Goal: Information Seeking & Learning: Learn about a topic

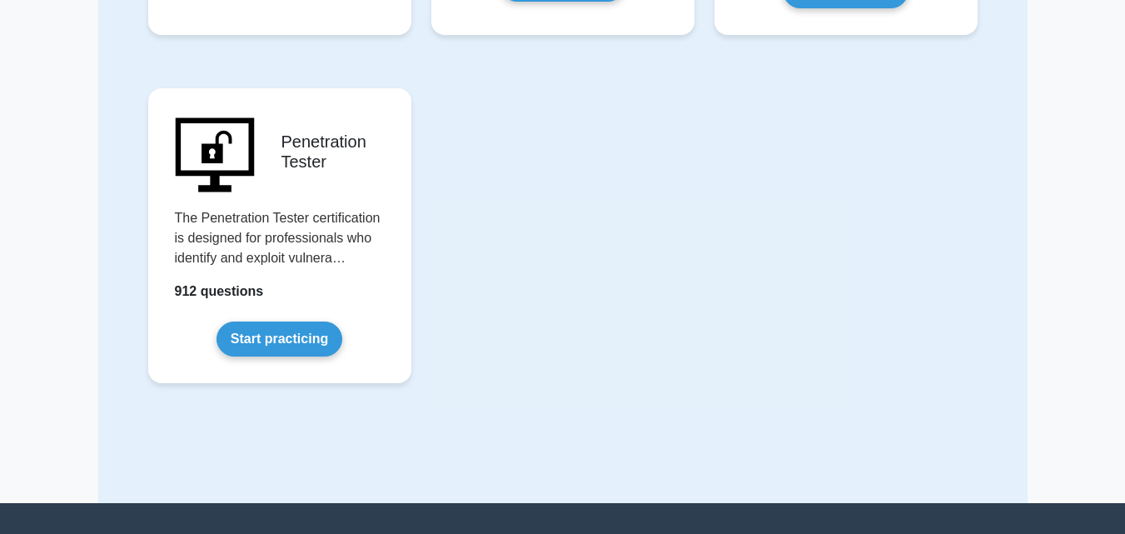
scroll to position [3784, 0]
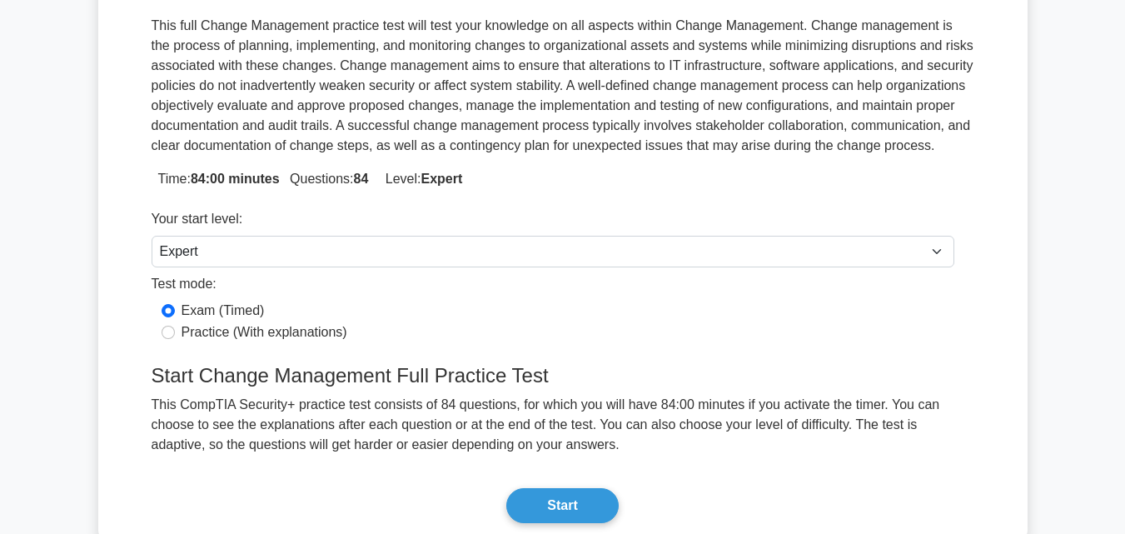
scroll to position [244, 0]
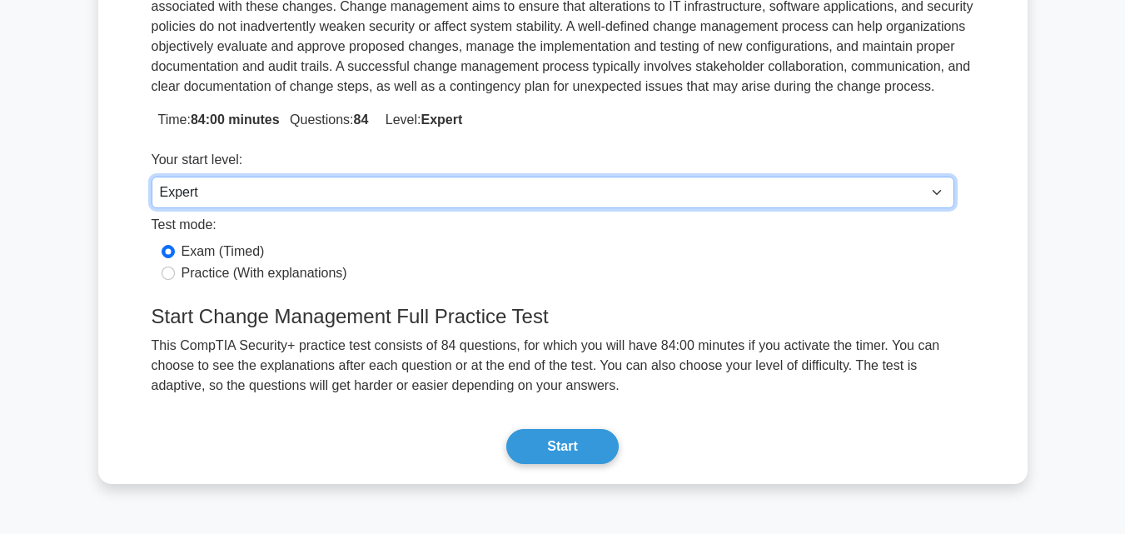
click at [523, 195] on select "Beginner Intermediate Expert" at bounding box center [552, 192] width 802 height 32
select select "beginner"
click at [151, 176] on select "Beginner Intermediate Expert" at bounding box center [552, 192] width 802 height 32
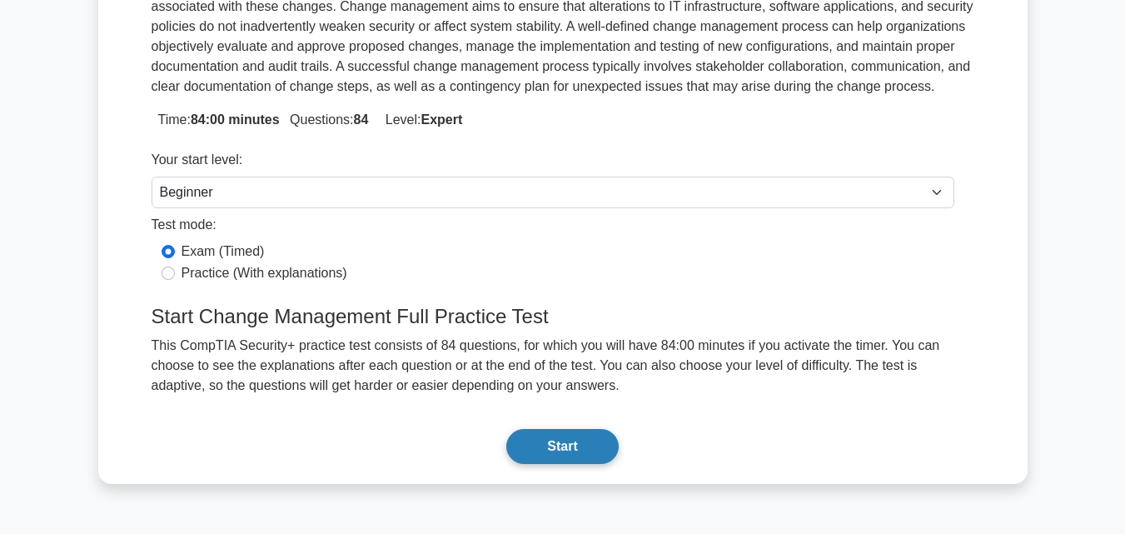
click at [548, 445] on button "Start" at bounding box center [562, 446] width 112 height 35
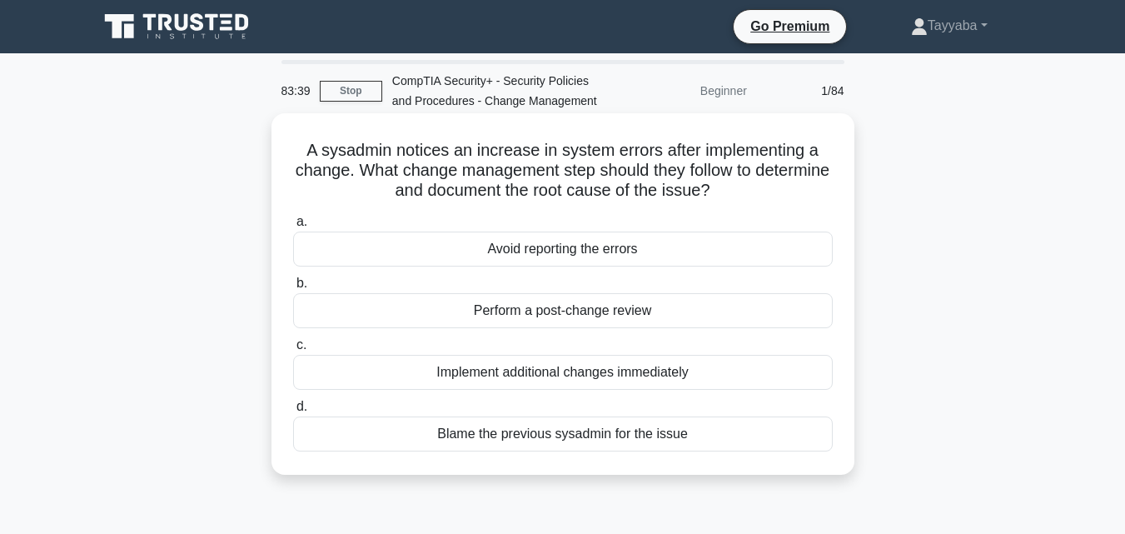
click at [680, 313] on div "Perform a post-change review" at bounding box center [562, 310] width 539 height 35
click at [293, 289] on input "b. Perform a post-change review" at bounding box center [293, 283] width 0 height 11
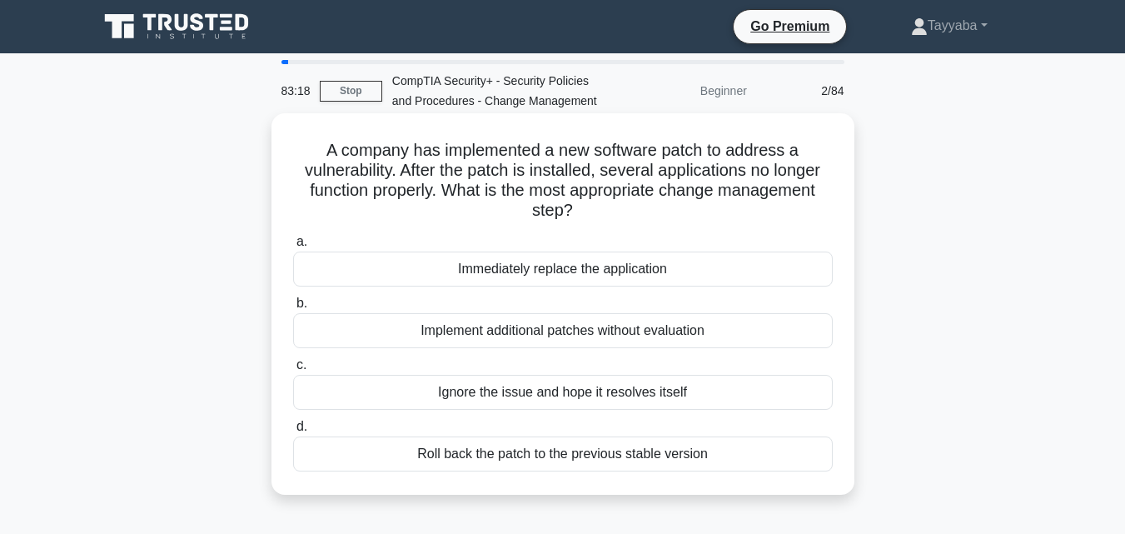
click at [596, 456] on div "Roll back the patch to the previous stable version" at bounding box center [562, 453] width 539 height 35
click at [293, 432] on input "d. Roll back the patch to the previous stable version" at bounding box center [293, 426] width 0 height 11
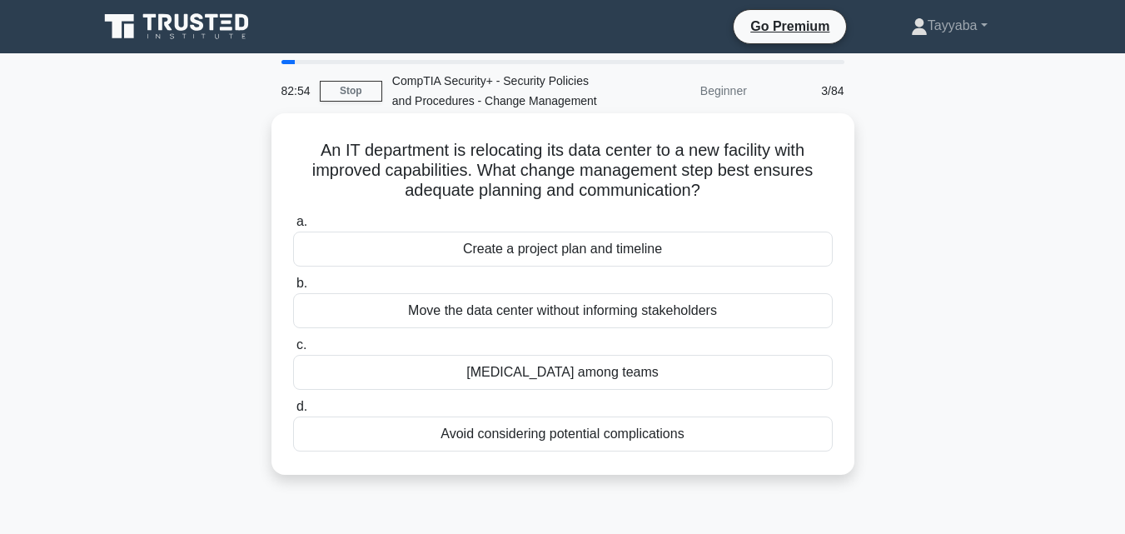
click at [652, 246] on div "Create a project plan and timeline" at bounding box center [562, 248] width 539 height 35
click at [293, 227] on input "a. Create a project plan and timeline" at bounding box center [293, 221] width 0 height 11
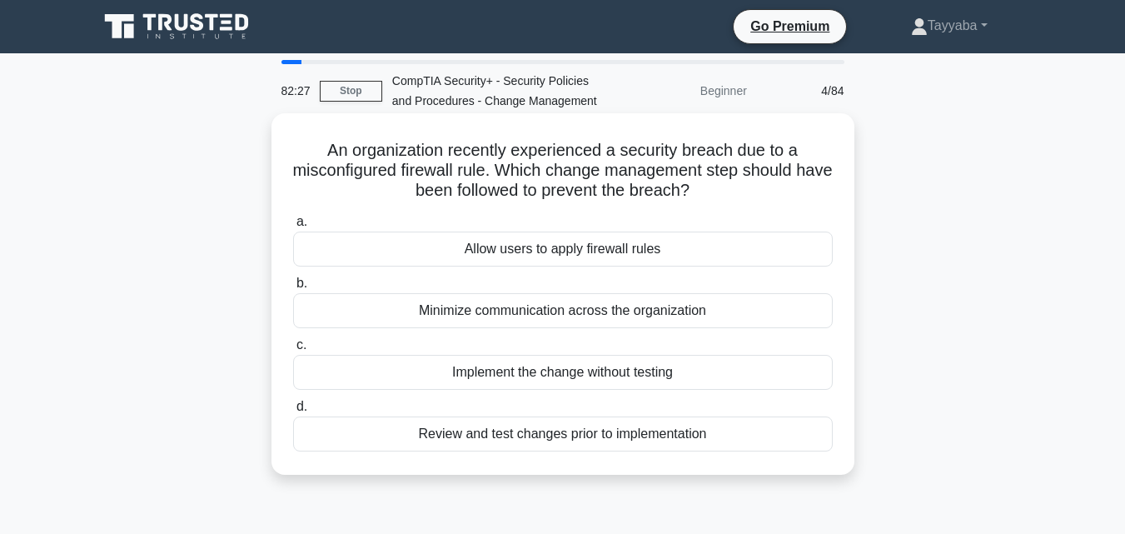
click at [588, 432] on div "Review and test changes prior to implementation" at bounding box center [562, 433] width 539 height 35
click at [293, 412] on input "d. Review and test changes prior to implementation" at bounding box center [293, 406] width 0 height 11
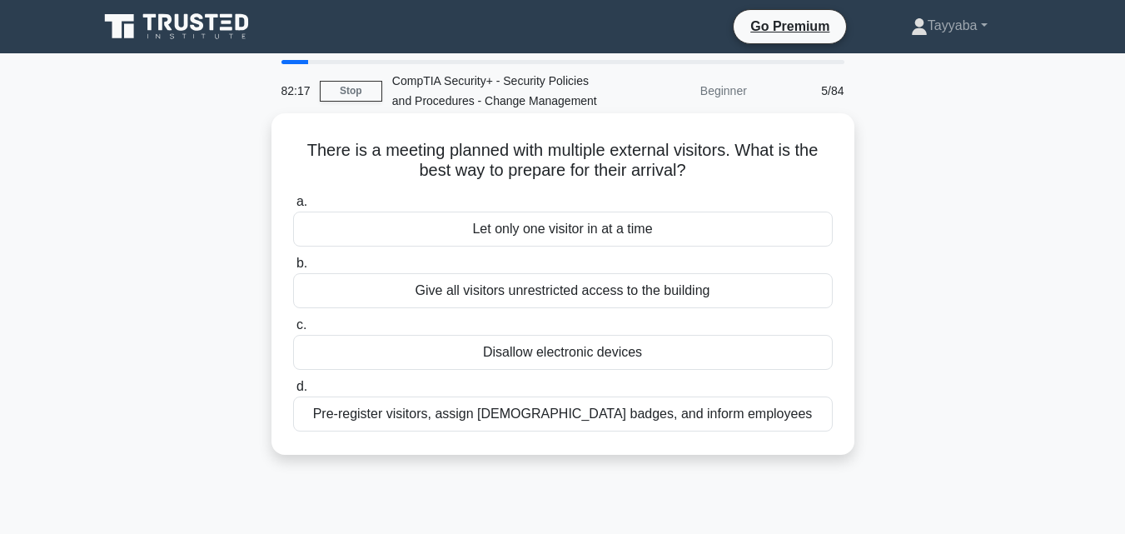
click at [781, 224] on div "Let only one visitor in at a time" at bounding box center [562, 228] width 539 height 35
click at [293, 207] on input "a. Let only one visitor in at a time" at bounding box center [293, 201] width 0 height 11
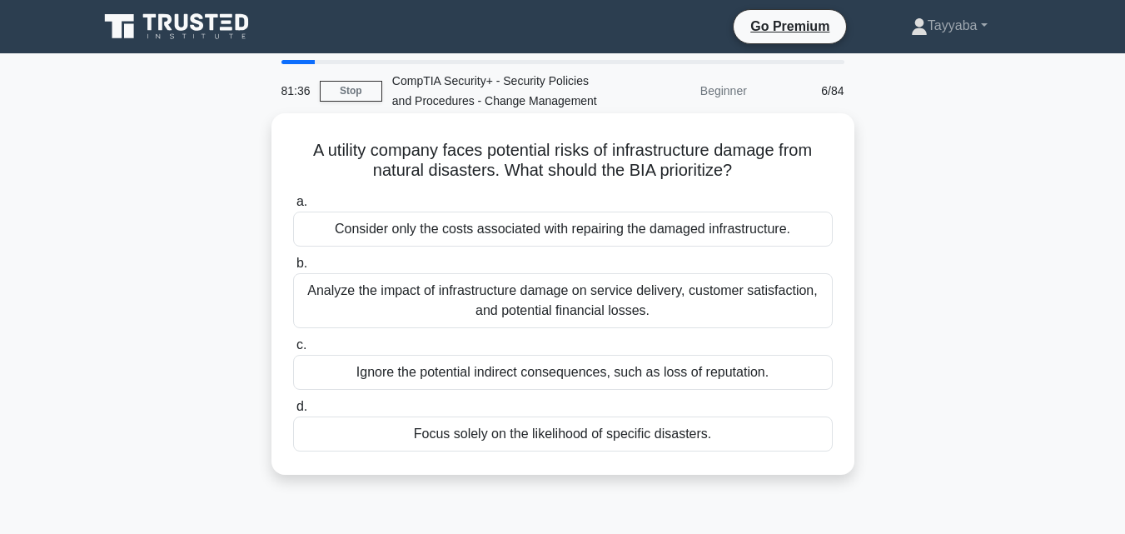
click at [534, 295] on div "Analyze the impact of infrastructure damage on service delivery, customer satis…" at bounding box center [562, 300] width 539 height 55
click at [293, 269] on input "b. Analyze the impact of infrastructure damage on service delivery, customer sa…" at bounding box center [293, 263] width 0 height 11
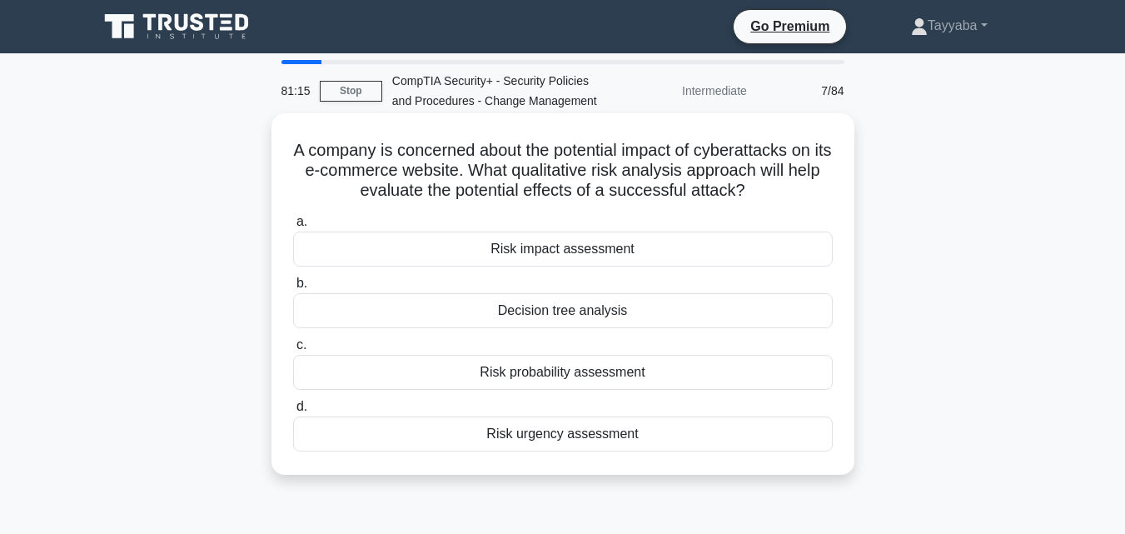
click at [661, 251] on div "Risk impact assessment" at bounding box center [562, 248] width 539 height 35
click at [293, 227] on input "a. Risk impact assessment" at bounding box center [293, 221] width 0 height 11
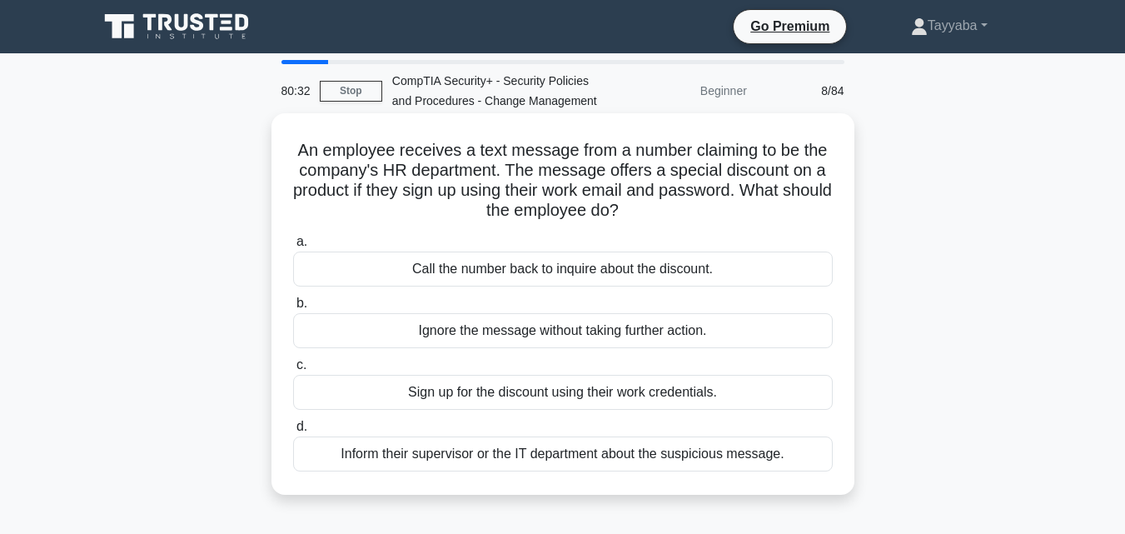
click at [683, 459] on div "Inform their supervisor or the IT department about the suspicious message." at bounding box center [562, 453] width 539 height 35
click at [293, 432] on input "d. Inform their supervisor or the IT department about the suspicious message." at bounding box center [293, 426] width 0 height 11
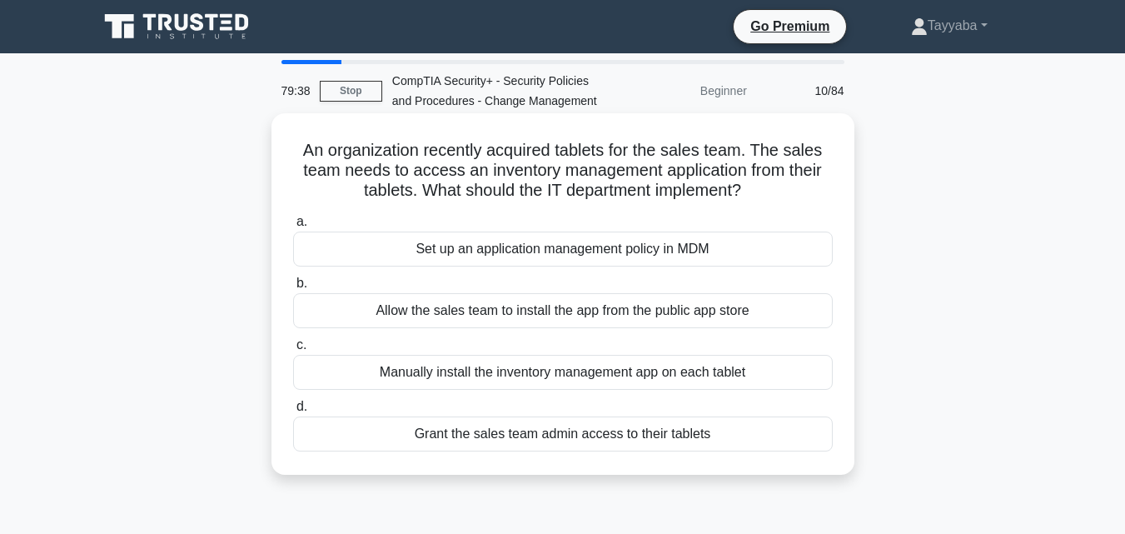
click at [703, 242] on div "Set up an application management policy in MDM" at bounding box center [562, 248] width 539 height 35
click at [293, 227] on input "a. Set up an application management policy in MDM" at bounding box center [293, 221] width 0 height 11
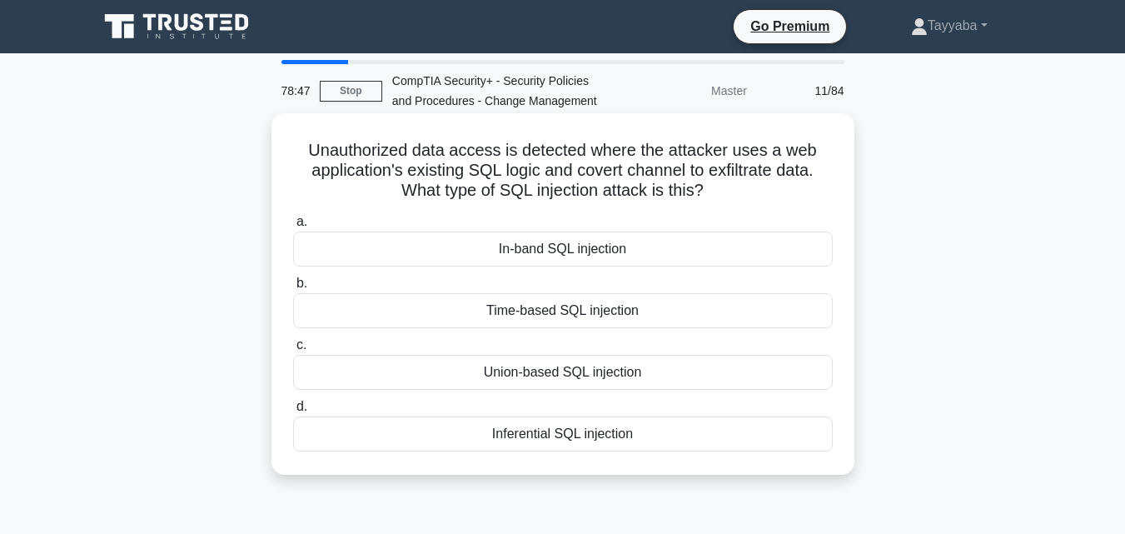
click at [620, 432] on div "Inferential SQL injection" at bounding box center [562, 433] width 539 height 35
click at [293, 412] on input "d. Inferential SQL injection" at bounding box center [293, 406] width 0 height 11
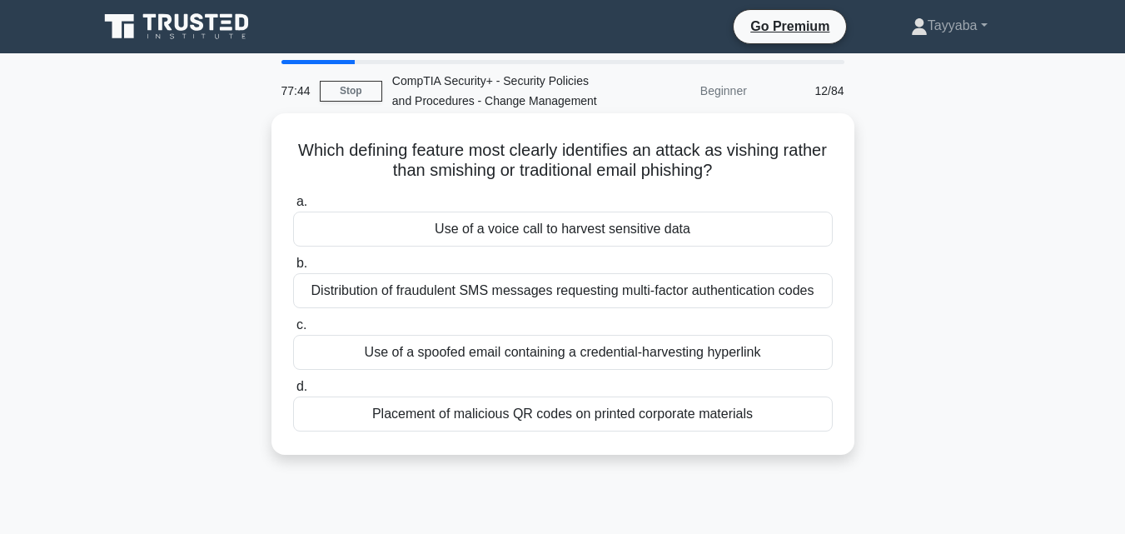
click at [793, 366] on div "Use of a spoofed email containing a credential-harvesting hyperlink" at bounding box center [562, 352] width 539 height 35
click at [293, 330] on input "c. Use of a spoofed email containing a credential-harvesting hyperlink" at bounding box center [293, 325] width 0 height 11
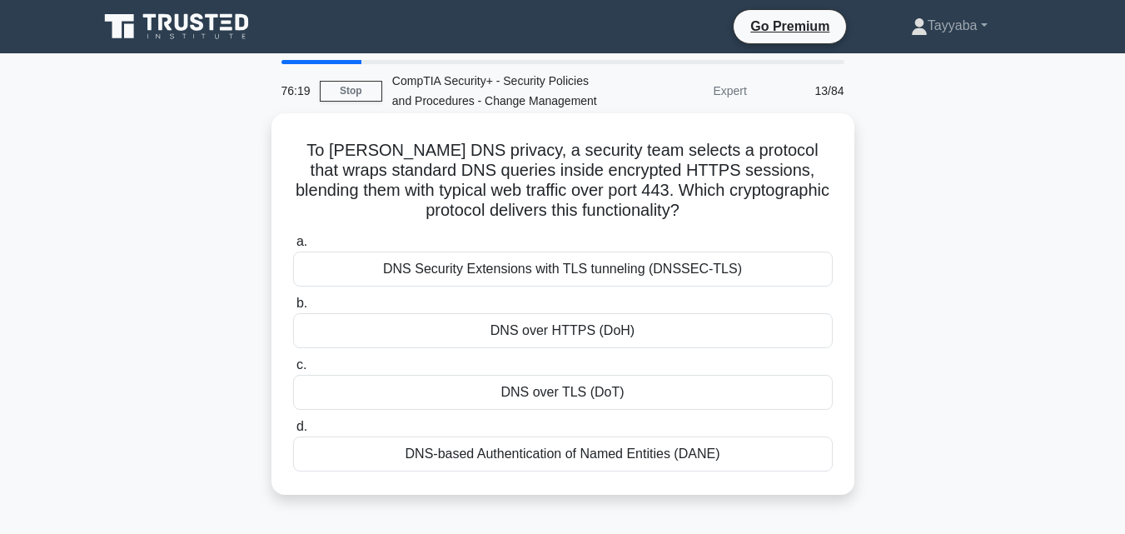
click at [713, 326] on div "DNS over HTTPS (DoH)" at bounding box center [562, 330] width 539 height 35
click at [293, 309] on input "b. DNS over HTTPS (DoH)" at bounding box center [293, 303] width 0 height 11
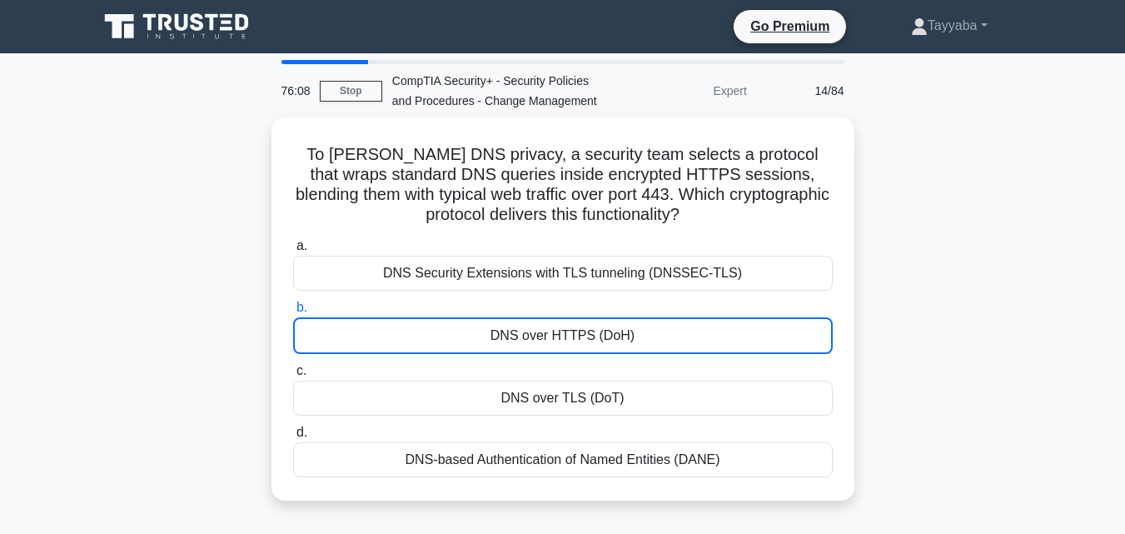
click at [971, 121] on div "To harden DNS privacy, a security team selects a protocol that wraps standard D…" at bounding box center [562, 318] width 949 height 403
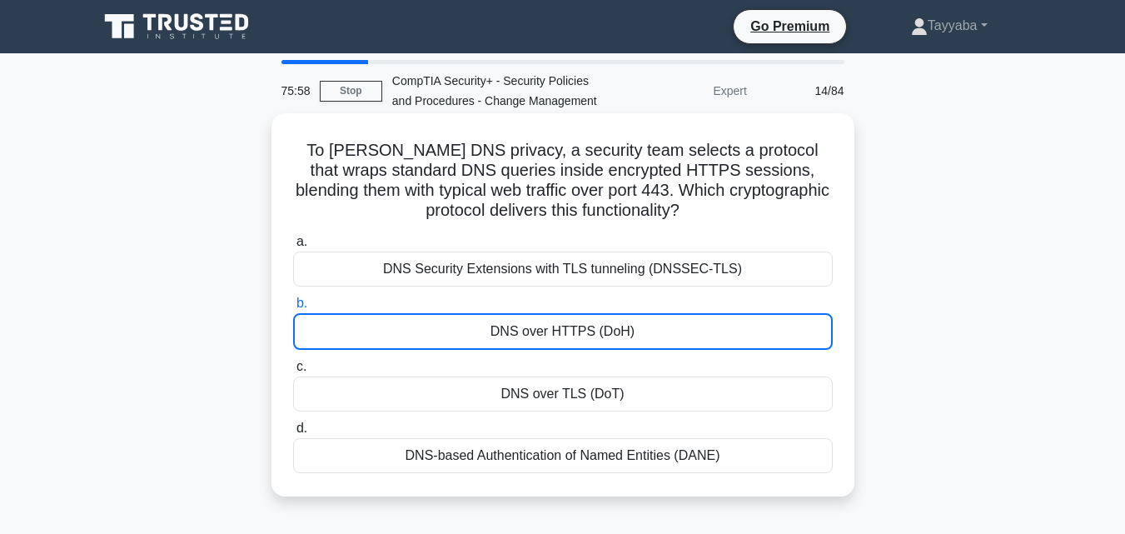
click at [658, 269] on div "DNS Security Extensions with TLS tunneling (DNSSEC-TLS)" at bounding box center [562, 268] width 539 height 35
click at [293, 247] on input "a. DNS Security Extensions with TLS tunneling (DNSSEC-TLS)" at bounding box center [293, 241] width 0 height 11
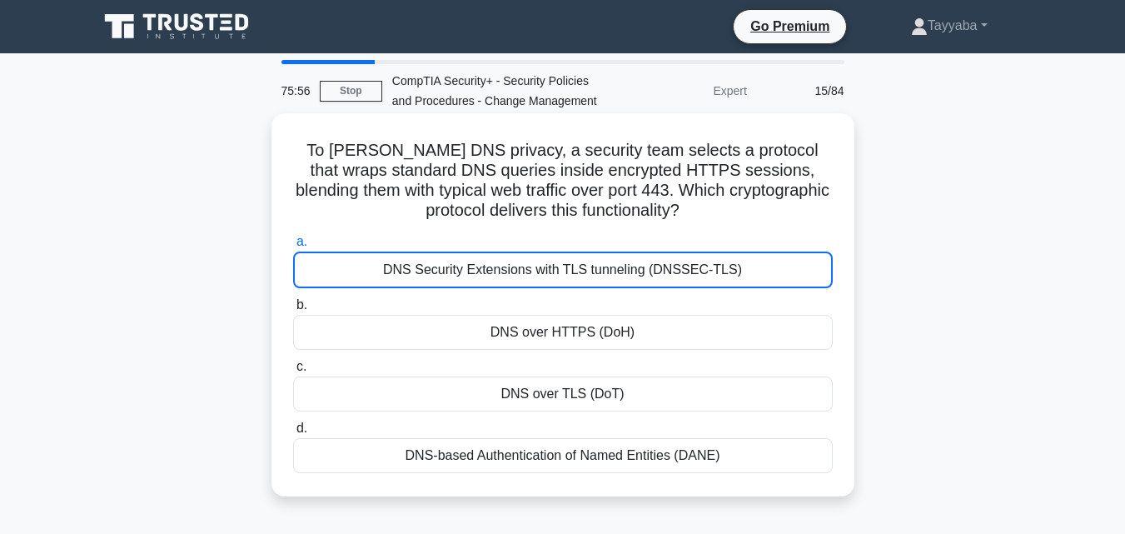
click at [599, 342] on div "DNS over HTTPS (DoH)" at bounding box center [562, 332] width 539 height 35
click at [293, 310] on input "b. DNS over HTTPS (DoH)" at bounding box center [293, 305] width 0 height 11
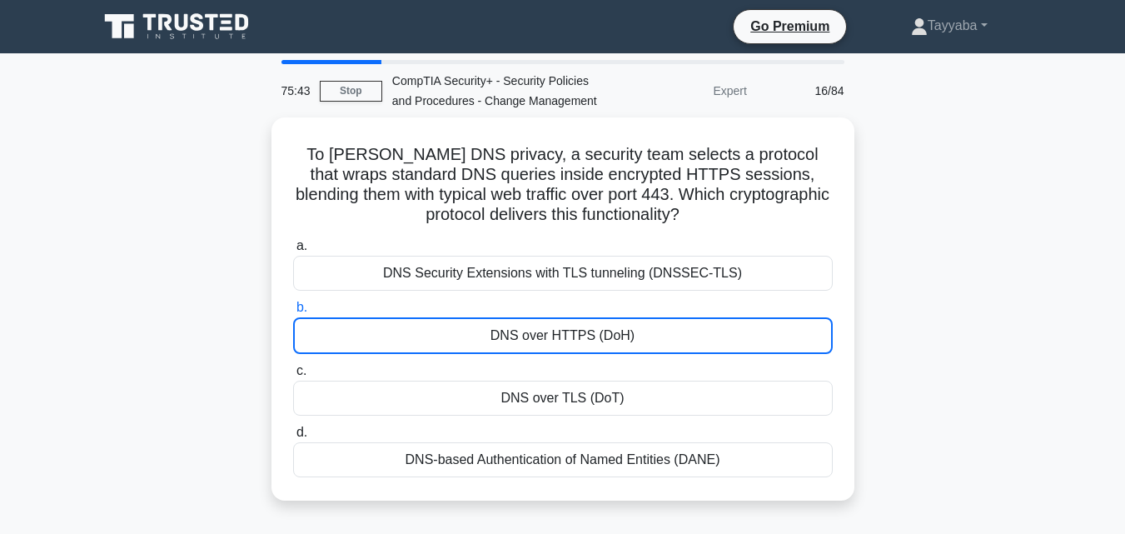
click at [925, 211] on div "To harden DNS privacy, a security team selects a protocol that wraps standard D…" at bounding box center [562, 318] width 949 height 403
click at [880, 315] on div "To harden DNS privacy, a security team selects a protocol that wraps standard D…" at bounding box center [562, 318] width 949 height 403
click at [333, 87] on link "Stop" at bounding box center [351, 91] width 62 height 21
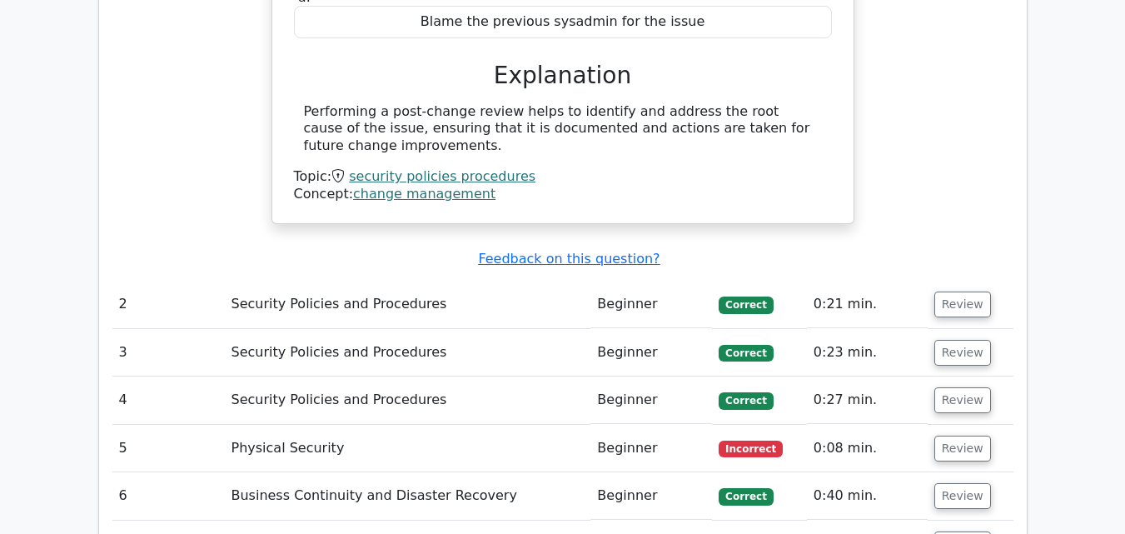
scroll to position [1874, 0]
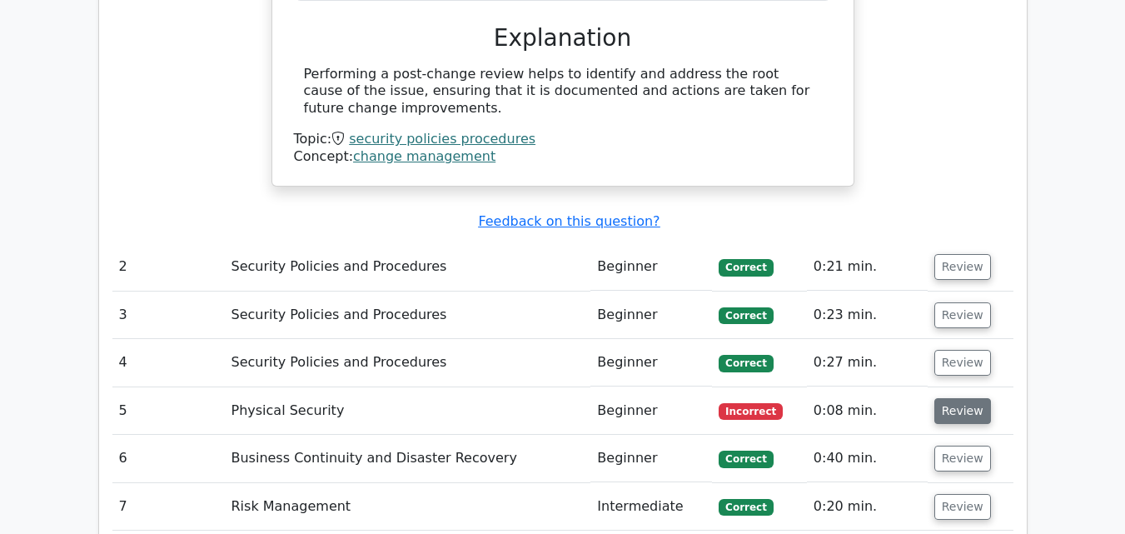
click at [949, 398] on button "Review" at bounding box center [962, 411] width 57 height 26
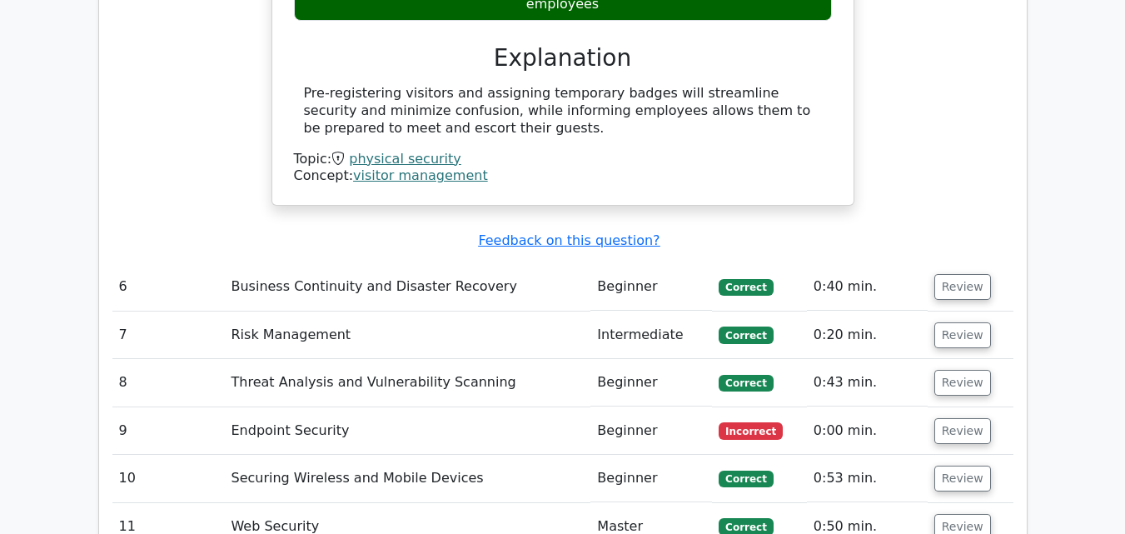
scroll to position [2673, 0]
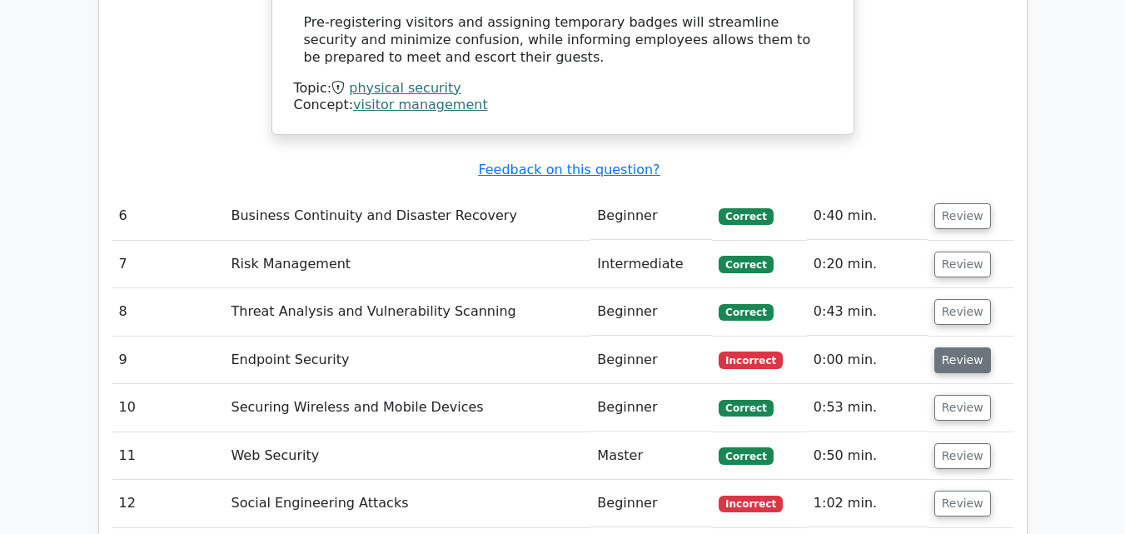
click at [963, 347] on button "Review" at bounding box center [962, 360] width 57 height 26
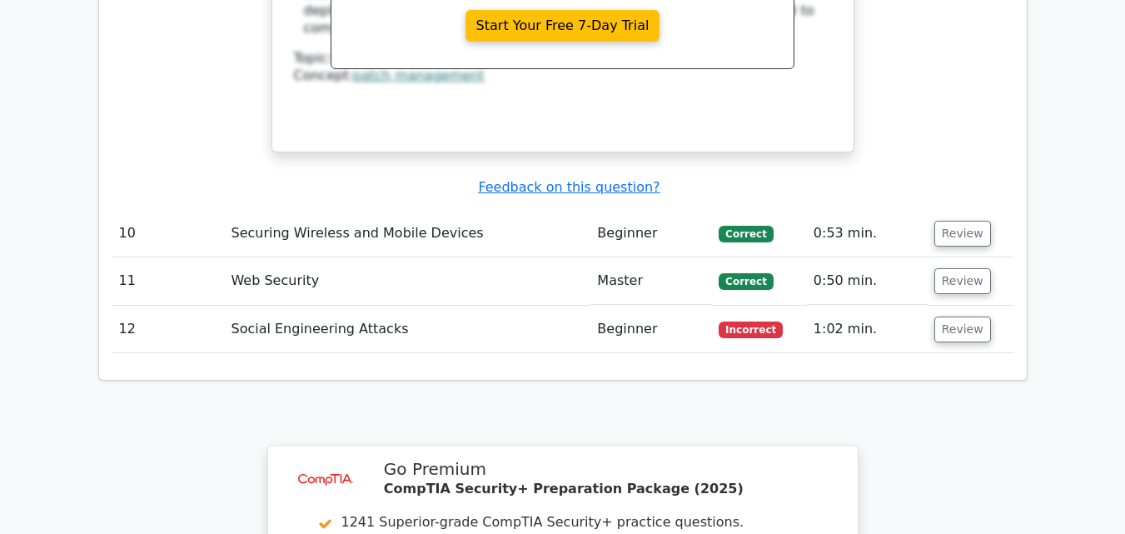
scroll to position [3559, 0]
click at [947, 315] on button "Review" at bounding box center [962, 328] width 57 height 26
click at [954, 315] on button "Review" at bounding box center [962, 328] width 57 height 26
click at [951, 315] on button "Review" at bounding box center [962, 328] width 57 height 26
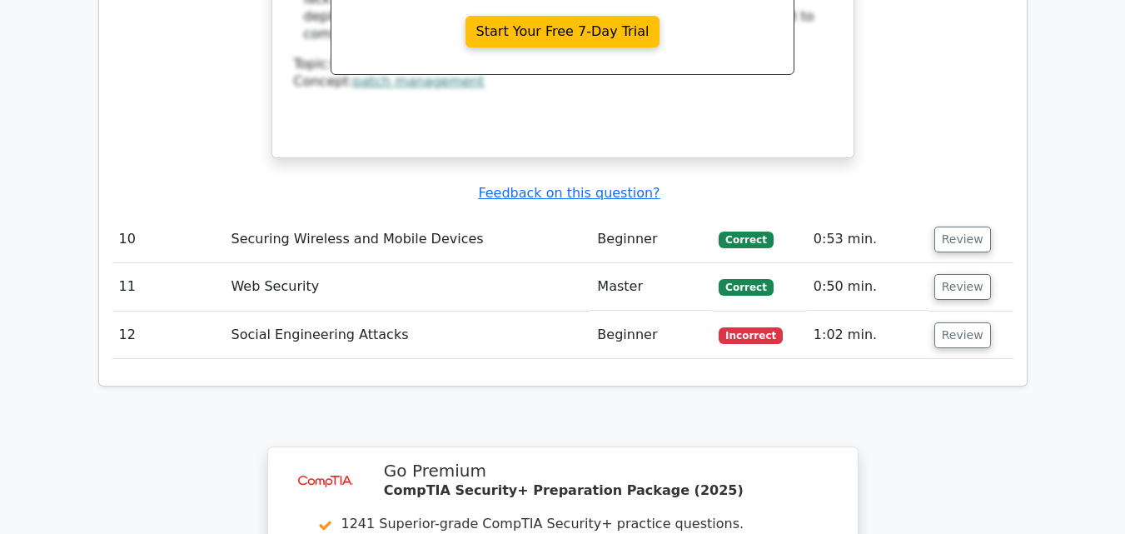
scroll to position [3523, 0]
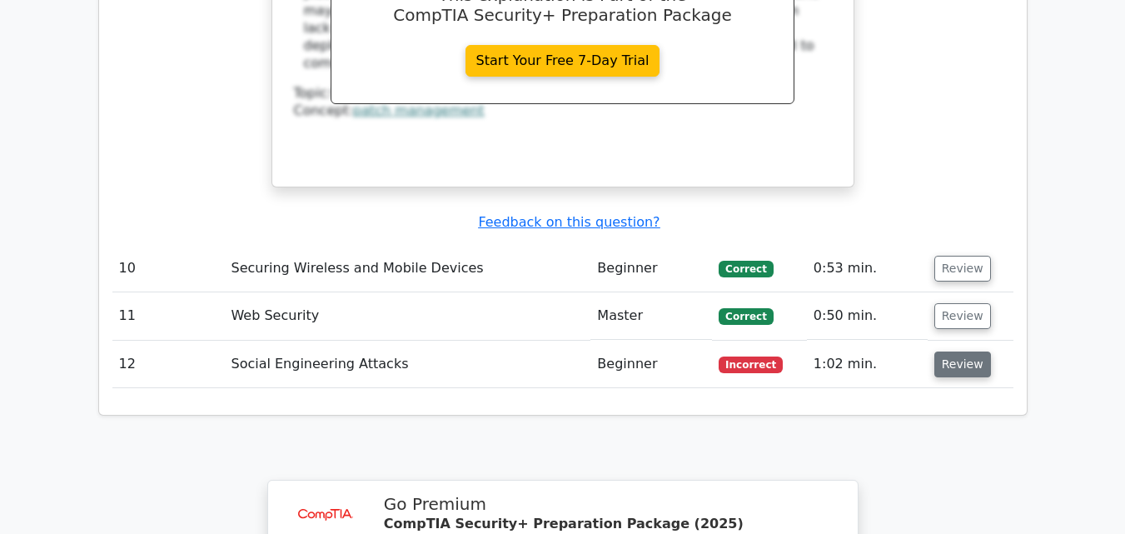
click at [953, 351] on button "Review" at bounding box center [962, 364] width 57 height 26
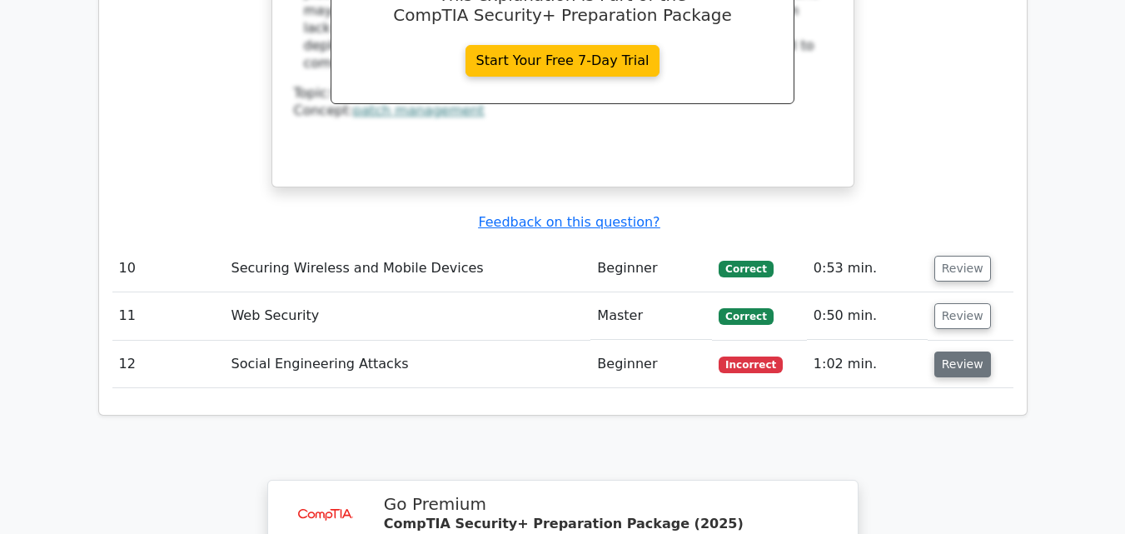
click at [953, 351] on button "Review" at bounding box center [962, 364] width 57 height 26
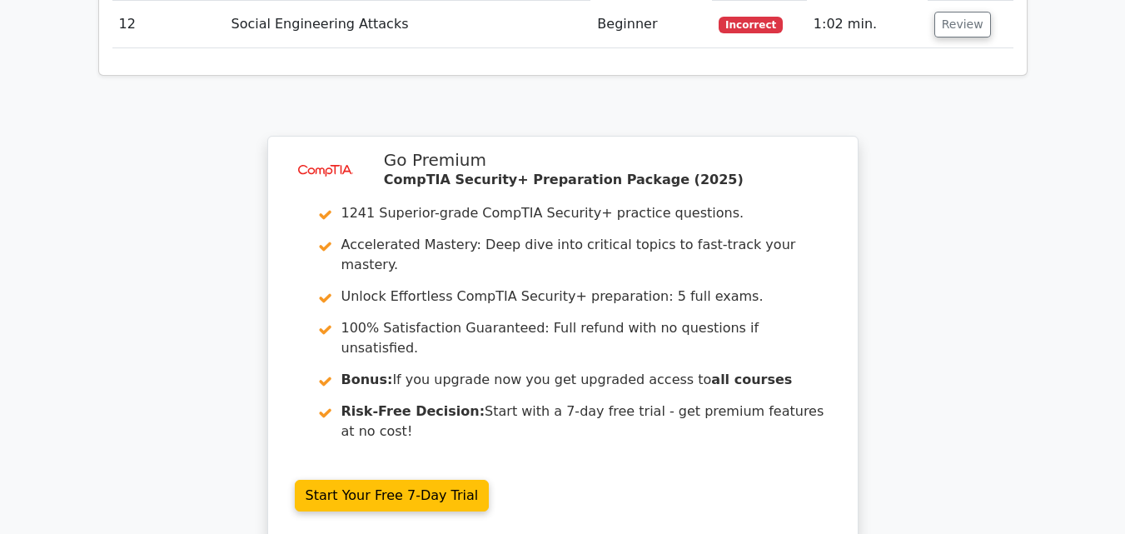
scroll to position [3934, 0]
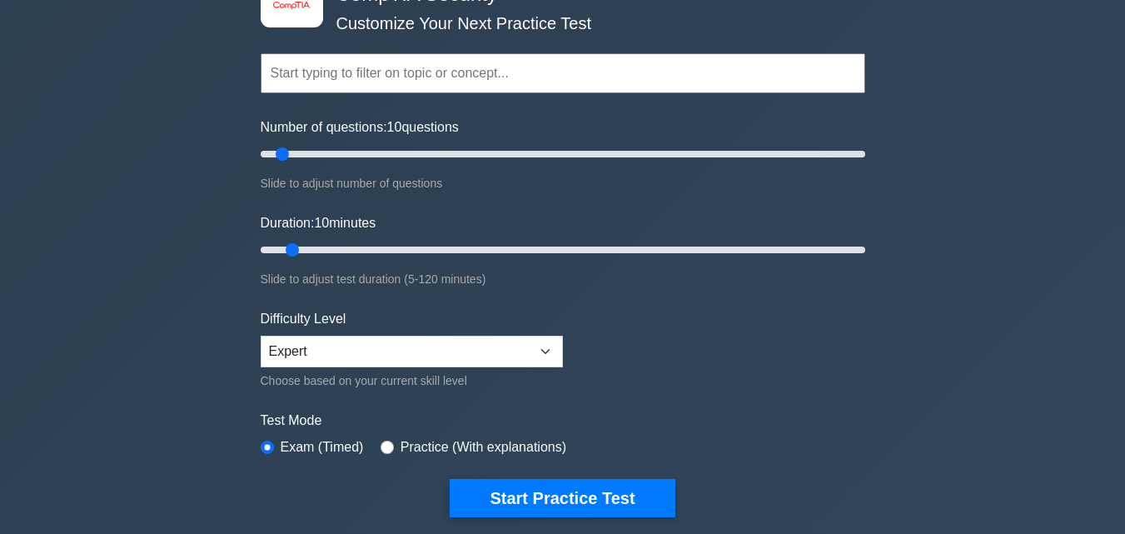
scroll to position [188, 0]
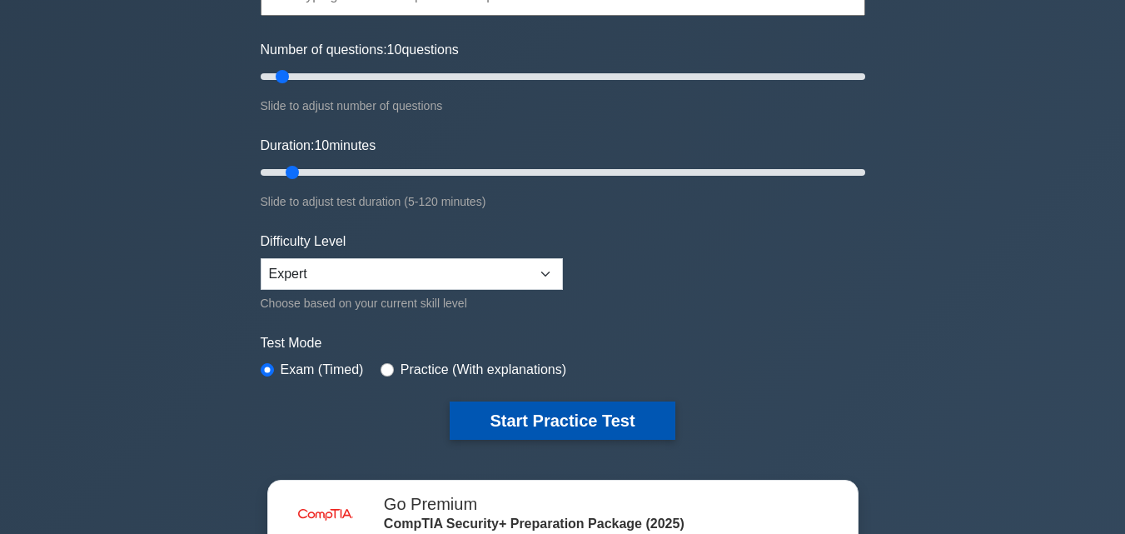
click at [539, 415] on button "Start Practice Test" at bounding box center [561, 420] width 225 height 38
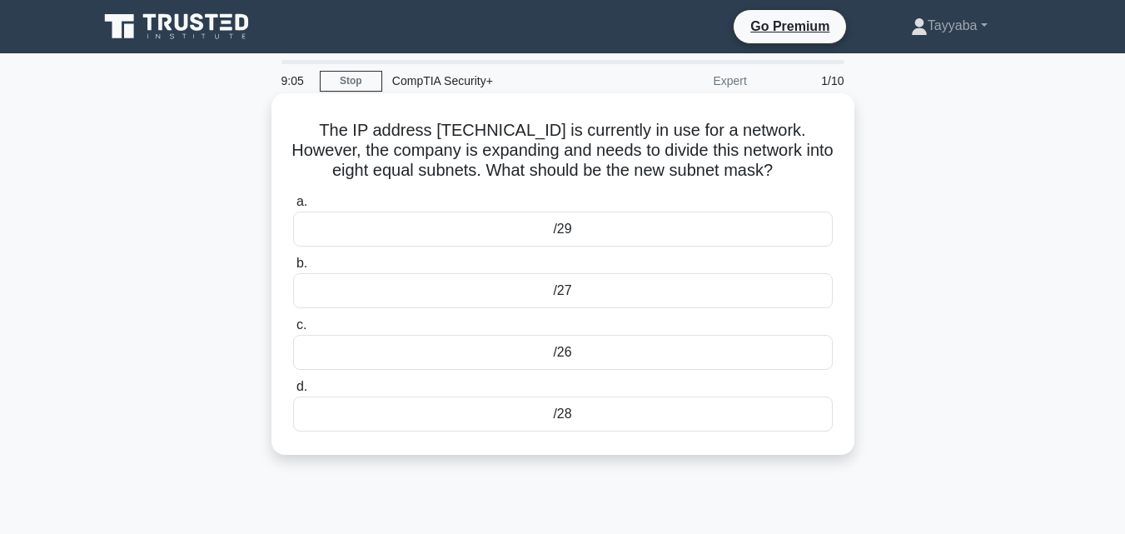
click at [538, 408] on div "/28" at bounding box center [562, 413] width 539 height 35
click at [293, 392] on input "d. /28" at bounding box center [293, 386] width 0 height 11
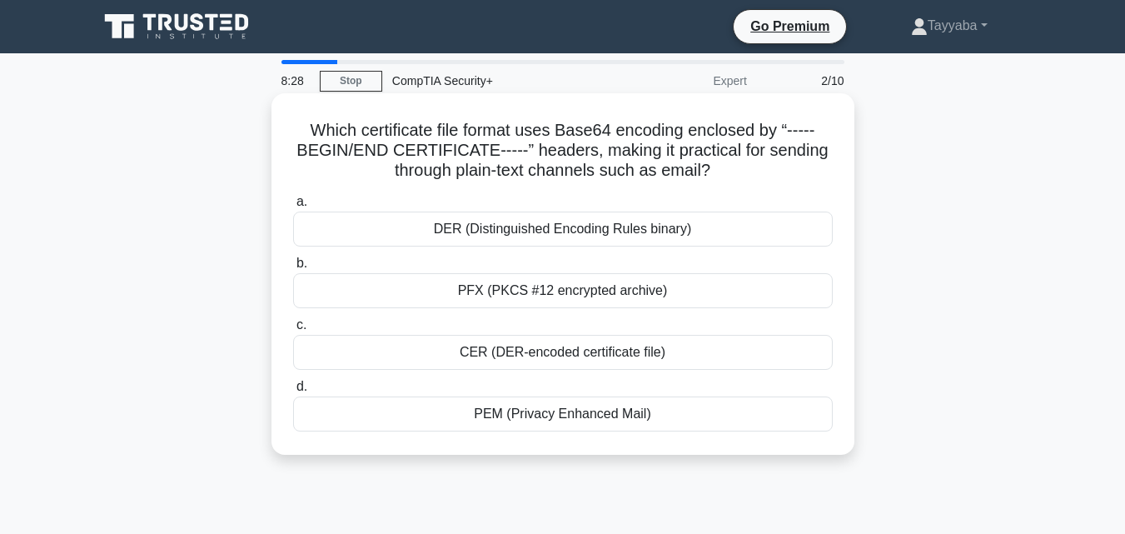
click at [623, 361] on div "CER (DER-encoded certificate file)" at bounding box center [562, 352] width 539 height 35
click at [293, 330] on input "c. CER (DER-encoded certificate file)" at bounding box center [293, 325] width 0 height 11
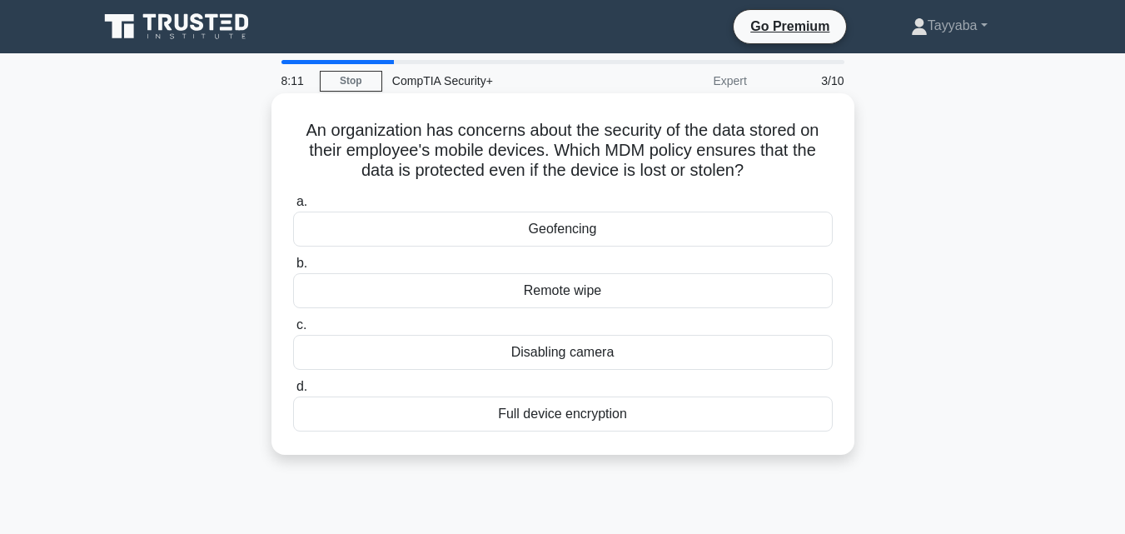
click at [612, 296] on div "Remote wipe" at bounding box center [562, 290] width 539 height 35
click at [293, 269] on input "b. Remote wipe" at bounding box center [293, 263] width 0 height 11
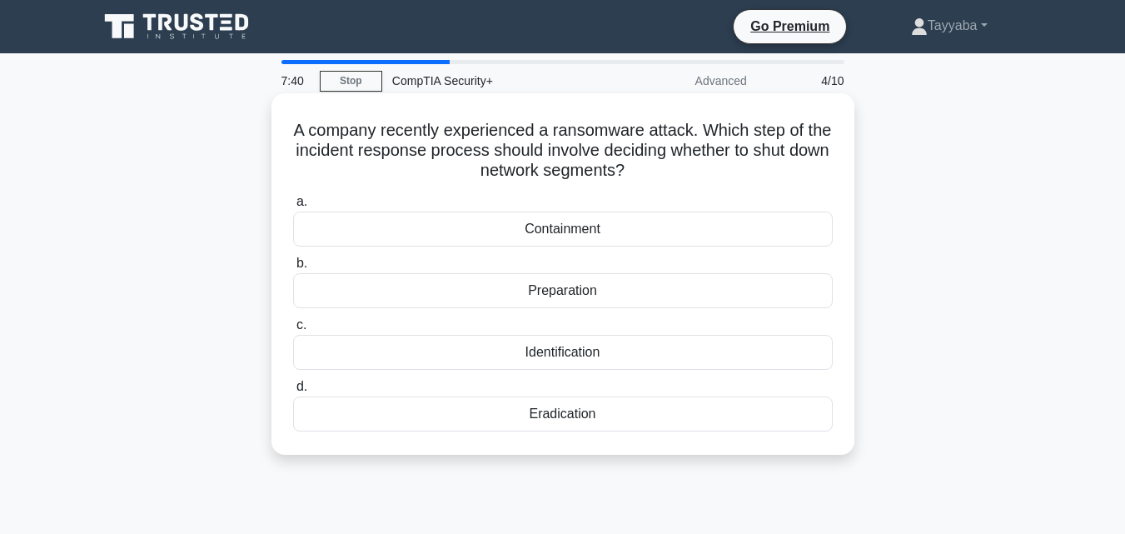
click at [611, 221] on div "Containment" at bounding box center [562, 228] width 539 height 35
click at [293, 207] on input "a. Containment" at bounding box center [293, 201] width 0 height 11
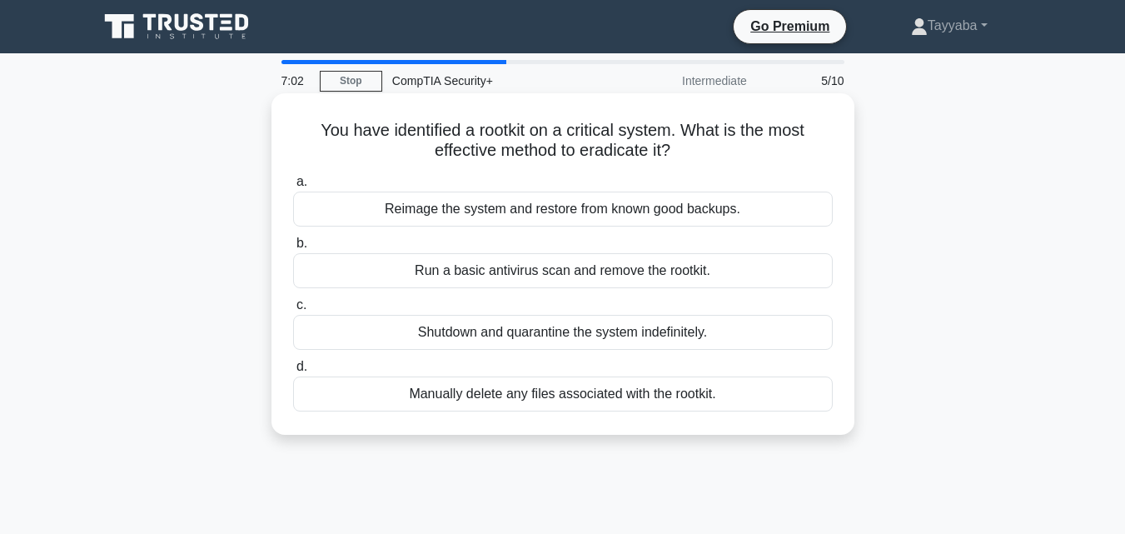
click at [603, 274] on div "Run a basic antivirus scan and remove the rootkit." at bounding box center [562, 270] width 539 height 35
click at [293, 249] on input "b. Run a basic antivirus scan and remove the rootkit." at bounding box center [293, 243] width 0 height 11
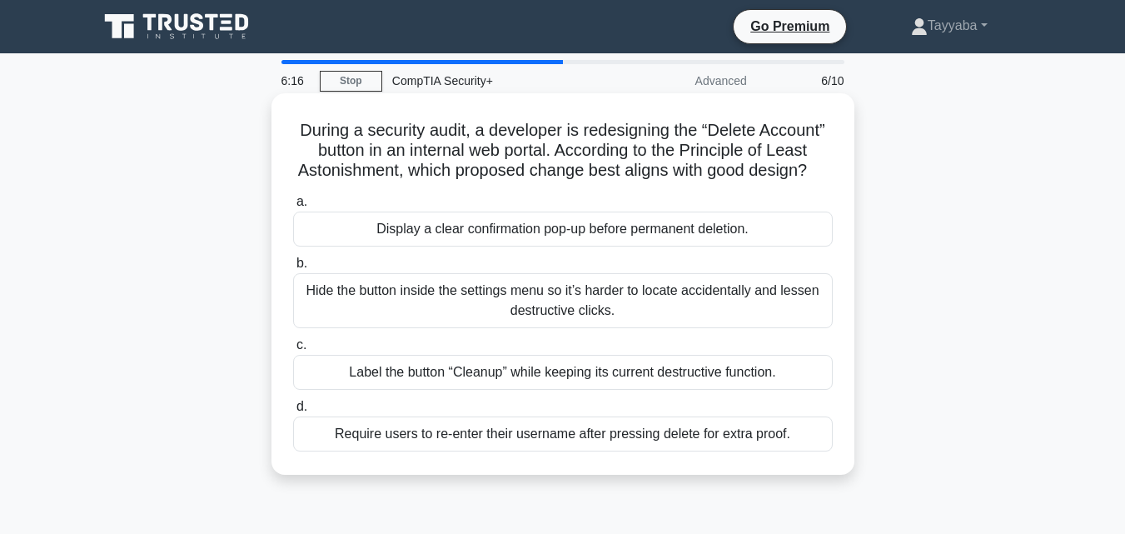
click at [614, 246] on div "Display a clear confirmation pop-up before permanent deletion." at bounding box center [562, 228] width 539 height 35
click at [293, 207] on input "a. Display a clear confirmation pop-up before permanent deletion." at bounding box center [293, 201] width 0 height 11
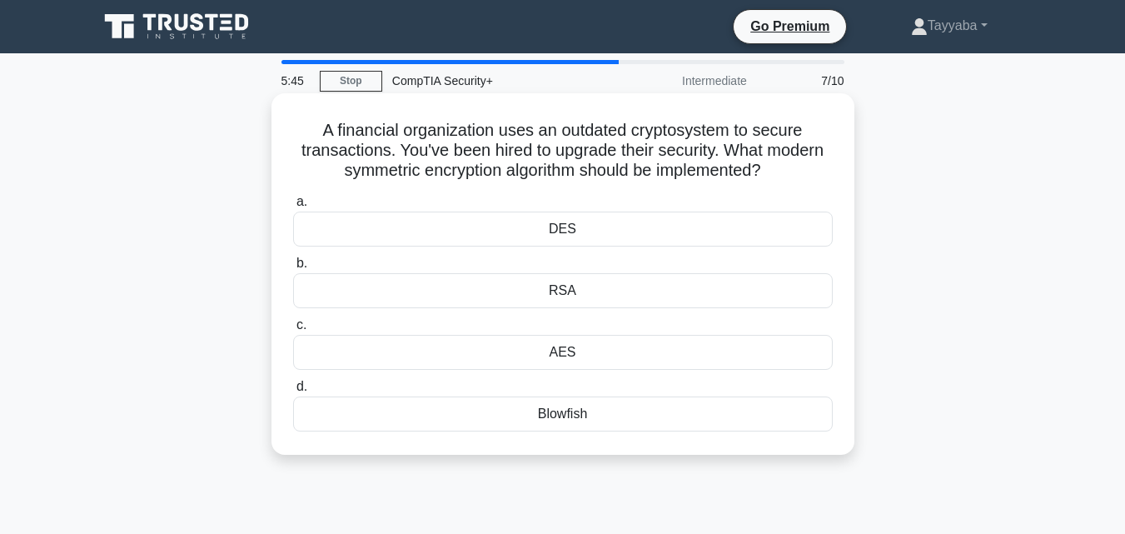
click at [590, 297] on div "RSA" at bounding box center [562, 290] width 539 height 35
click at [293, 269] on input "b. RSA" at bounding box center [293, 263] width 0 height 11
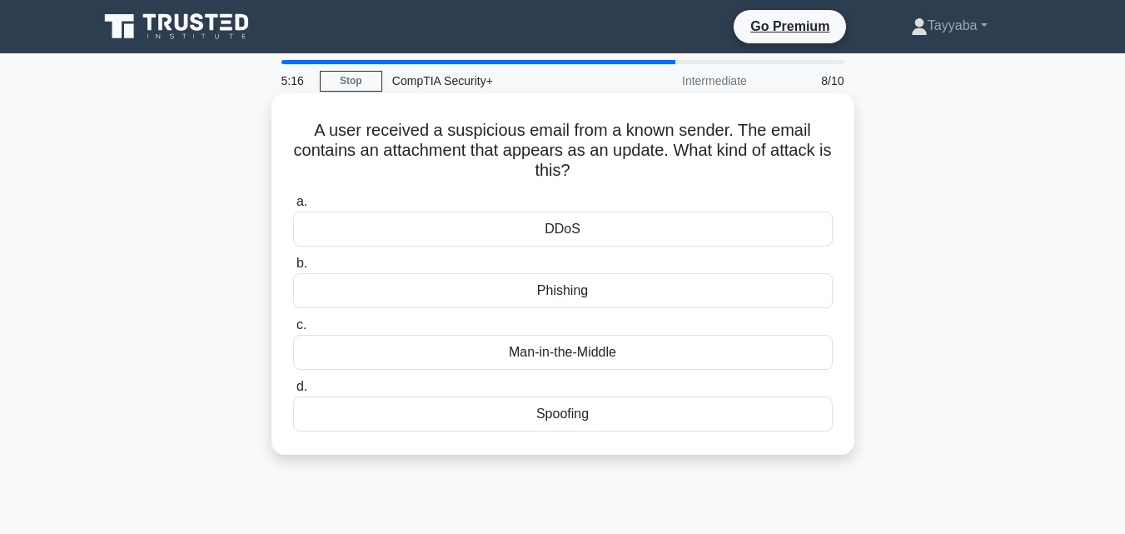
click at [583, 360] on div "Man-in-the-Middle" at bounding box center [562, 352] width 539 height 35
click at [293, 330] on input "c. Man-in-the-Middle" at bounding box center [293, 325] width 0 height 11
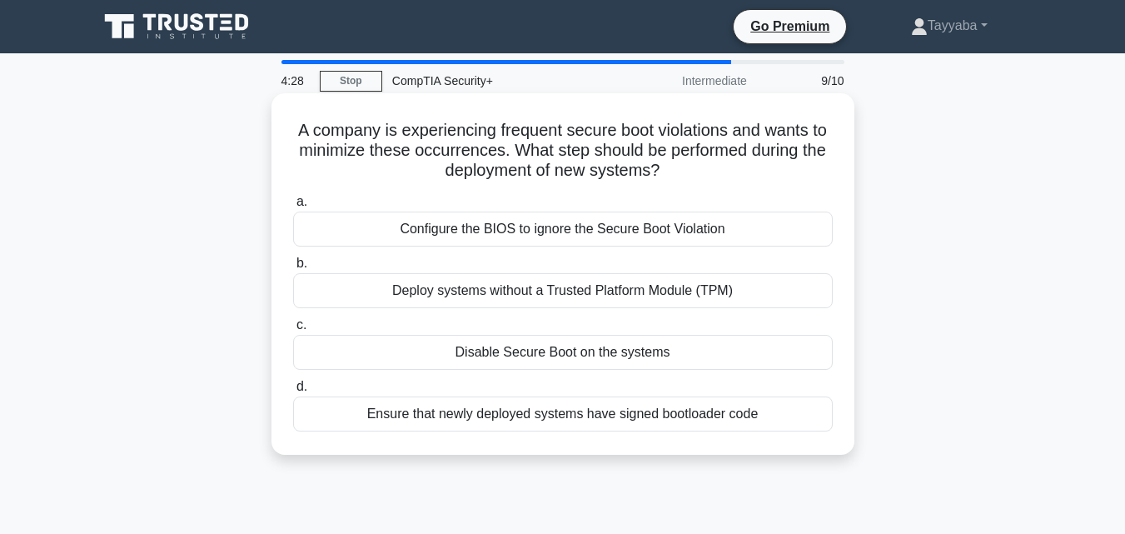
click at [643, 420] on div "Ensure that newly deployed systems have signed bootloader code" at bounding box center [562, 413] width 539 height 35
click at [293, 392] on input "d. Ensure that newly deployed systems have signed bootloader code" at bounding box center [293, 386] width 0 height 11
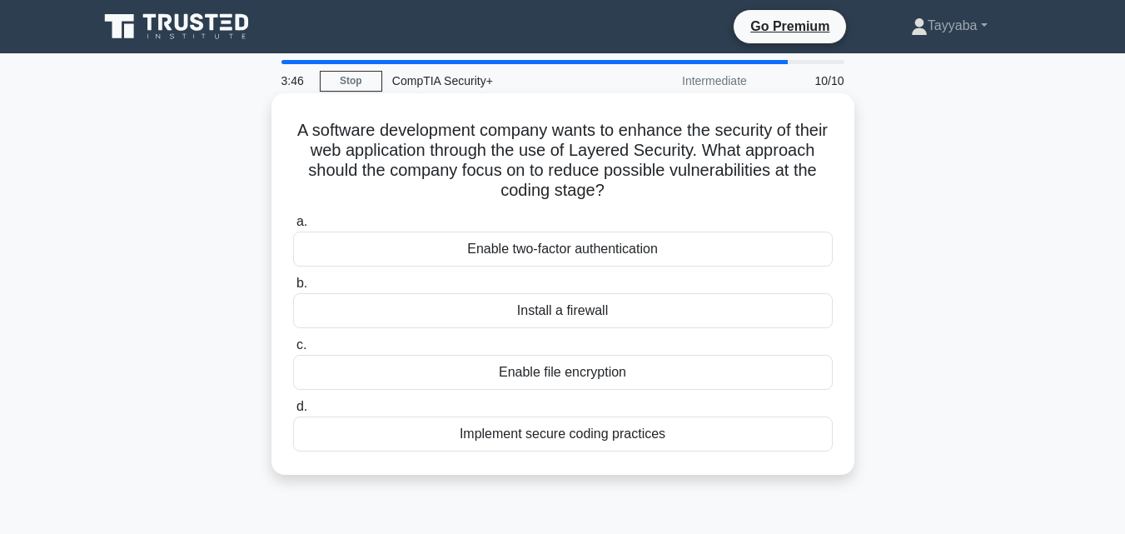
click at [635, 431] on div "Implement secure coding practices" at bounding box center [562, 433] width 539 height 35
click at [293, 412] on input "d. Implement secure coding practices" at bounding box center [293, 406] width 0 height 11
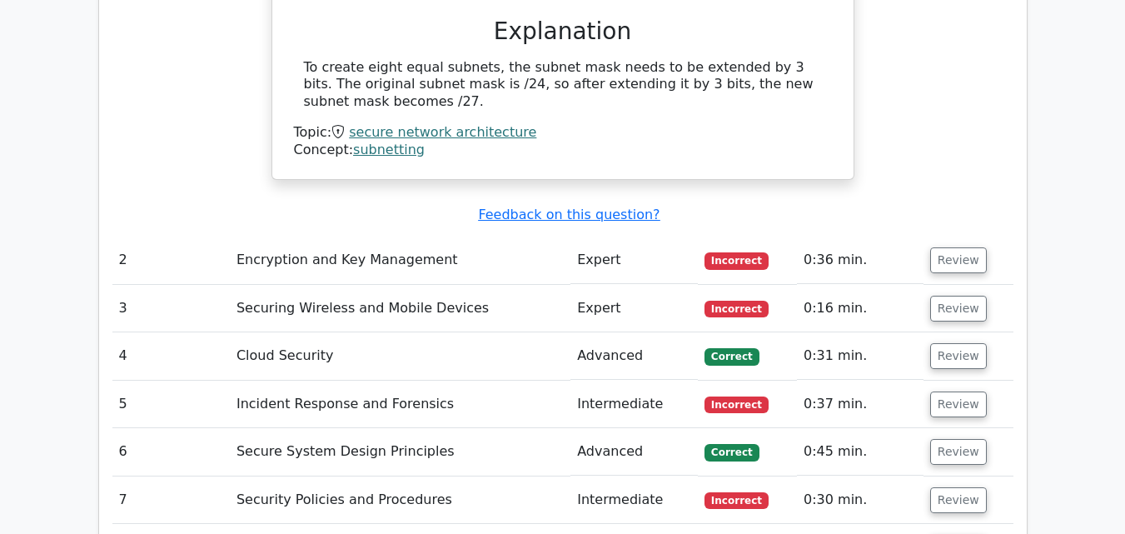
scroll to position [1907, 0]
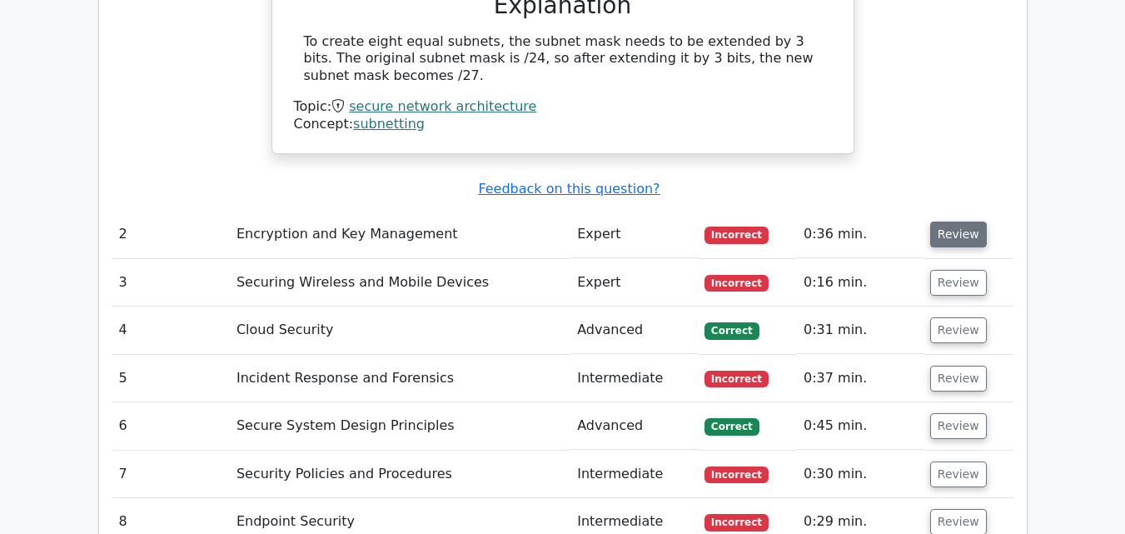
click at [951, 221] on button "Review" at bounding box center [958, 234] width 57 height 26
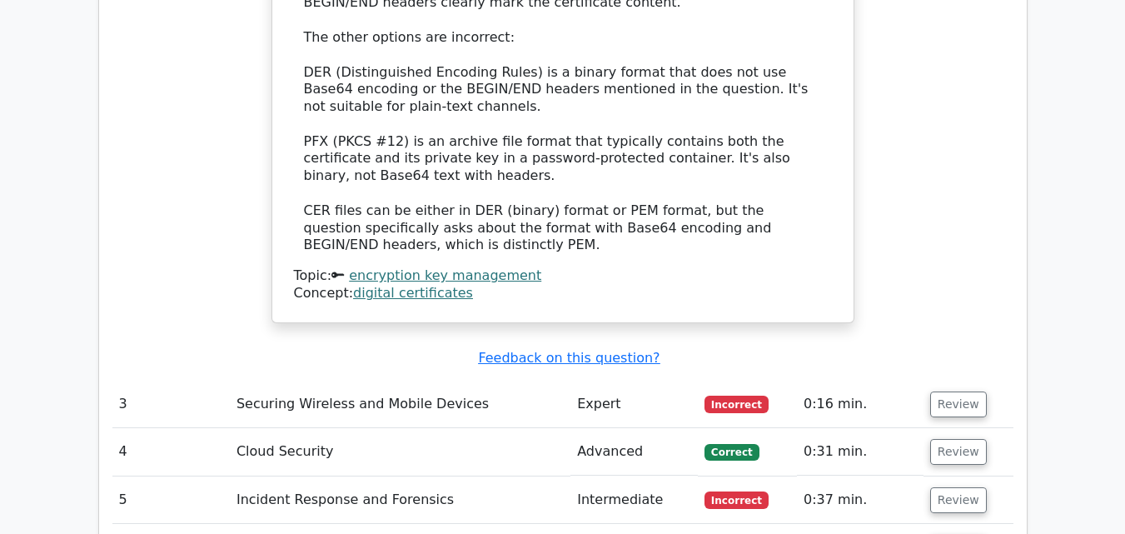
scroll to position [2761, 0]
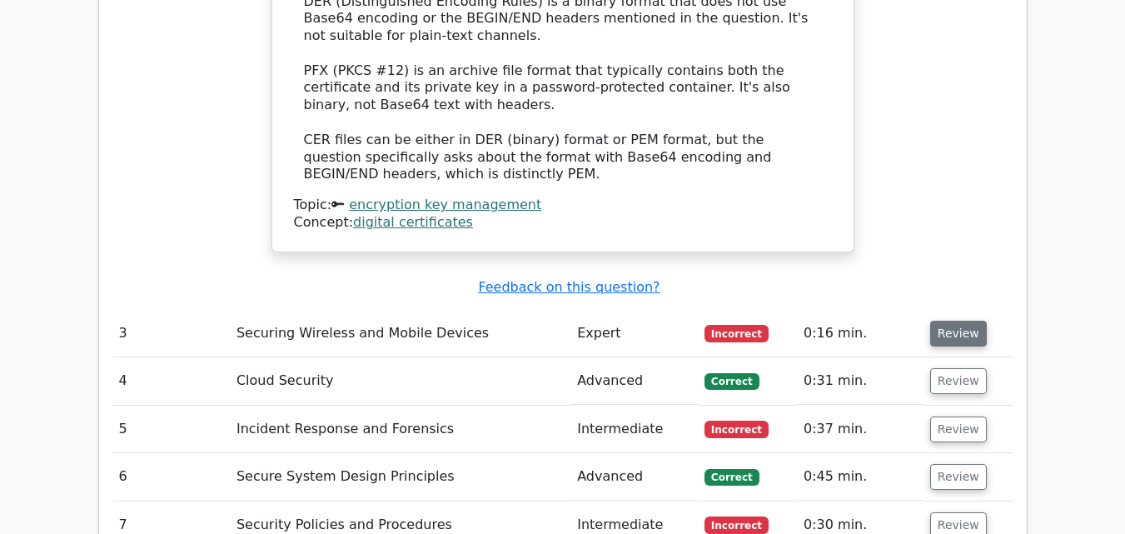
click at [946, 320] on button "Review" at bounding box center [958, 333] width 57 height 26
click at [941, 320] on button "Review" at bounding box center [958, 333] width 57 height 26
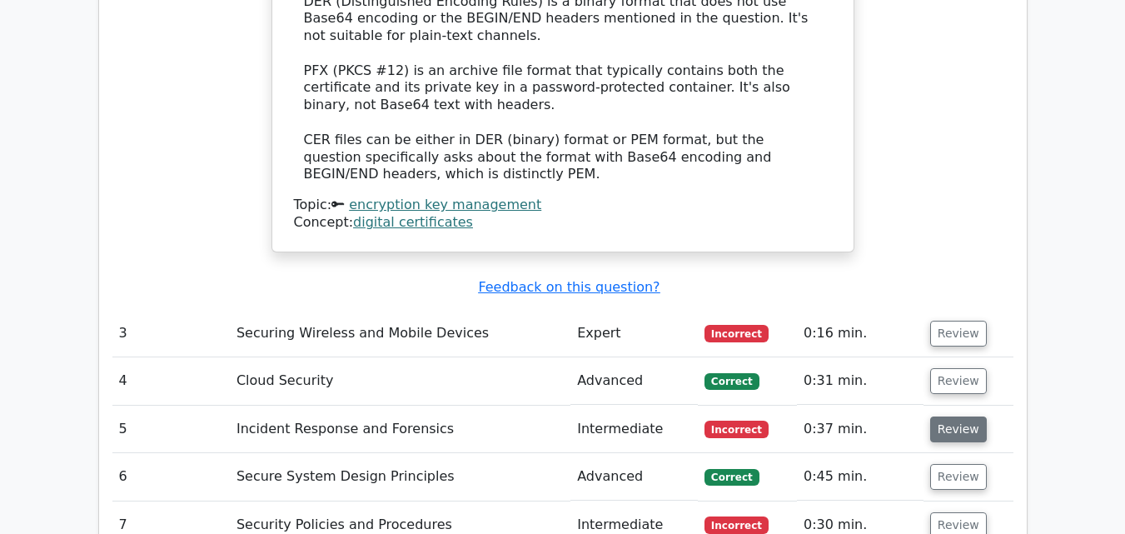
click at [947, 416] on button "Review" at bounding box center [958, 429] width 57 height 26
click at [951, 512] on button "Review" at bounding box center [958, 525] width 57 height 26
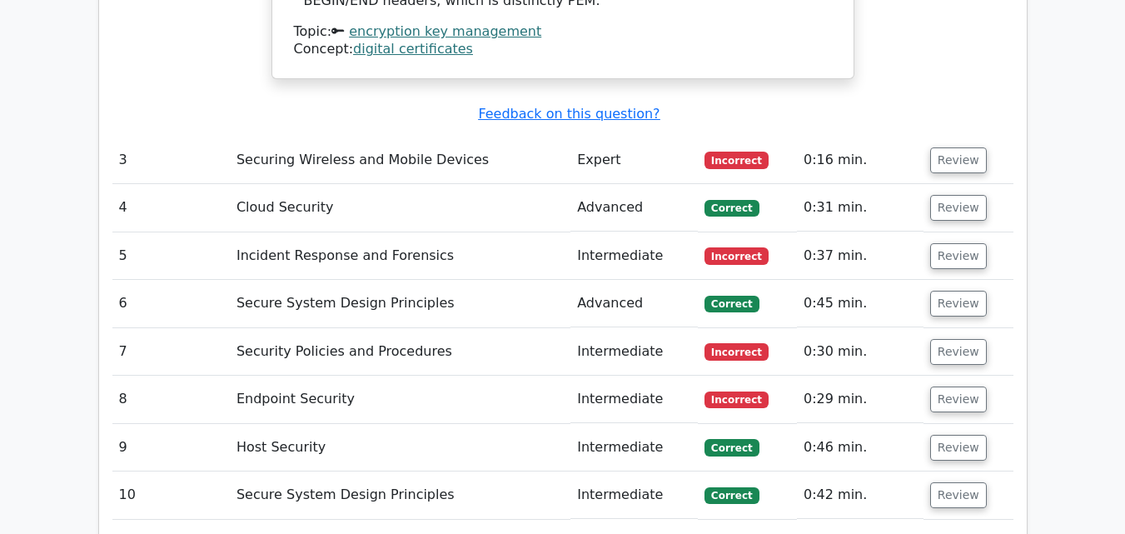
scroll to position [3083, 0]
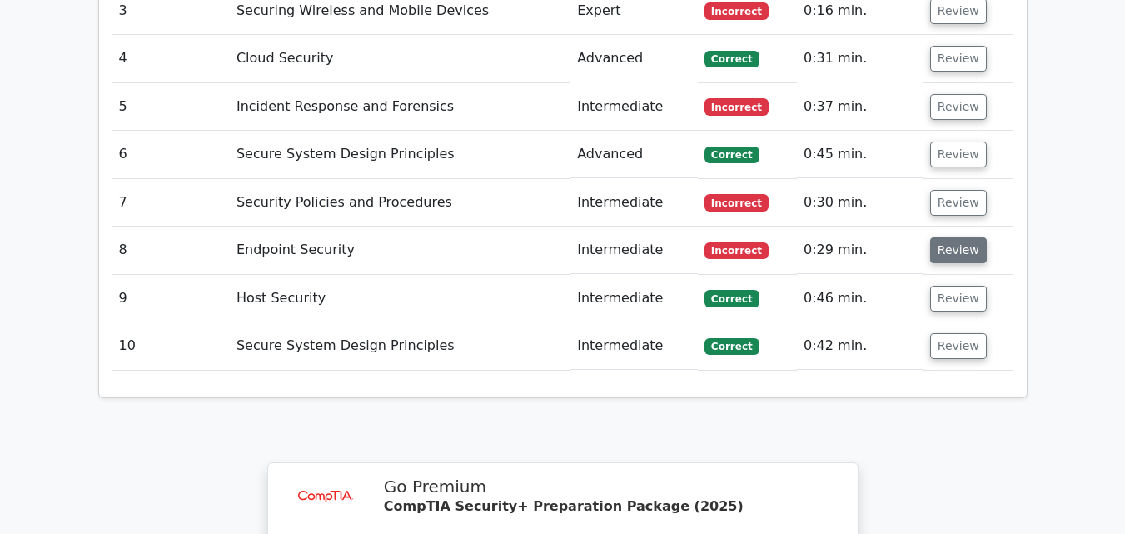
click at [955, 237] on button "Review" at bounding box center [958, 250] width 57 height 26
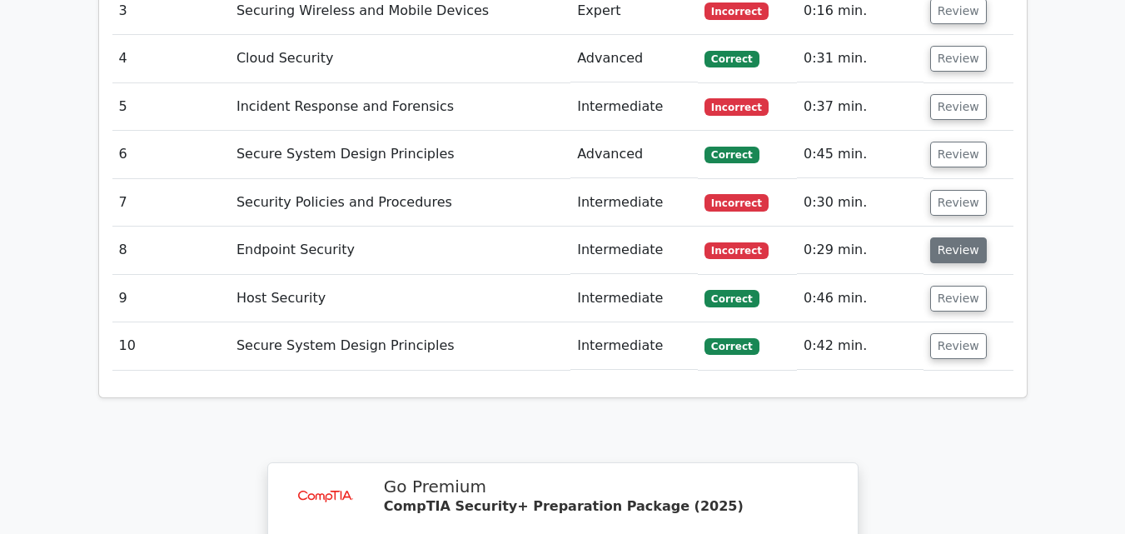
click at [955, 237] on button "Review" at bounding box center [958, 250] width 57 height 26
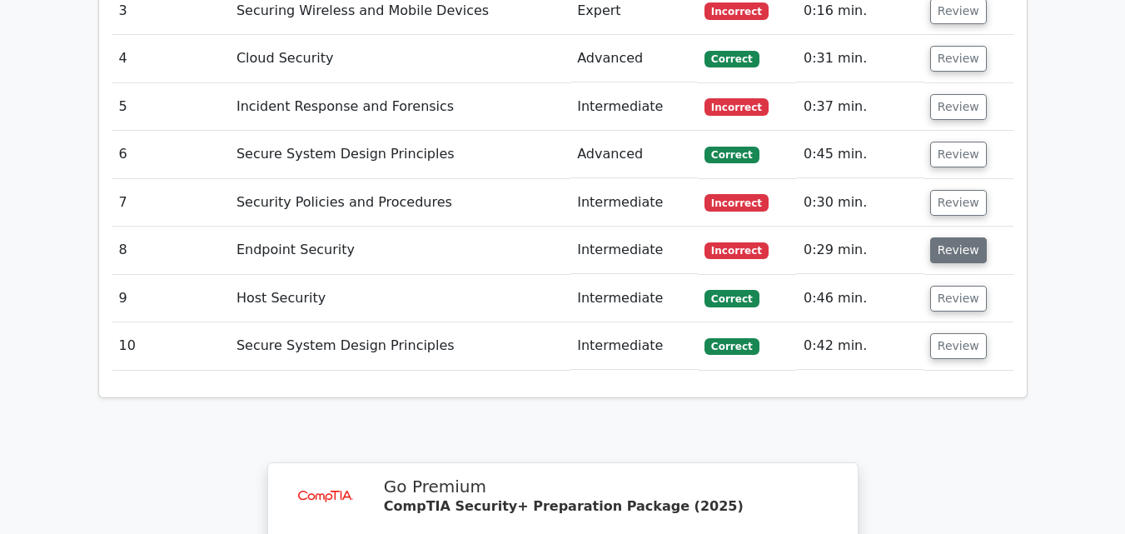
click at [955, 237] on button "Review" at bounding box center [958, 250] width 57 height 26
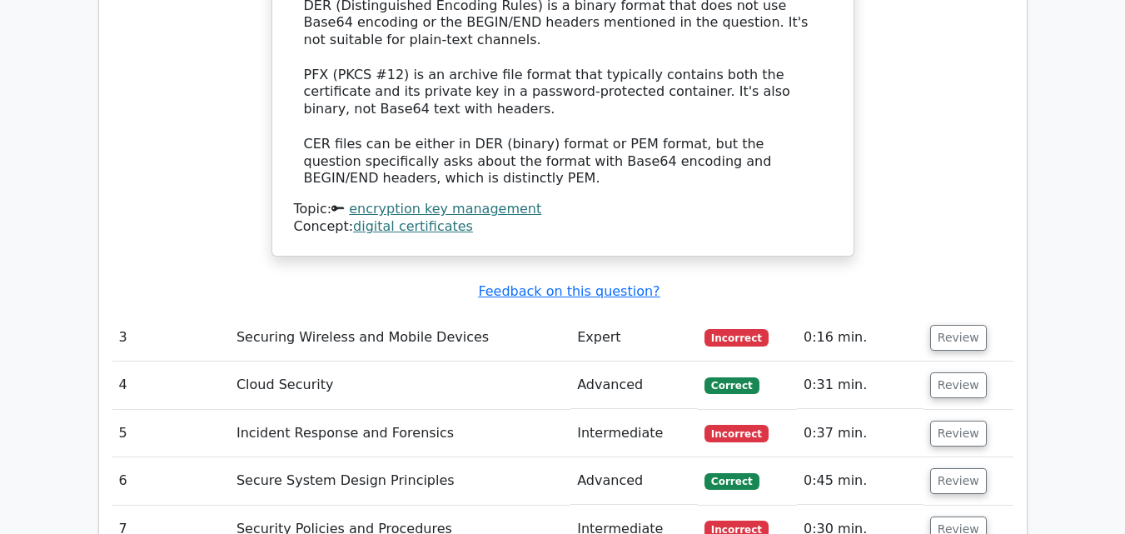
scroll to position [2717, 0]
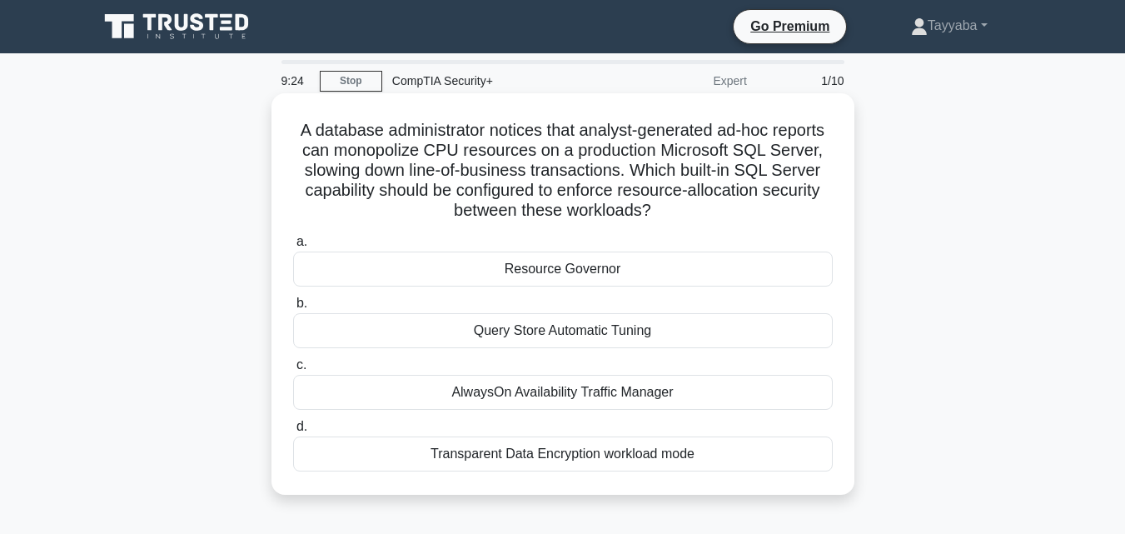
click at [571, 335] on div "Query Store Automatic Tuning" at bounding box center [562, 330] width 539 height 35
click at [293, 309] on input "b. Query Store Automatic Tuning" at bounding box center [293, 303] width 0 height 11
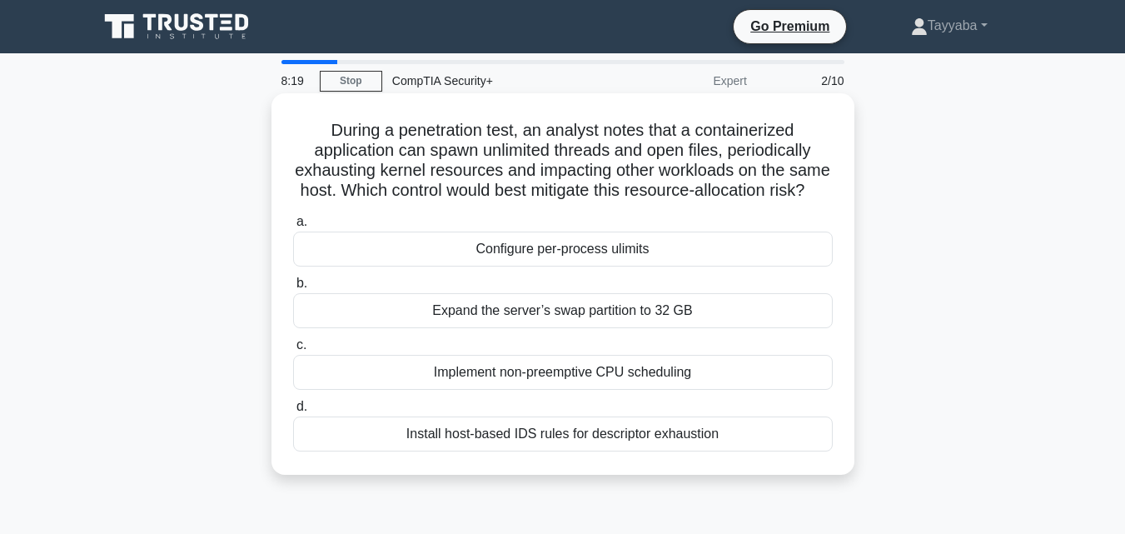
click at [627, 390] on div "Implement non-preemptive CPU scheduling" at bounding box center [562, 372] width 539 height 35
click at [293, 350] on input "c. Implement non-preemptive CPU scheduling" at bounding box center [293, 345] width 0 height 11
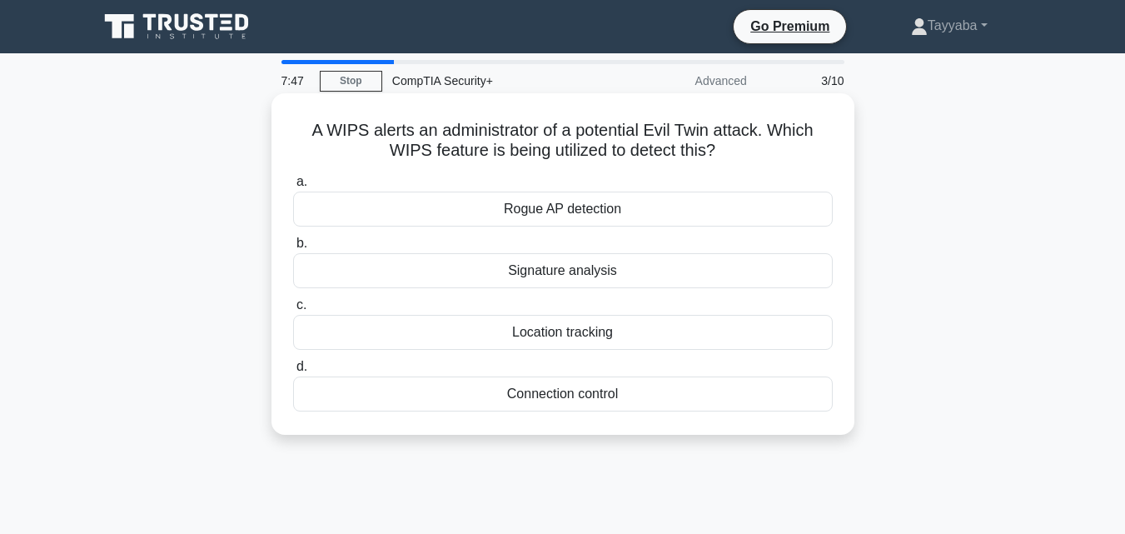
click at [614, 212] on div "Rogue AP detection" at bounding box center [562, 208] width 539 height 35
click at [293, 187] on input "a. Rogue AP detection" at bounding box center [293, 181] width 0 height 11
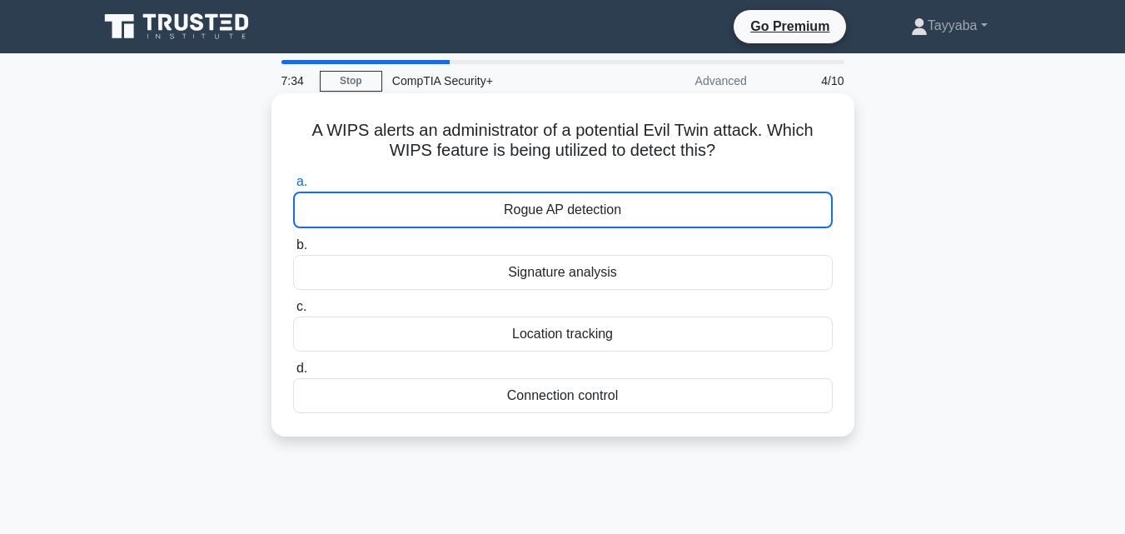
click at [491, 269] on div "Signature analysis" at bounding box center [562, 272] width 539 height 35
click at [293, 251] on input "b. Signature analysis" at bounding box center [293, 245] width 0 height 11
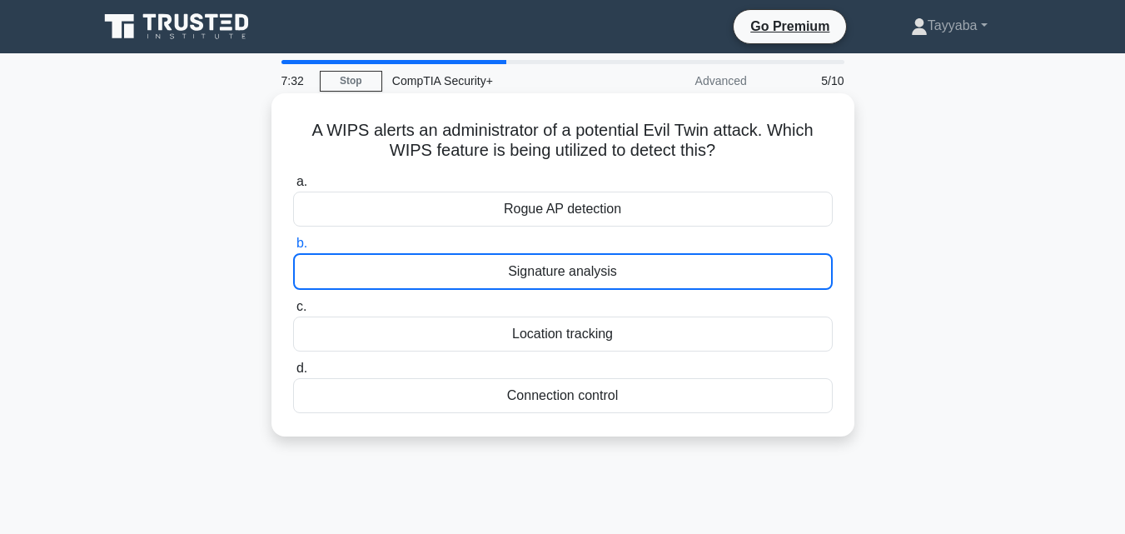
click at [491, 269] on div "Signature analysis" at bounding box center [562, 271] width 539 height 37
click at [293, 249] on input "b. Signature analysis" at bounding box center [293, 243] width 0 height 11
click at [491, 269] on div "Signature analysis" at bounding box center [562, 271] width 539 height 37
click at [293, 249] on input "b. Signature analysis" at bounding box center [293, 243] width 0 height 11
click at [491, 269] on div "Signature analysis" at bounding box center [562, 271] width 539 height 37
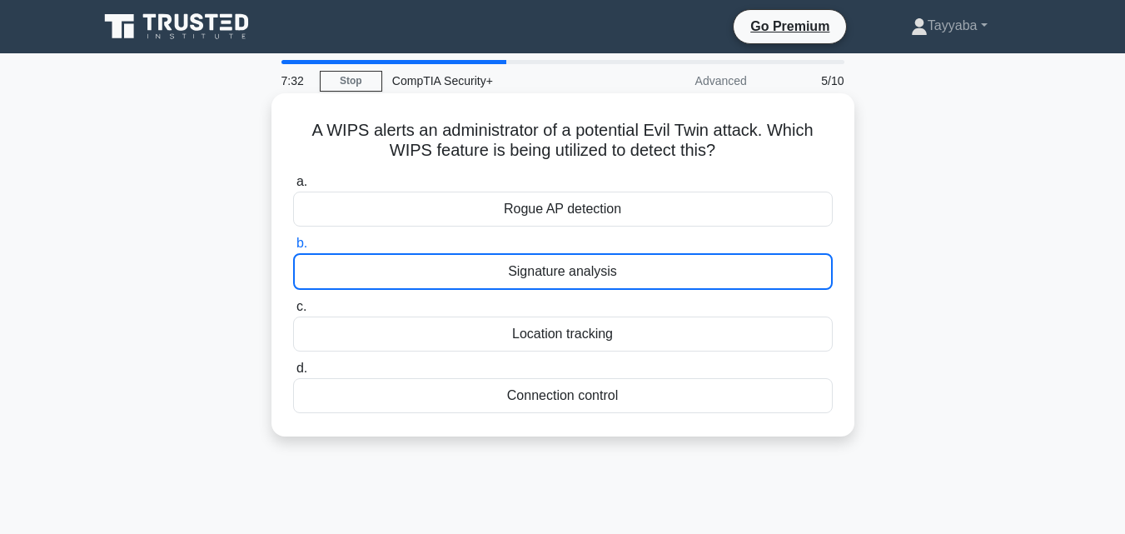
click at [293, 249] on input "b. Signature analysis" at bounding box center [293, 243] width 0 height 11
click at [491, 269] on div "Signature analysis" at bounding box center [562, 271] width 539 height 37
click at [293, 249] on input "b. Signature analysis" at bounding box center [293, 243] width 0 height 11
click at [491, 269] on div "Signature analysis" at bounding box center [562, 271] width 539 height 37
click at [293, 249] on input "b. Signature analysis" at bounding box center [293, 243] width 0 height 11
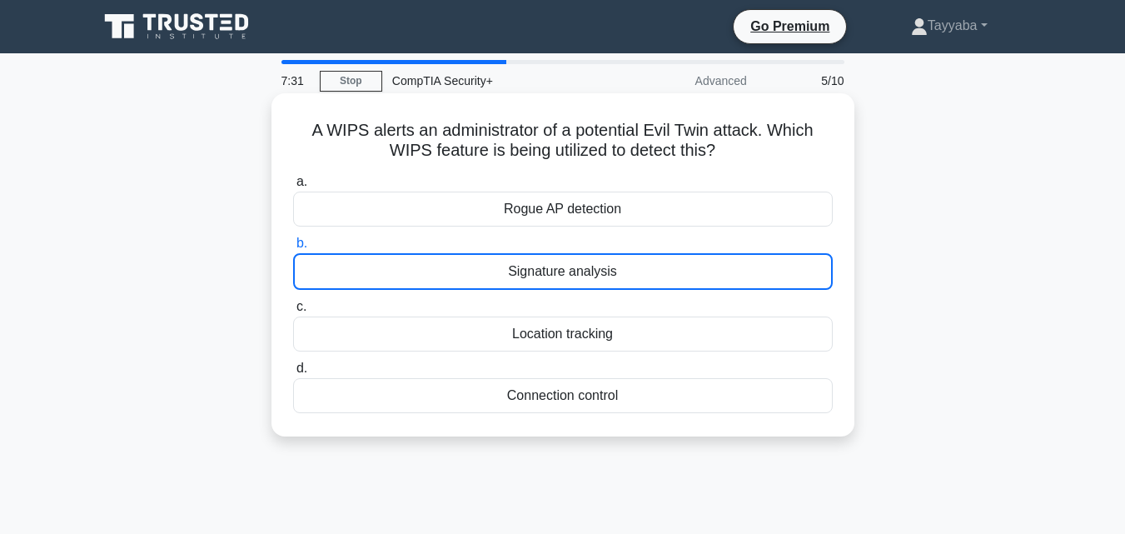
click at [491, 269] on div "Signature analysis" at bounding box center [562, 271] width 539 height 37
click at [293, 249] on input "b. Signature analysis" at bounding box center [293, 243] width 0 height 11
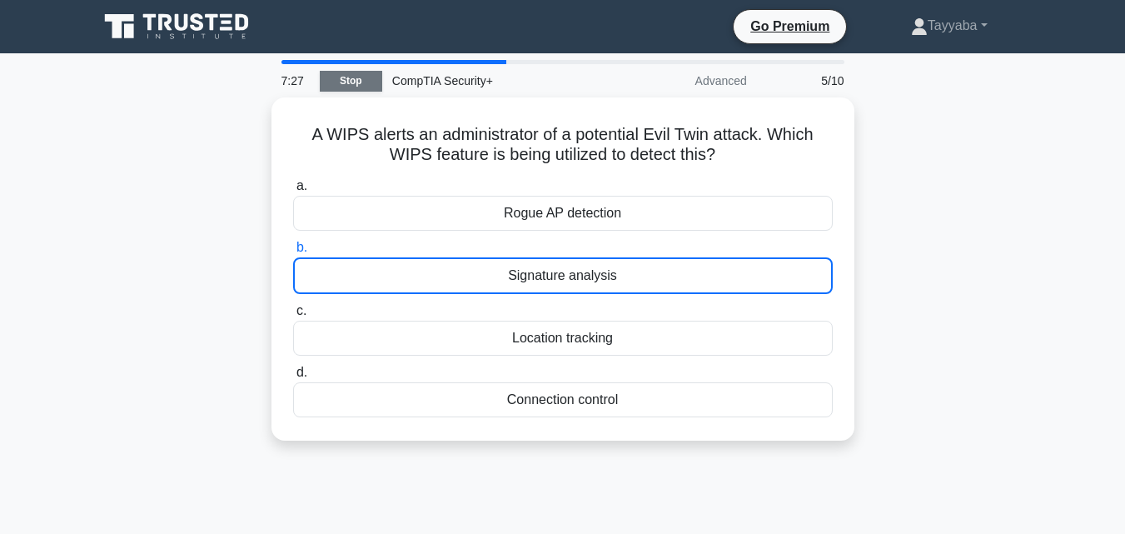
click at [340, 86] on link "Stop" at bounding box center [351, 81] width 62 height 21
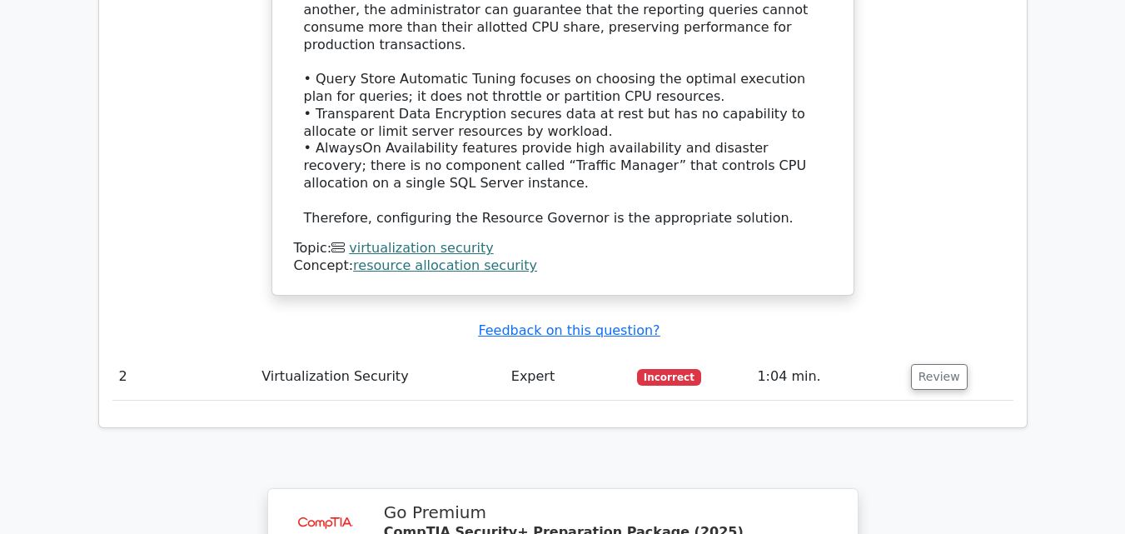
scroll to position [1830, 0]
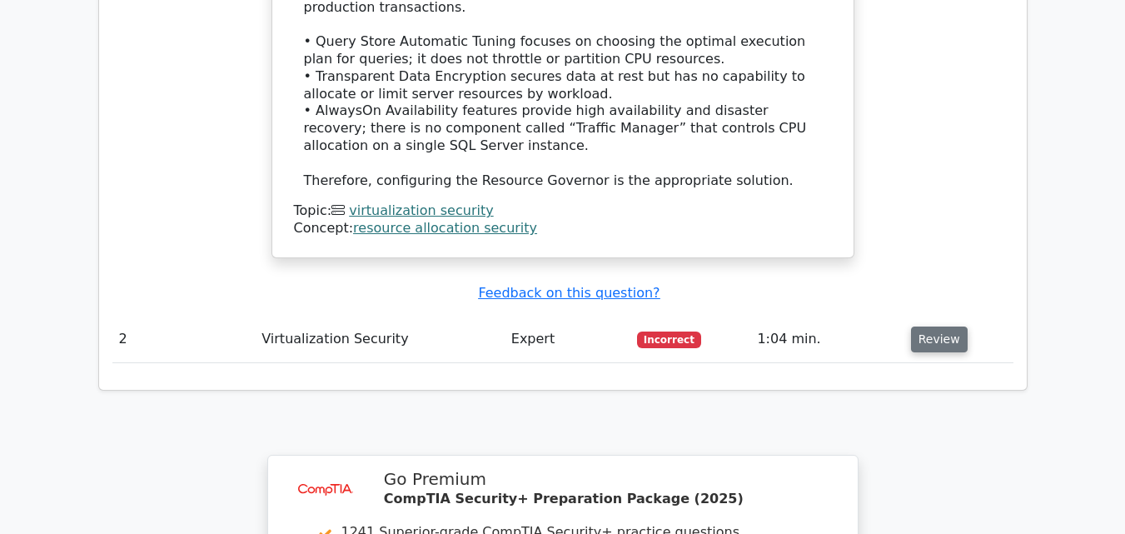
click at [927, 326] on button "Review" at bounding box center [939, 339] width 57 height 26
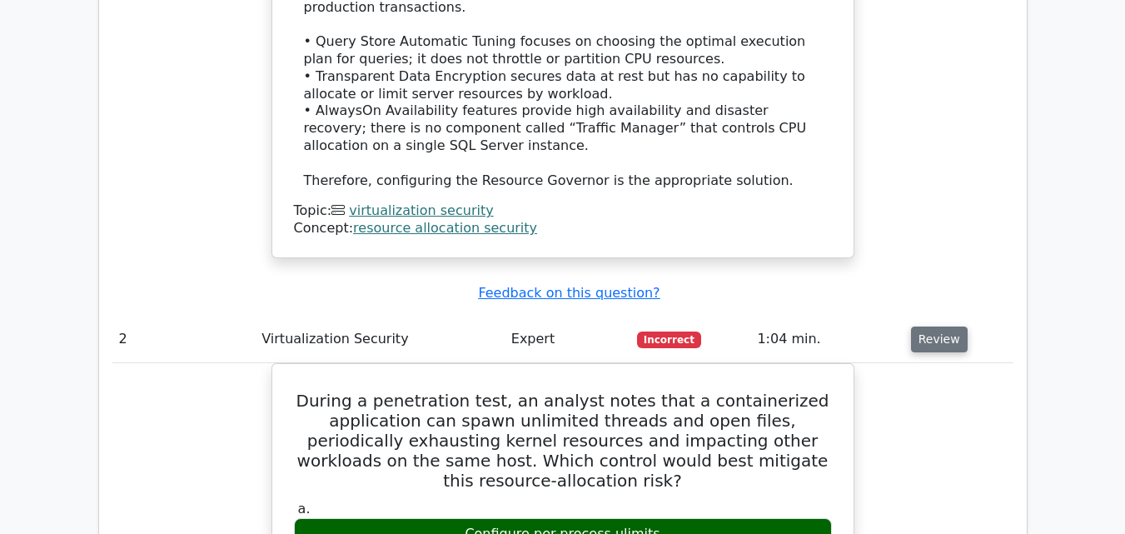
click at [927, 326] on button "Review" at bounding box center [939, 339] width 57 height 26
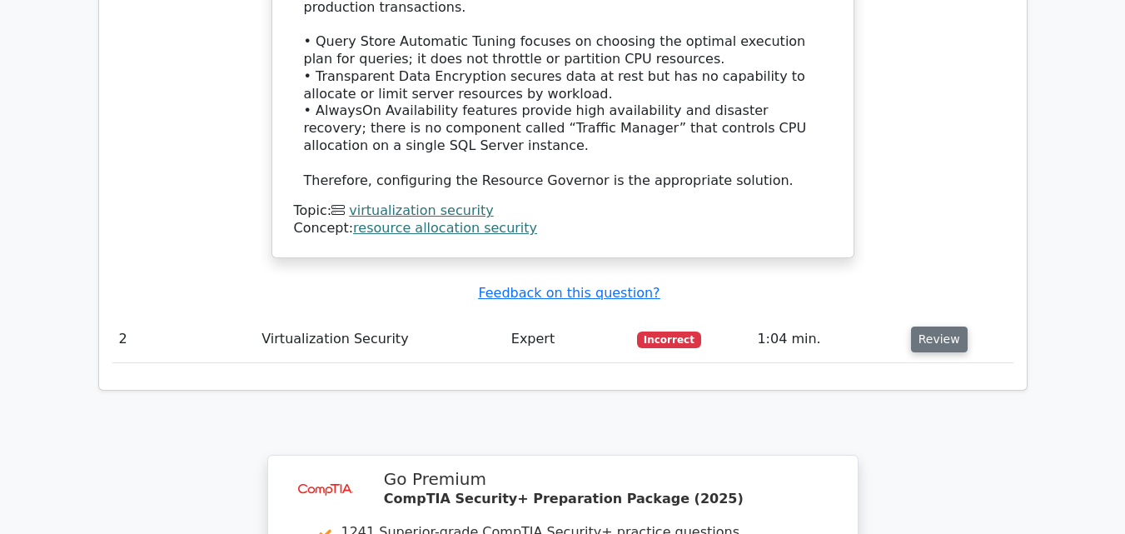
click at [927, 326] on button "Review" at bounding box center [939, 339] width 57 height 26
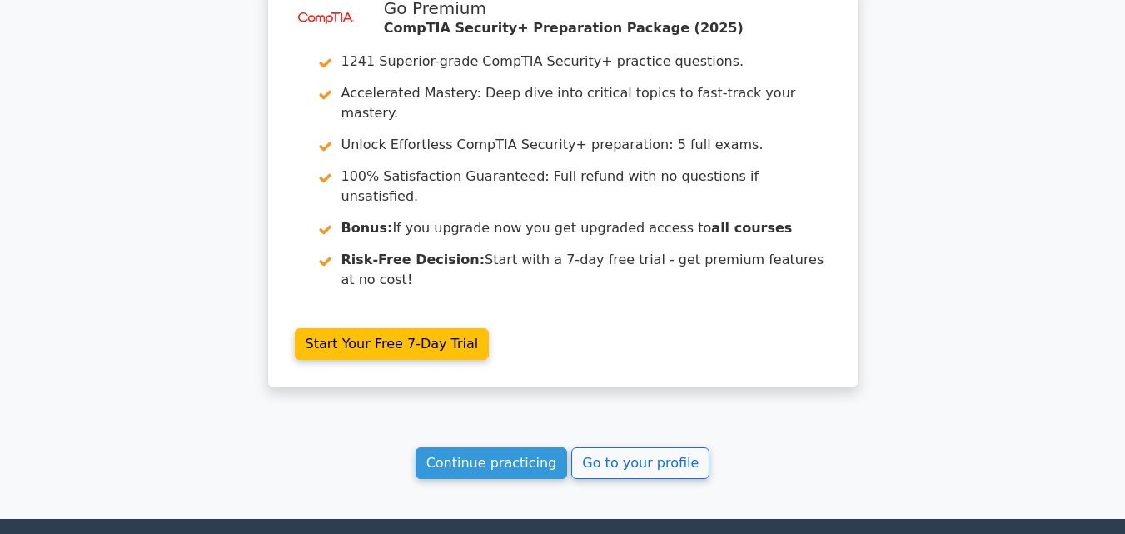
scroll to position [3094, 0]
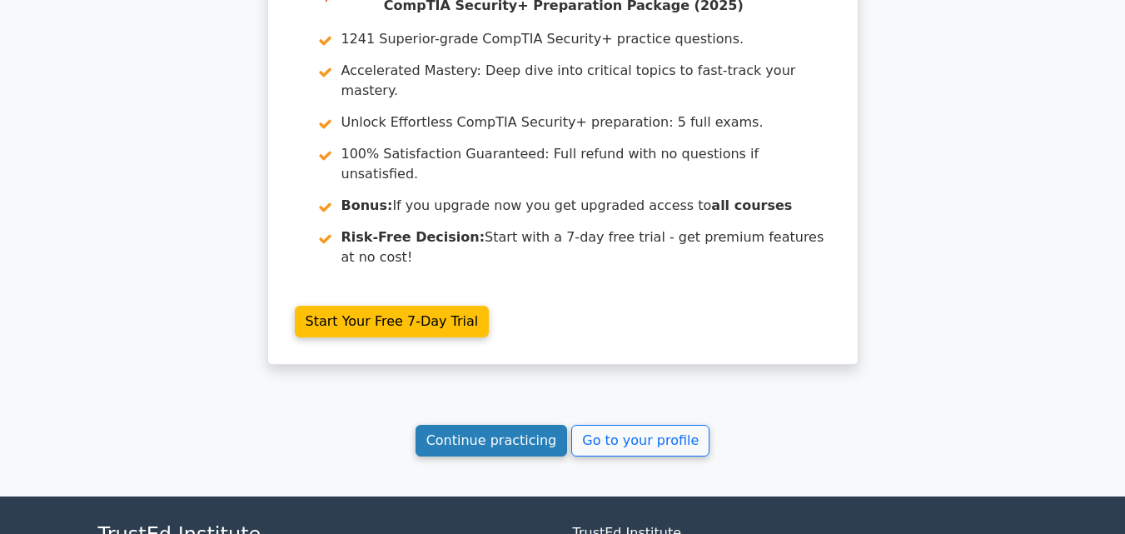
click at [510, 425] on link "Continue practicing" at bounding box center [491, 441] width 152 height 32
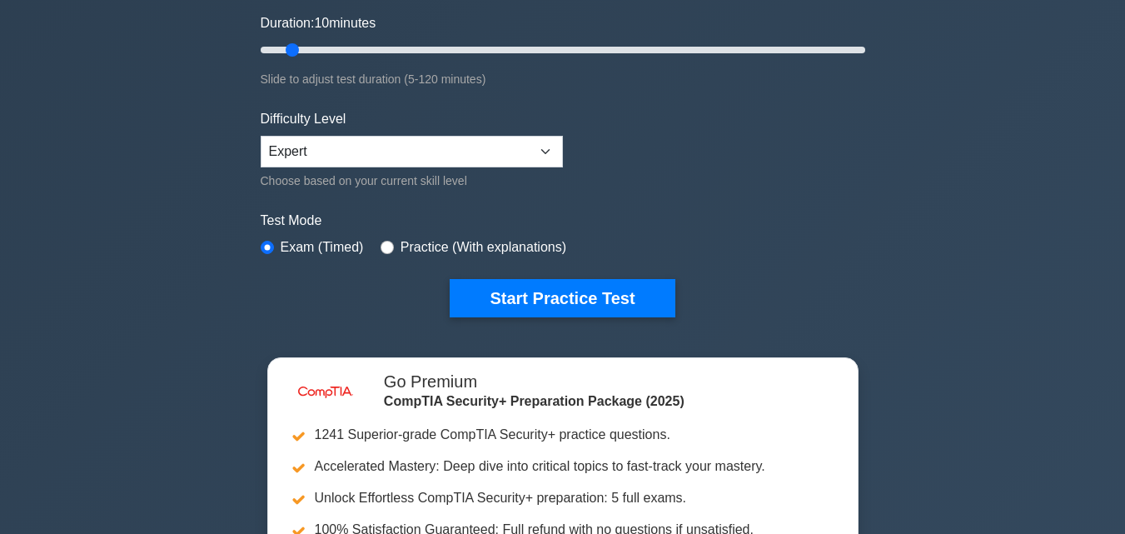
scroll to position [344, 0]
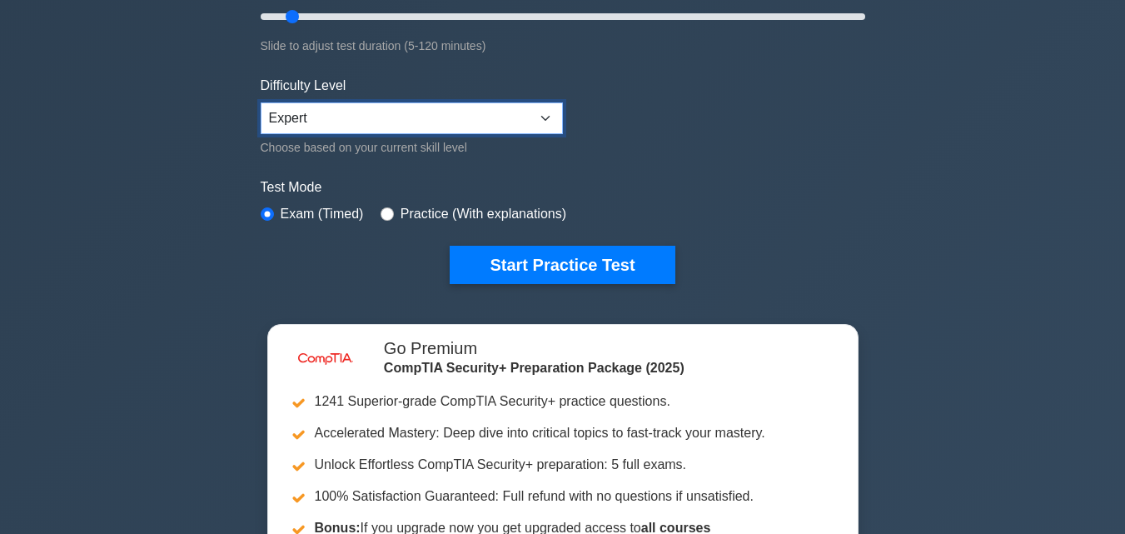
click at [427, 115] on select "Beginner Intermediate Expert" at bounding box center [412, 118] width 302 height 32
select select "intermediate"
click at [261, 102] on select "Beginner Intermediate Expert" at bounding box center [412, 118] width 302 height 32
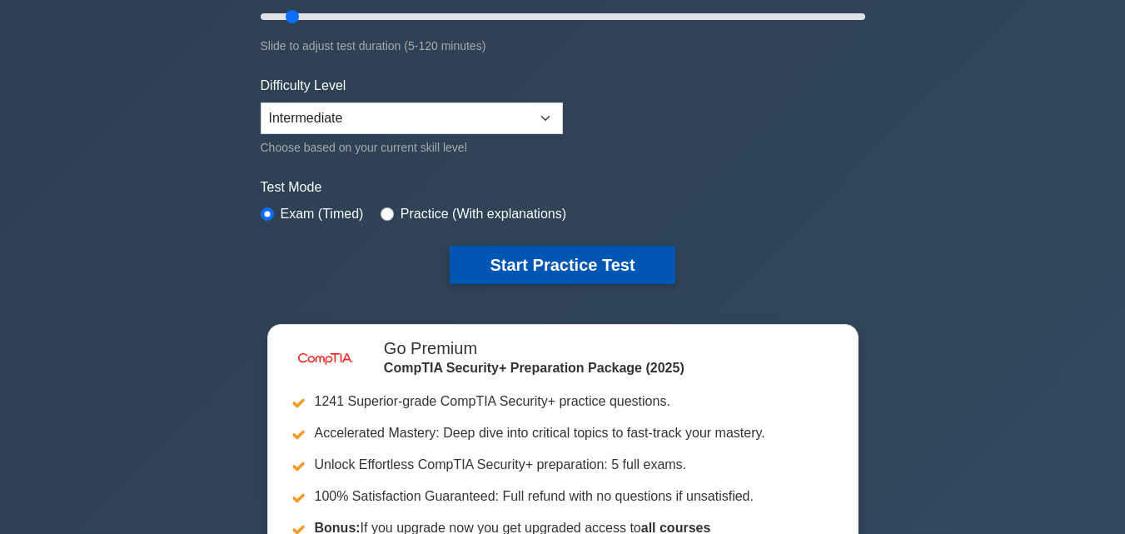
click at [506, 256] on button "Start Practice Test" at bounding box center [561, 265] width 225 height 38
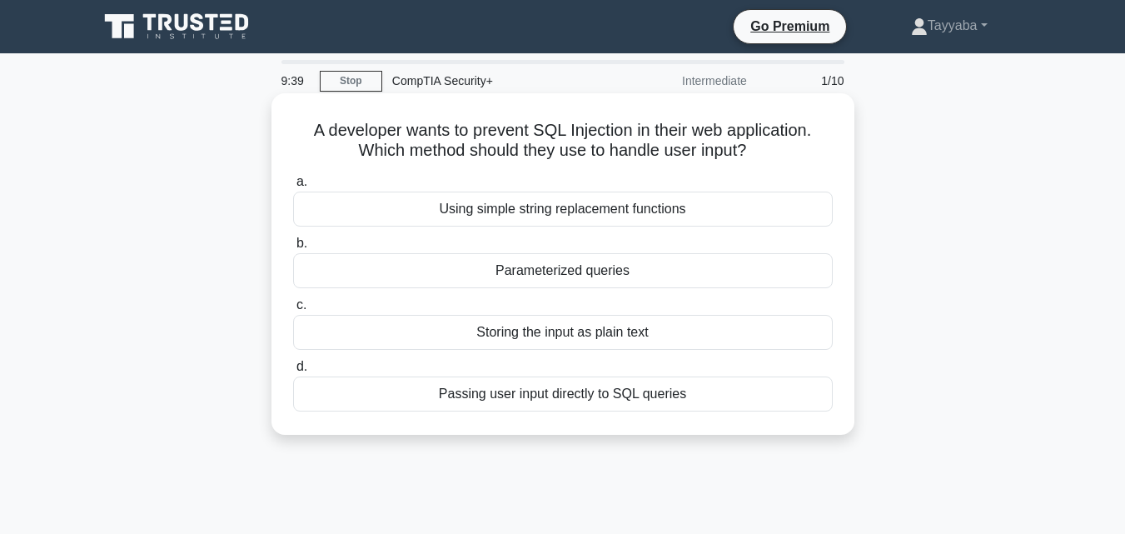
click at [648, 273] on div "Parameterized queries" at bounding box center [562, 270] width 539 height 35
click at [293, 249] on input "b. Parameterized queries" at bounding box center [293, 243] width 0 height 11
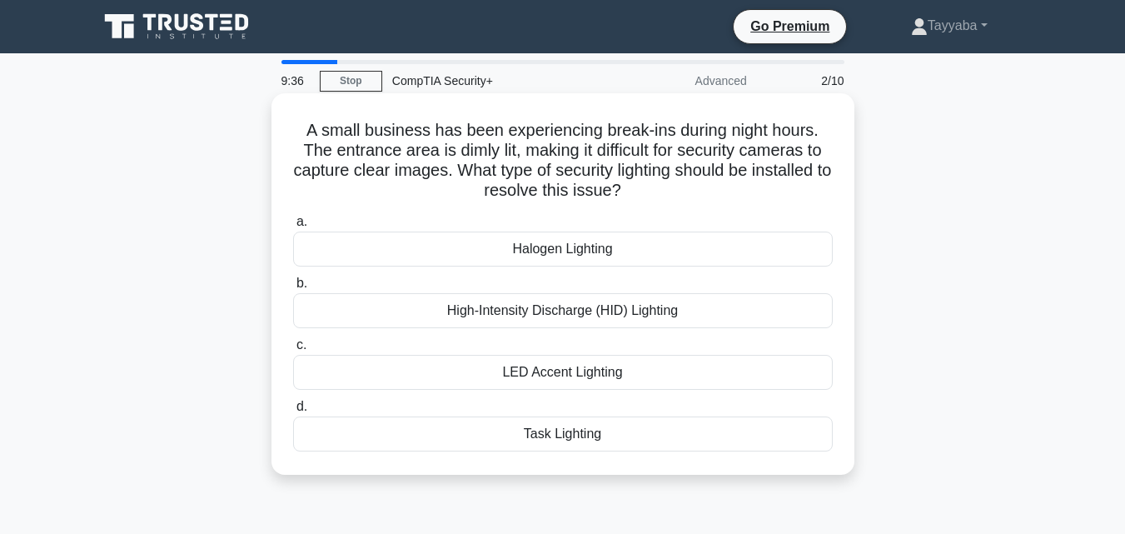
click at [815, 252] on div "Halogen Lighting" at bounding box center [562, 248] width 539 height 35
click at [293, 227] on input "a. Halogen Lighting" at bounding box center [293, 221] width 0 height 11
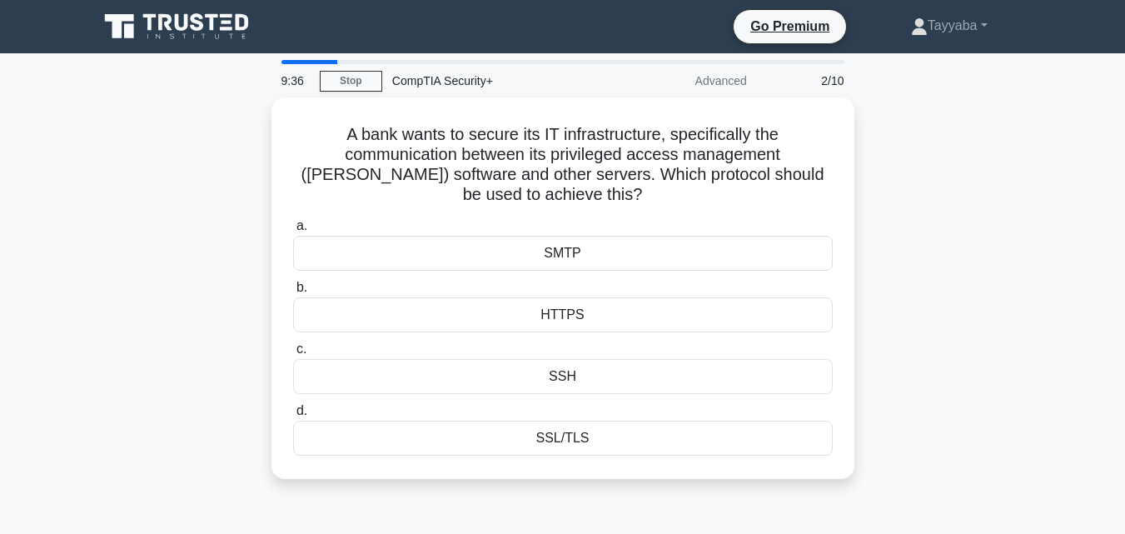
click at [815, 252] on div "SMTP" at bounding box center [562, 253] width 539 height 35
click at [293, 231] on input "a. SMTP" at bounding box center [293, 226] width 0 height 11
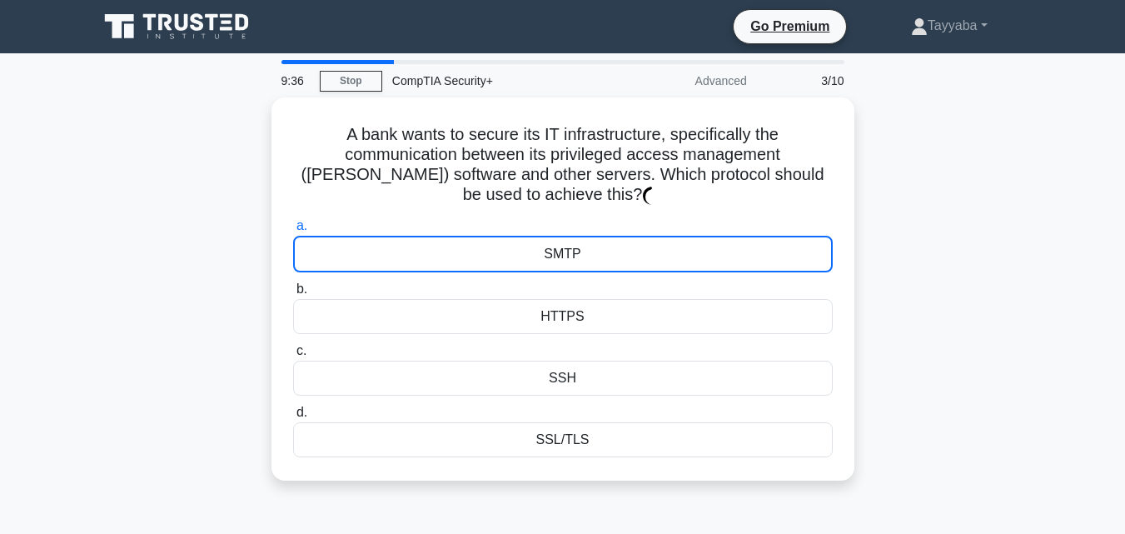
click at [815, 252] on div "SMTP" at bounding box center [562, 254] width 539 height 37
click at [293, 231] on input "a. SMTP" at bounding box center [293, 226] width 0 height 11
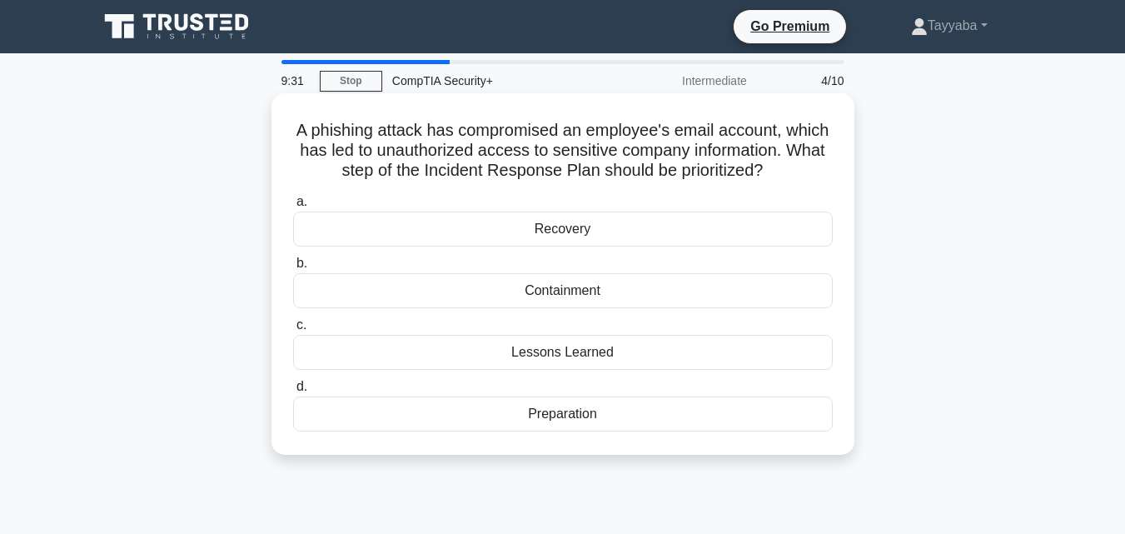
click at [708, 129] on h5 "A phishing attack has compromised an employee's email account, which has led to…" at bounding box center [562, 151] width 543 height 62
click at [812, 133] on h5 "A phishing attack has compromised an employee's email account, which has led to…" at bounding box center [562, 151] width 543 height 62
click at [624, 226] on div "Recovery" at bounding box center [562, 228] width 539 height 35
click at [293, 207] on input "a. Recovery" at bounding box center [293, 201] width 0 height 11
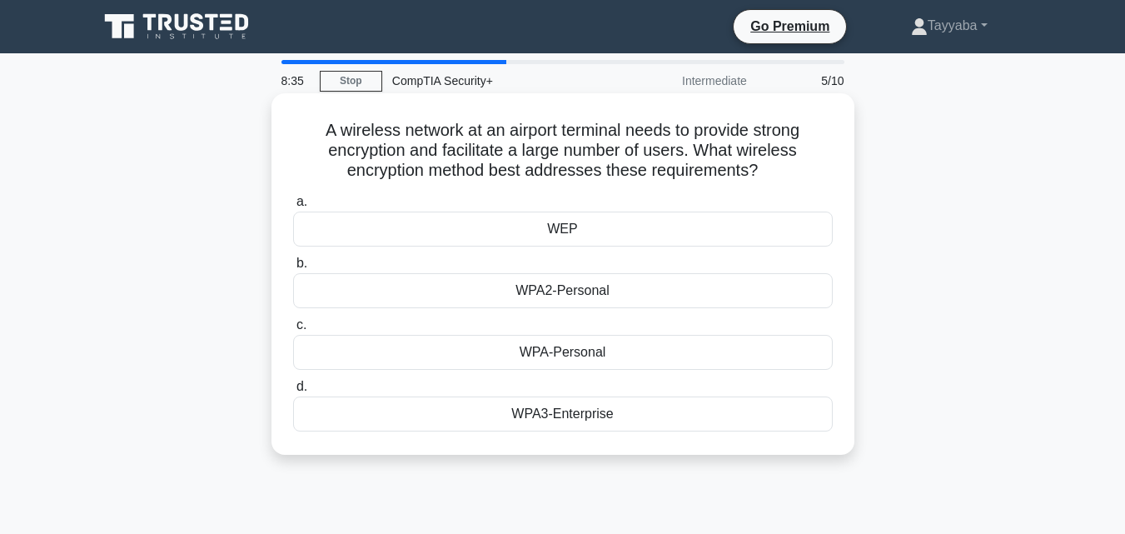
click at [597, 227] on div "WEP" at bounding box center [562, 228] width 539 height 35
click at [293, 207] on input "a. WEP" at bounding box center [293, 201] width 0 height 11
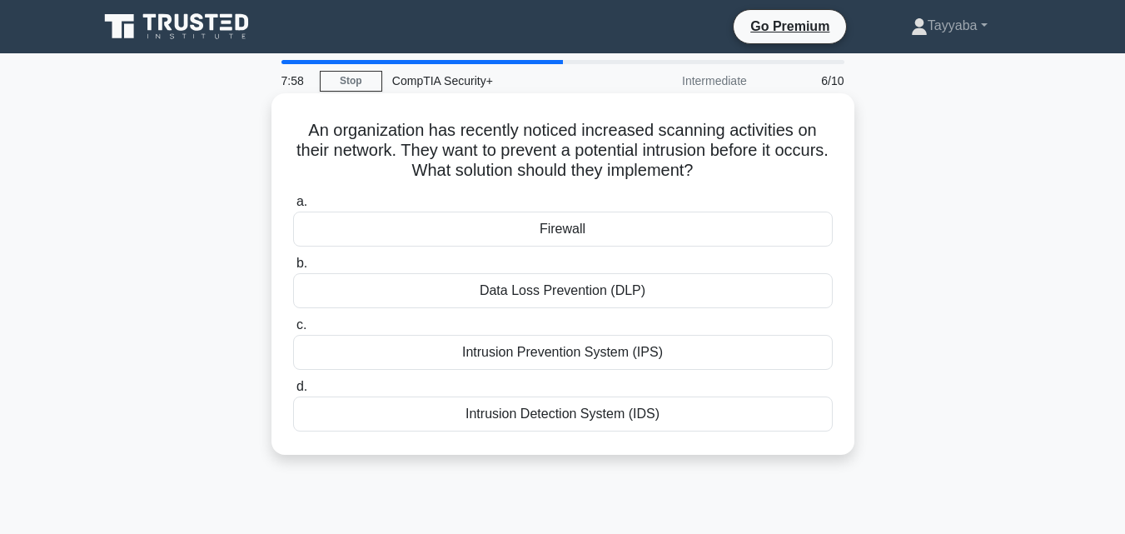
click at [673, 416] on div "Intrusion Detection System (IDS)" at bounding box center [562, 413] width 539 height 35
click at [293, 392] on input "d. Intrusion Detection System (IDS)" at bounding box center [293, 386] width 0 height 11
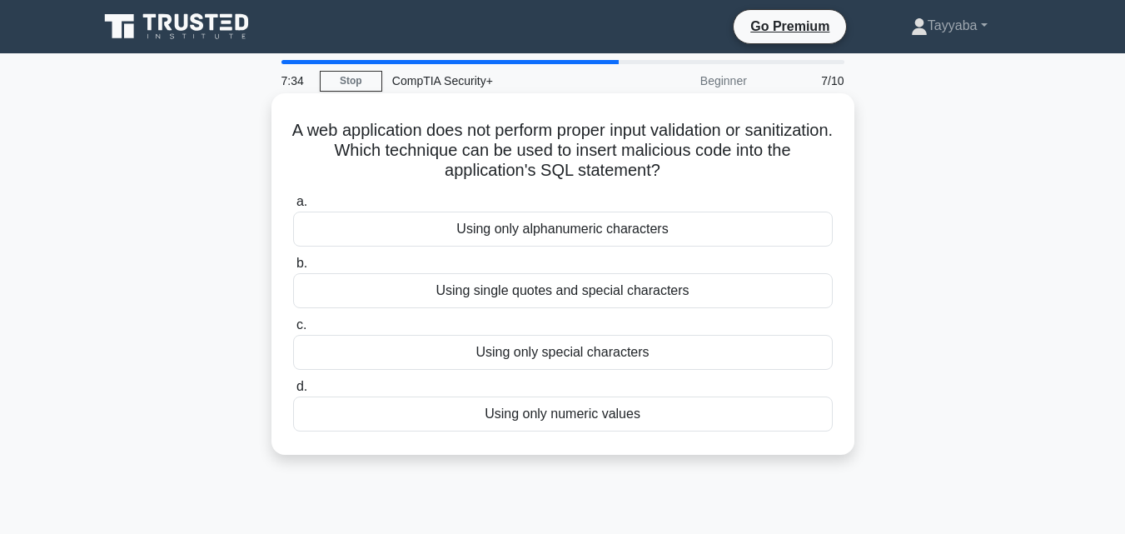
click at [674, 296] on div "Using single quotes and special characters" at bounding box center [562, 290] width 539 height 35
click at [293, 269] on input "b. Using single quotes and special characters" at bounding box center [293, 263] width 0 height 11
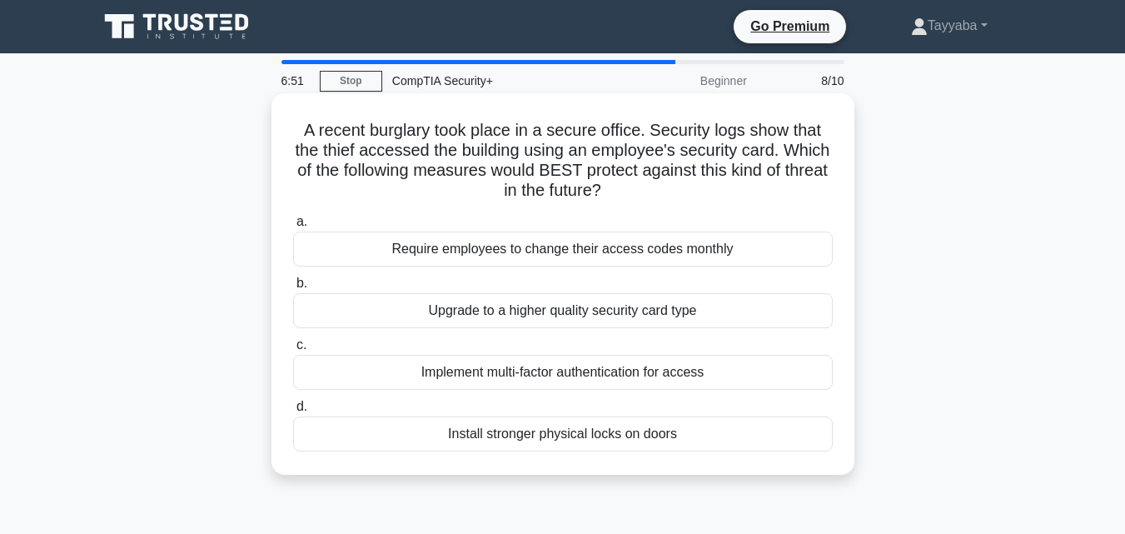
click at [605, 369] on div "Implement multi-factor authentication for access" at bounding box center [562, 372] width 539 height 35
click at [293, 350] on input "c. Implement multi-factor authentication for access" at bounding box center [293, 345] width 0 height 11
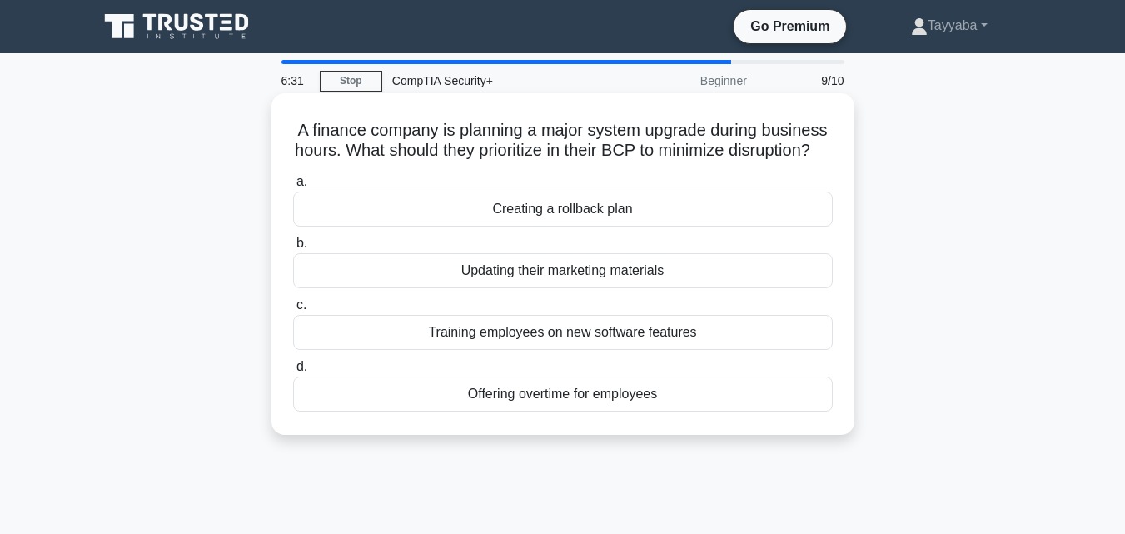
click at [668, 222] on div "Creating a rollback plan" at bounding box center [562, 208] width 539 height 35
click at [293, 187] on input "a. Creating a rollback plan" at bounding box center [293, 181] width 0 height 11
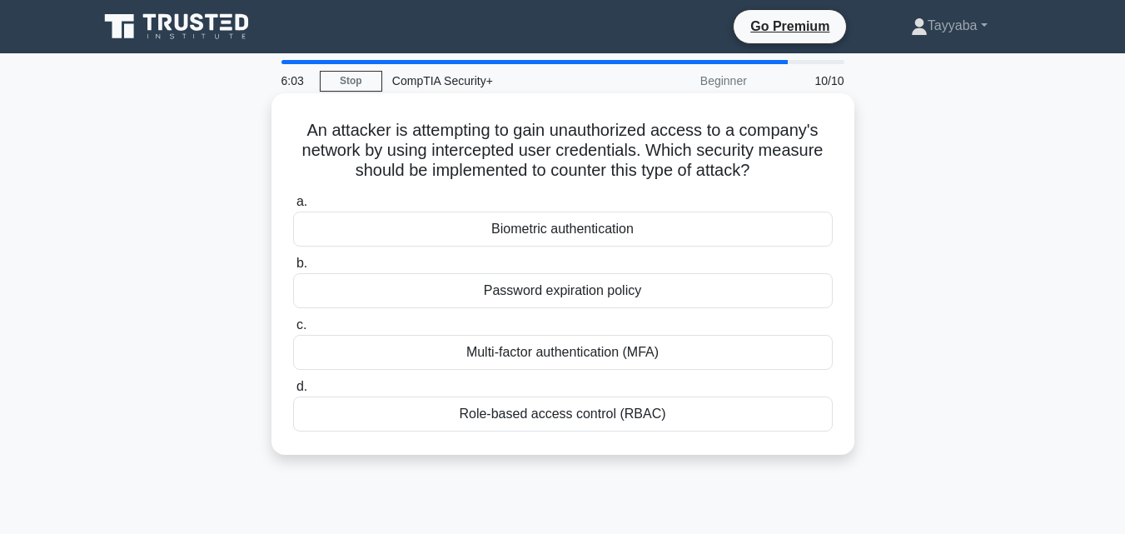
click at [642, 350] on div "Multi-factor authentication (MFA)" at bounding box center [562, 352] width 539 height 35
click at [293, 330] on input "c. Multi-factor authentication (MFA)" at bounding box center [293, 325] width 0 height 11
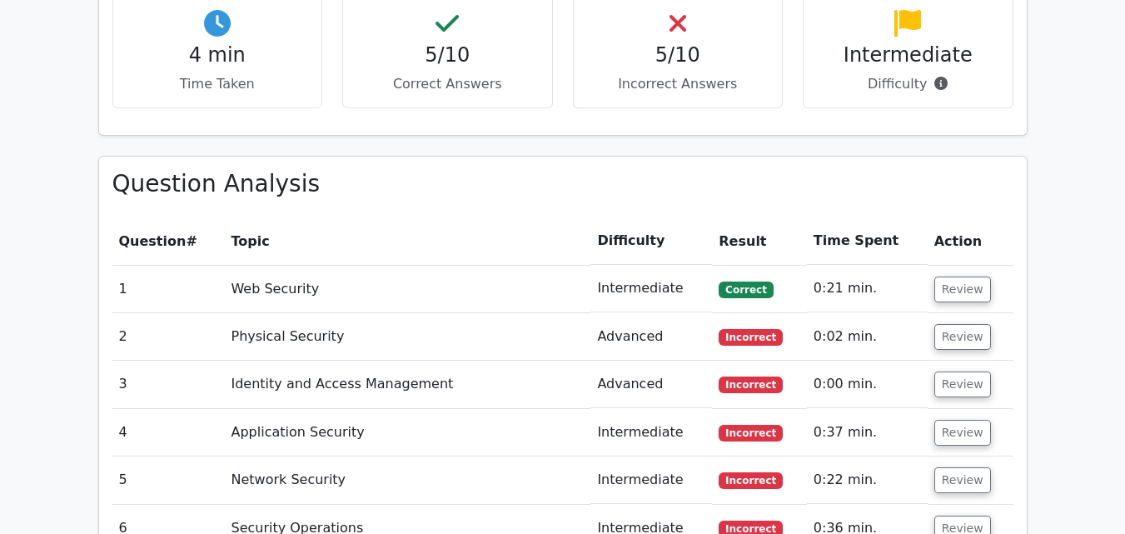
scroll to position [1219, 0]
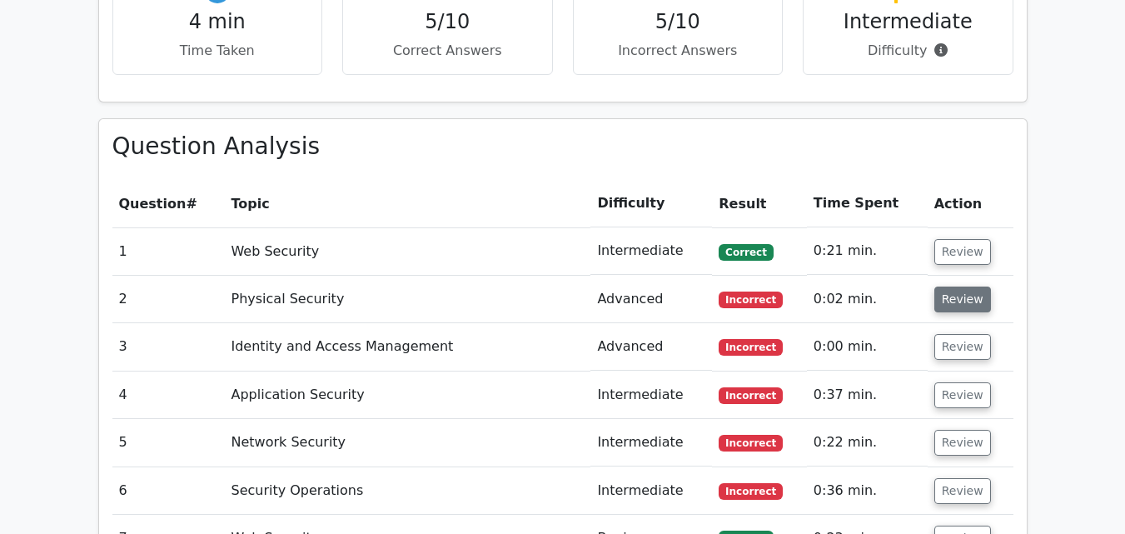
click at [949, 286] on button "Review" at bounding box center [962, 299] width 57 height 26
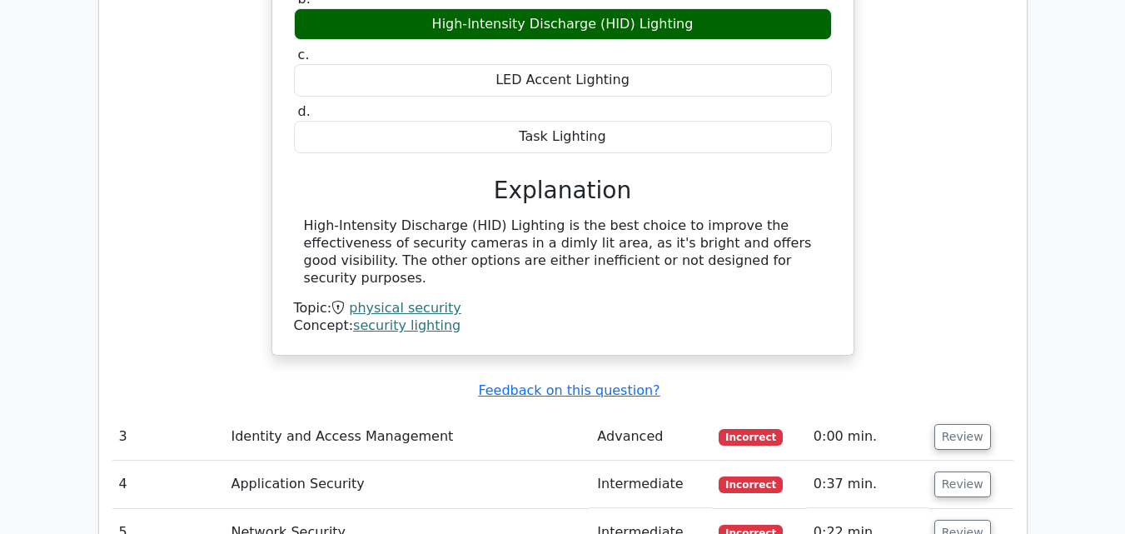
scroll to position [1808, 0]
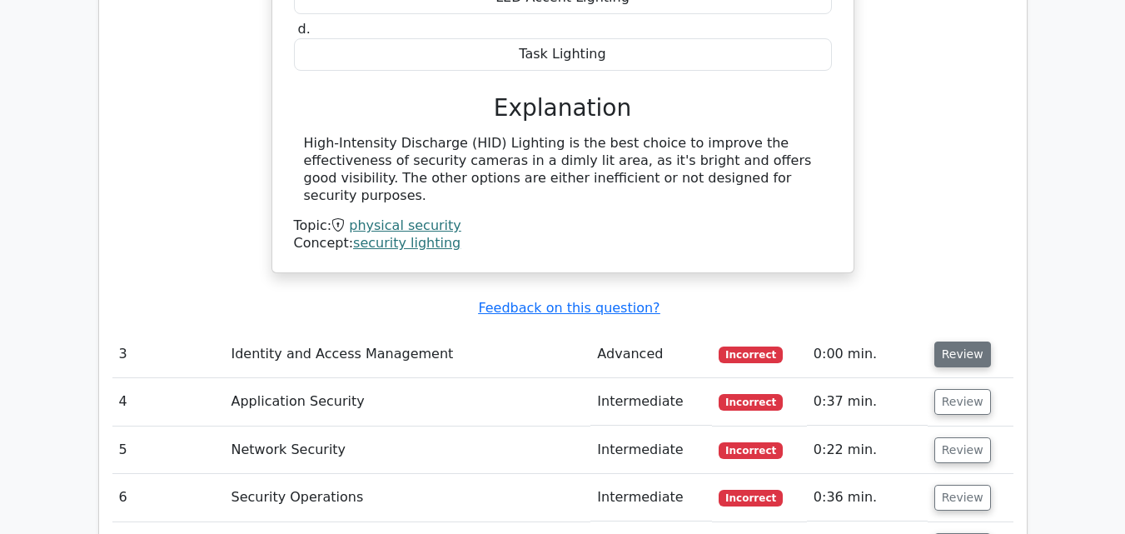
click at [955, 341] on button "Review" at bounding box center [962, 354] width 57 height 26
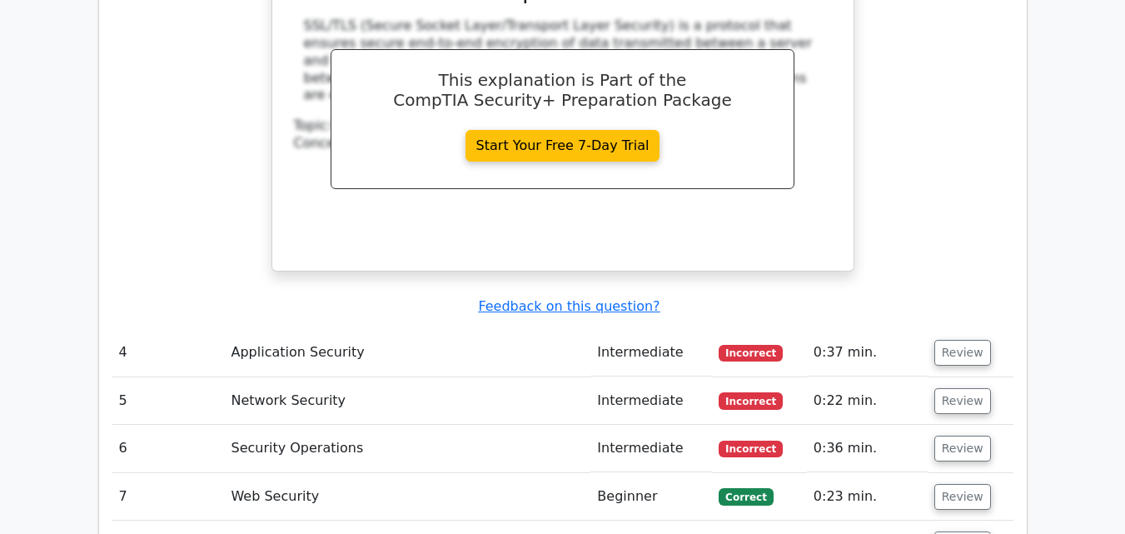
scroll to position [2606, 0]
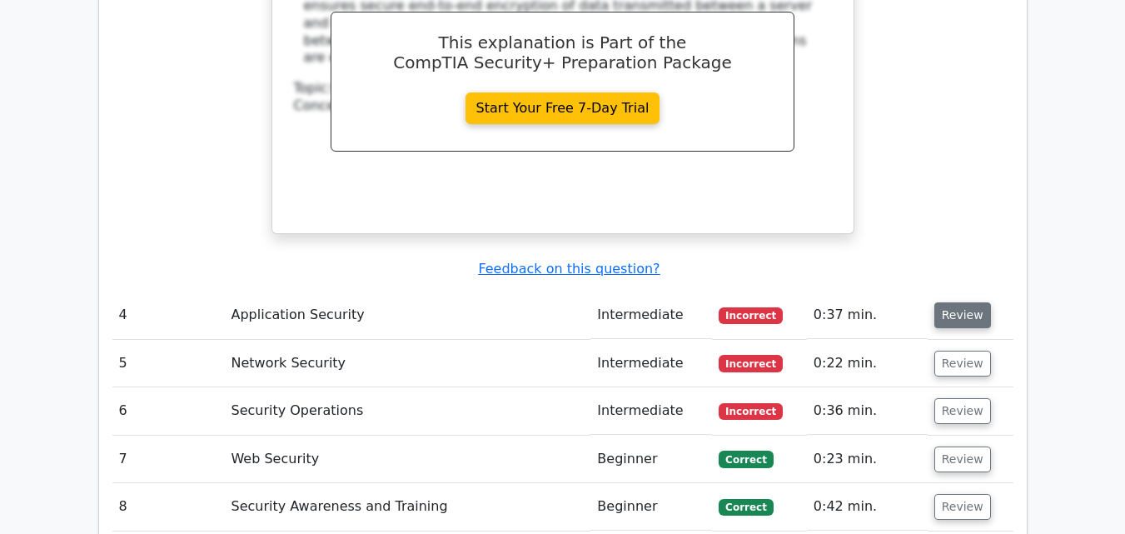
click at [949, 302] on button "Review" at bounding box center [962, 315] width 57 height 26
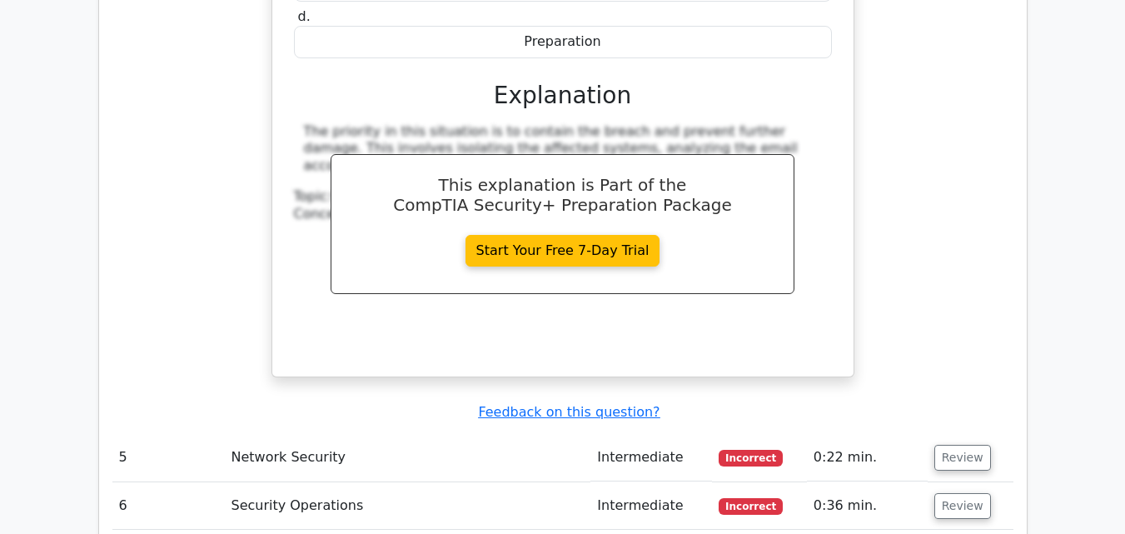
scroll to position [3371, 0]
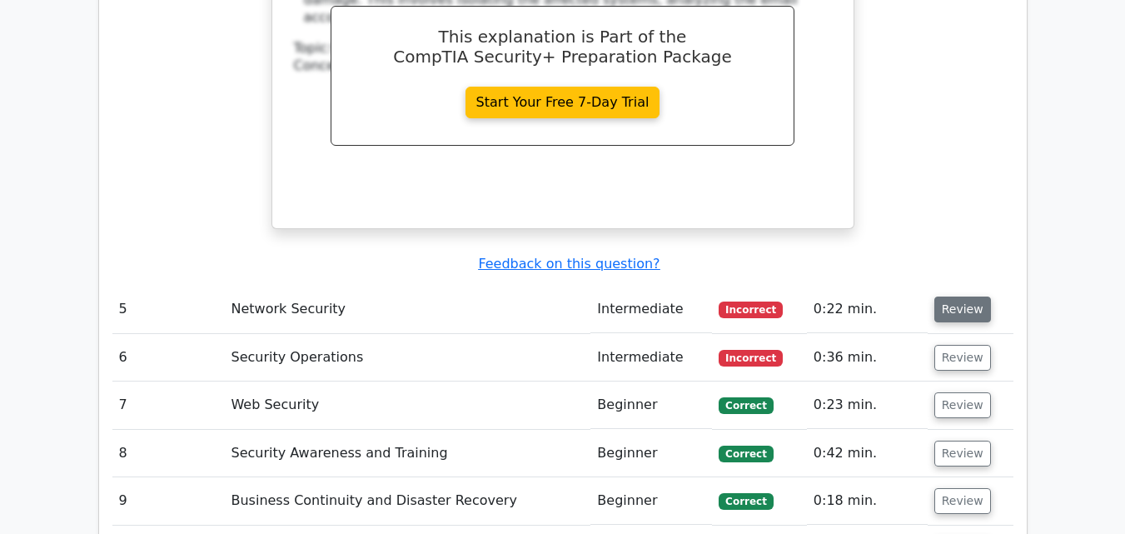
click at [950, 296] on button "Review" at bounding box center [962, 309] width 57 height 26
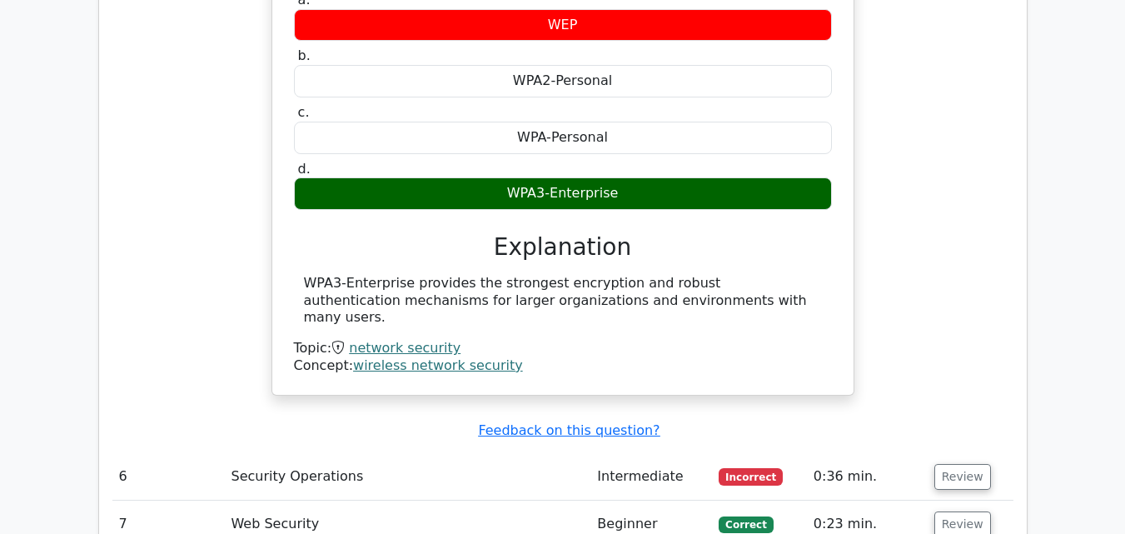
scroll to position [3892, 0]
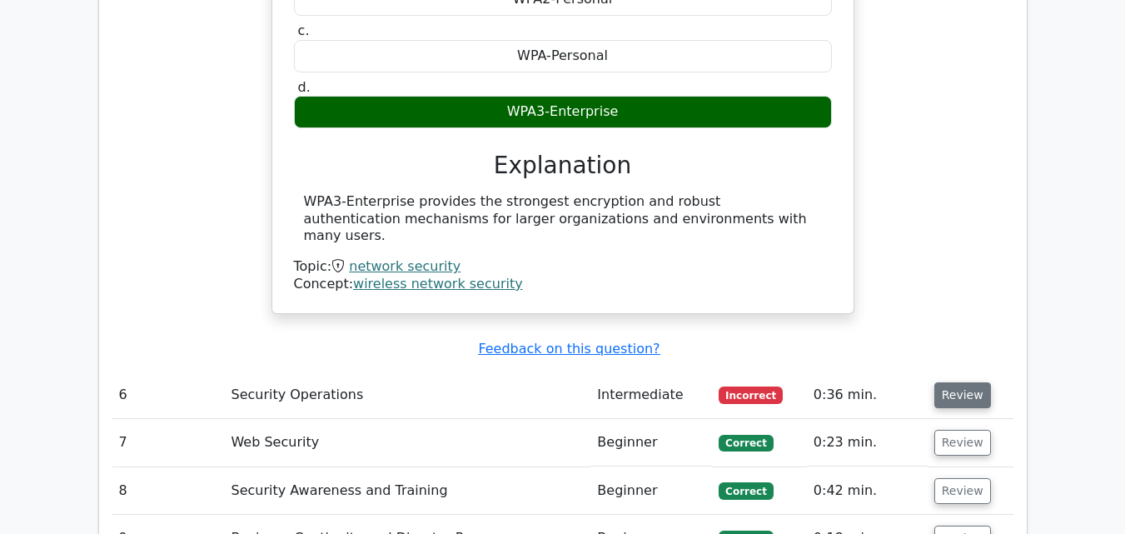
click at [953, 382] on button "Review" at bounding box center [962, 395] width 57 height 26
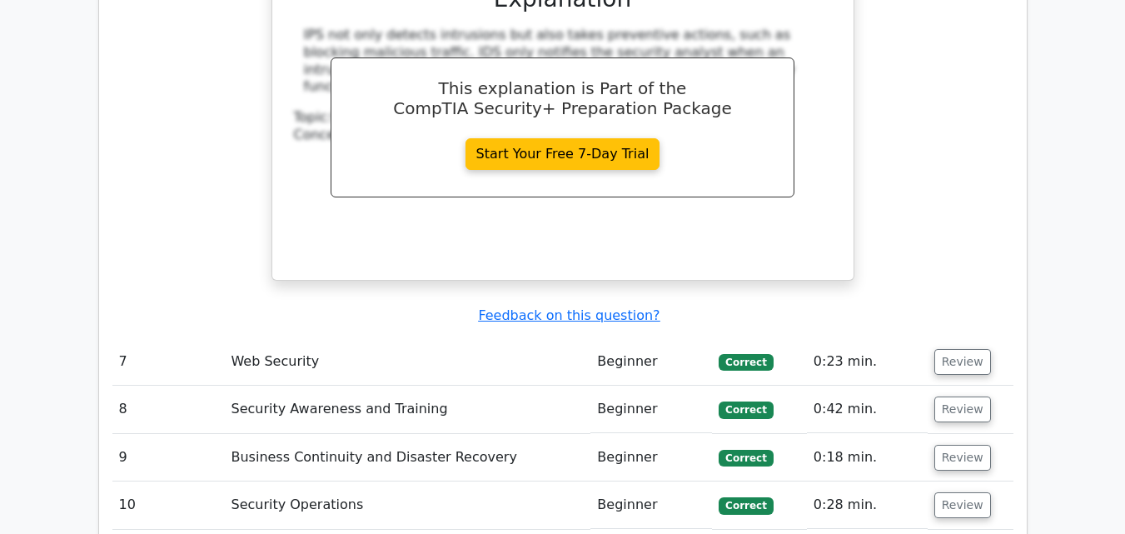
scroll to position [4802, 0]
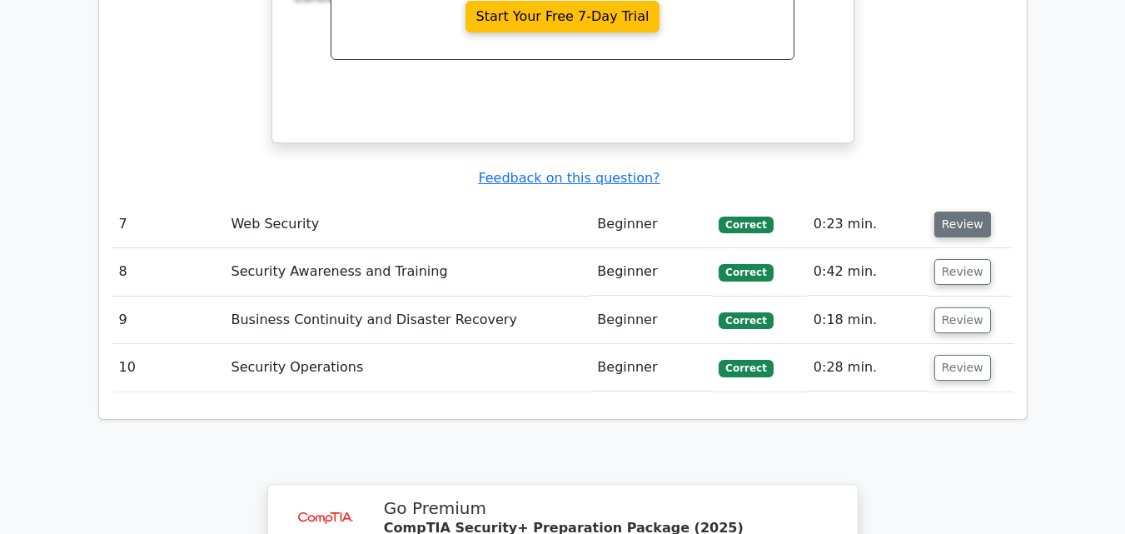
click at [945, 211] on button "Review" at bounding box center [962, 224] width 57 height 26
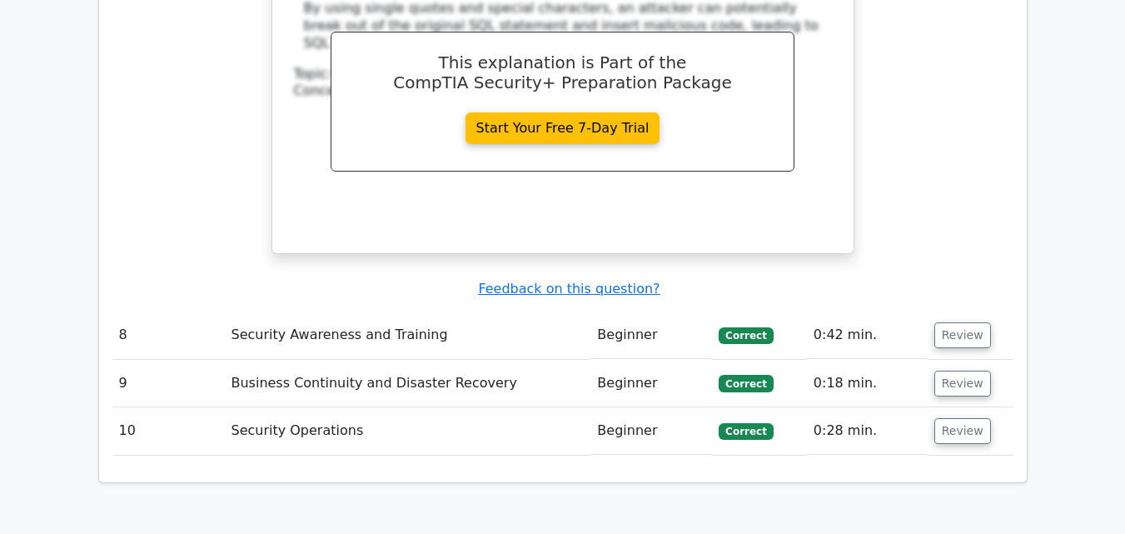
scroll to position [5489, 0]
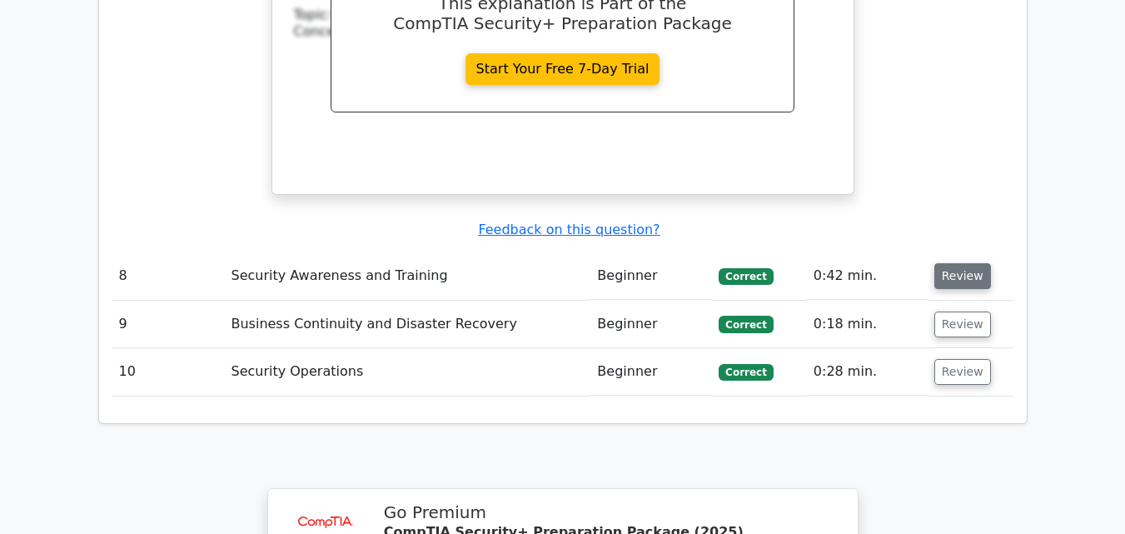
click at [957, 263] on button "Review" at bounding box center [962, 276] width 57 height 26
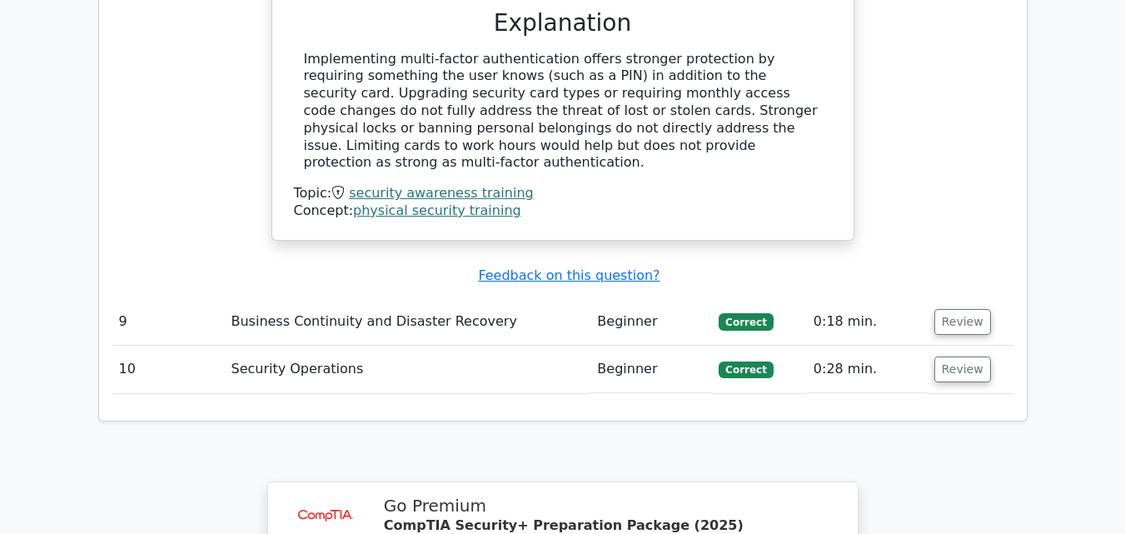
scroll to position [6110, 0]
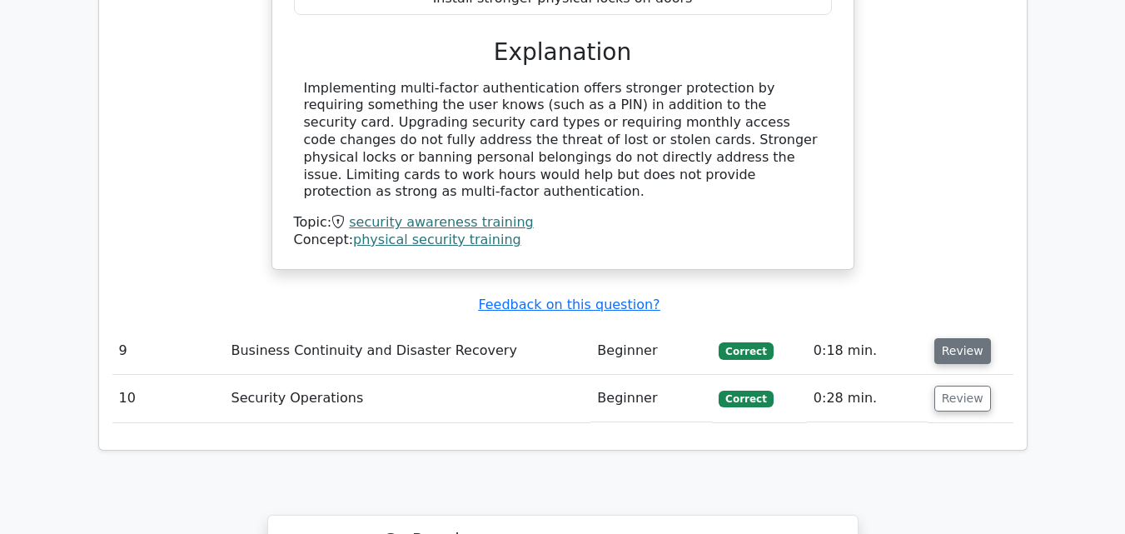
click at [942, 338] on button "Review" at bounding box center [962, 351] width 57 height 26
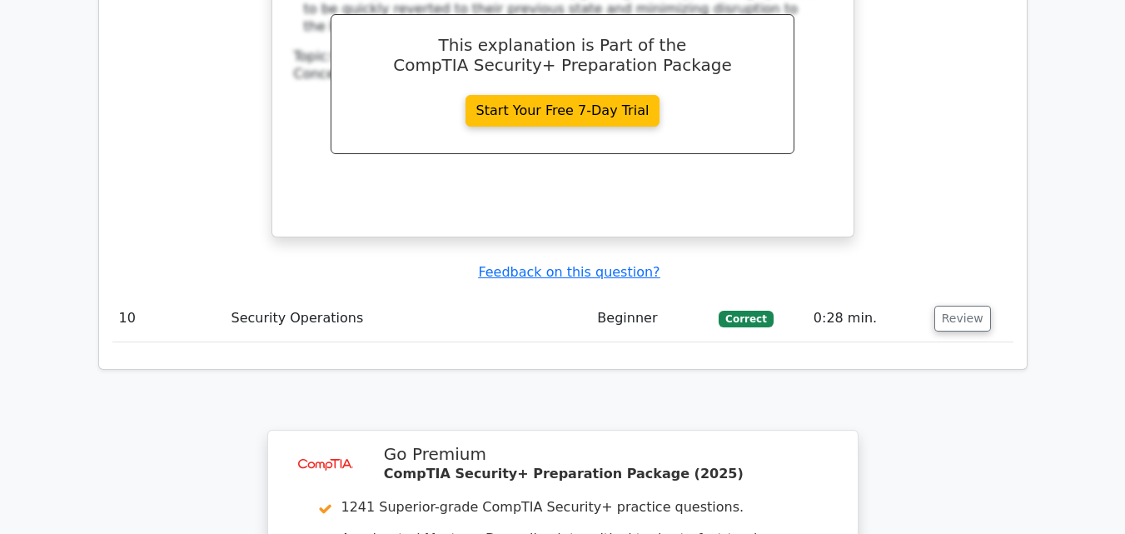
scroll to position [6942, 0]
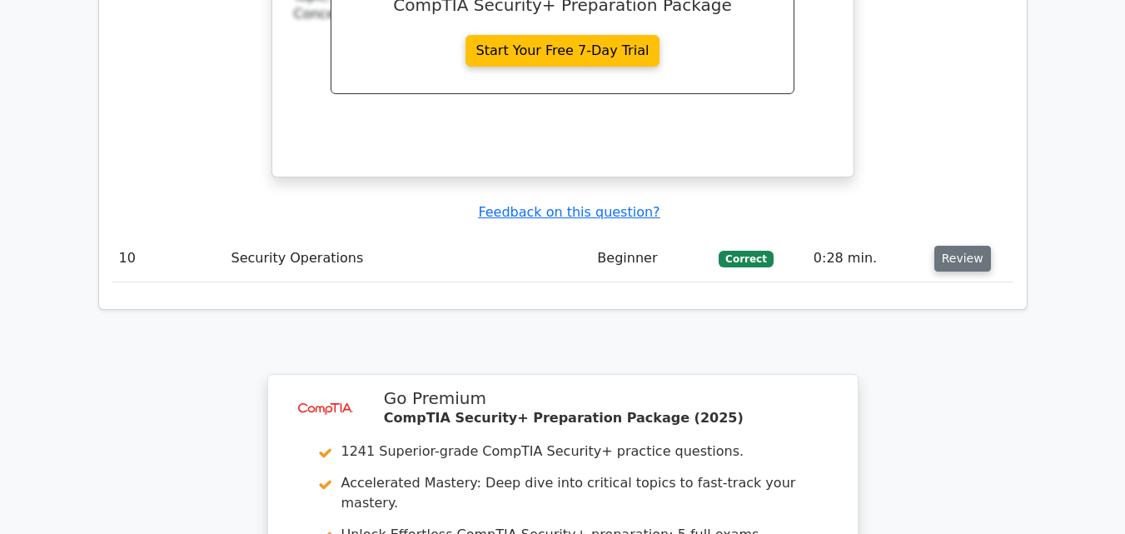
click at [951, 246] on button "Review" at bounding box center [962, 259] width 57 height 26
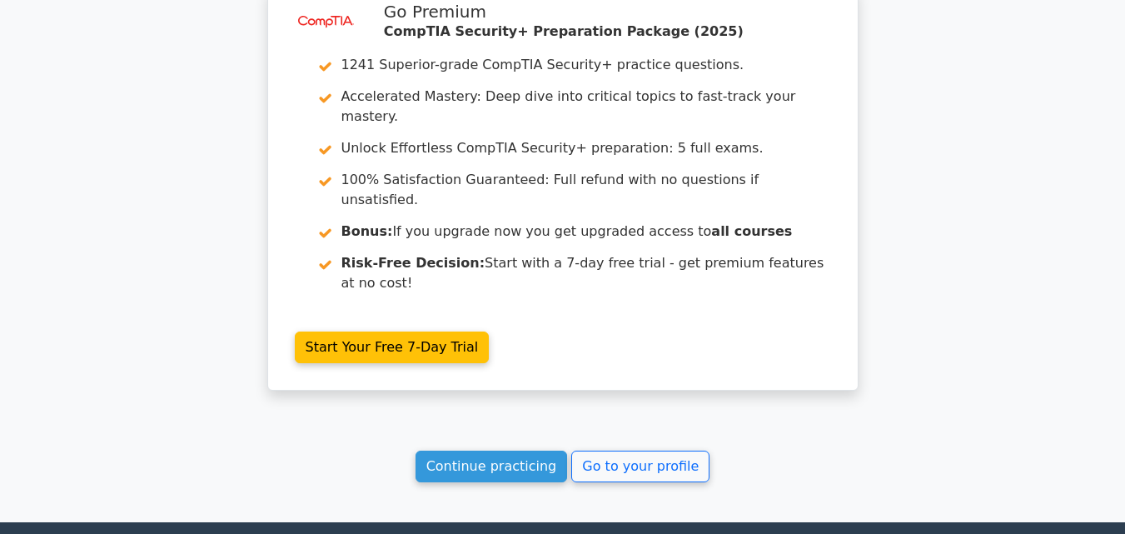
scroll to position [8046, 0]
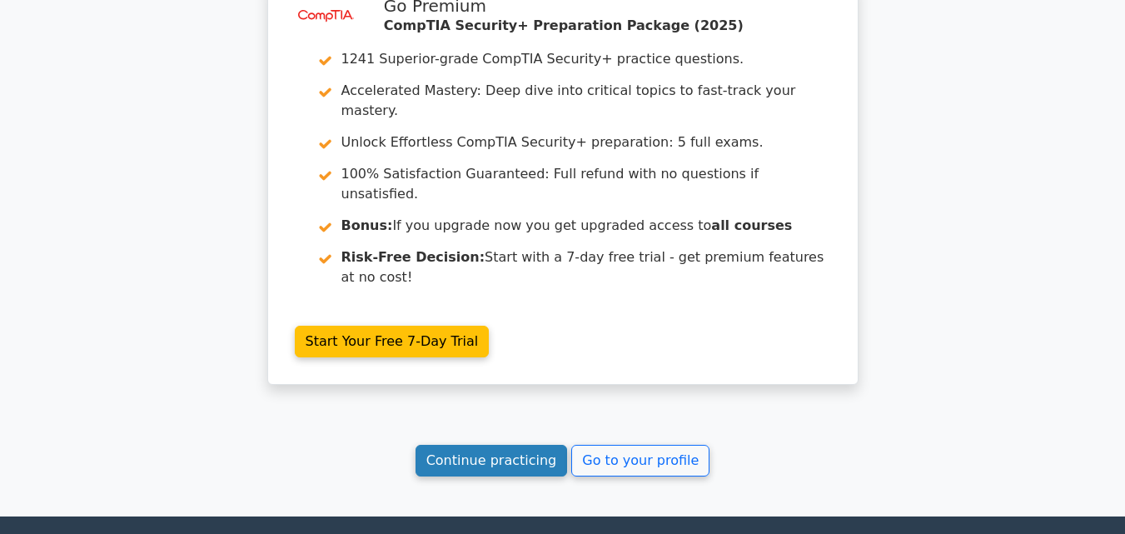
click at [512, 444] on link "Continue practicing" at bounding box center [491, 460] width 152 height 32
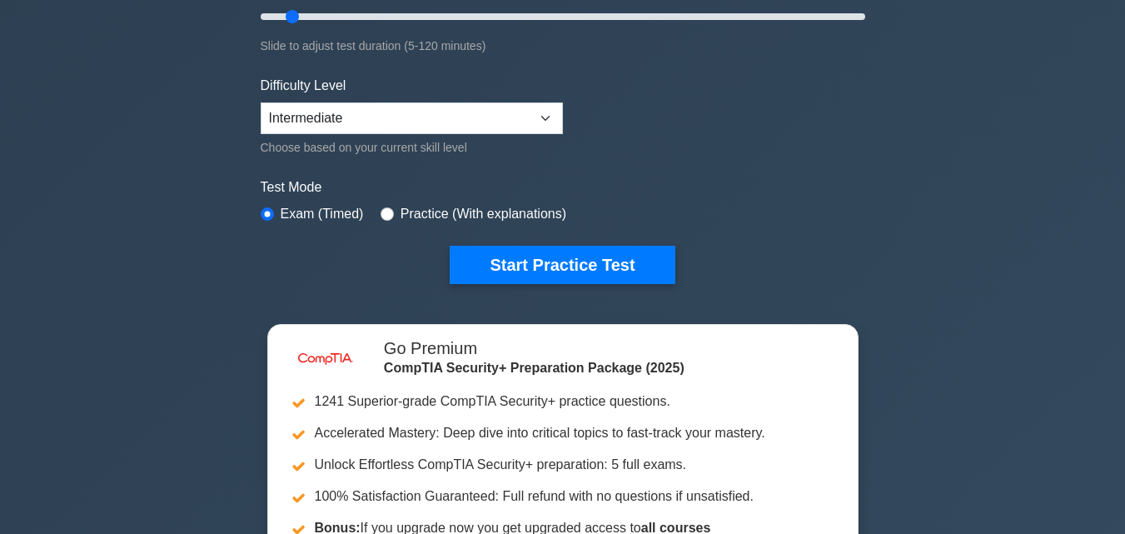
scroll to position [410, 0]
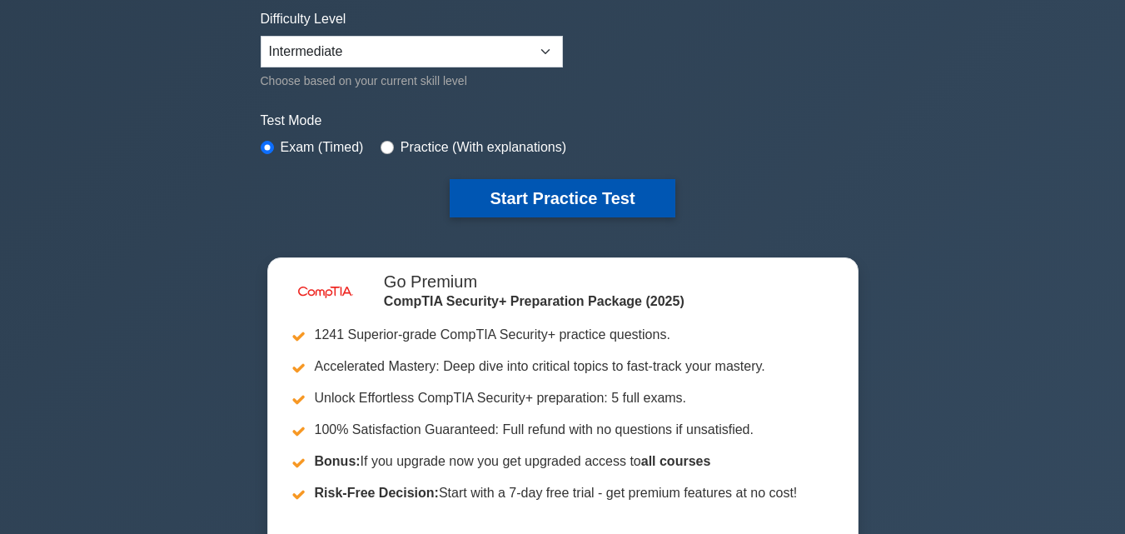
click at [608, 201] on button "Start Practice Test" at bounding box center [561, 198] width 225 height 38
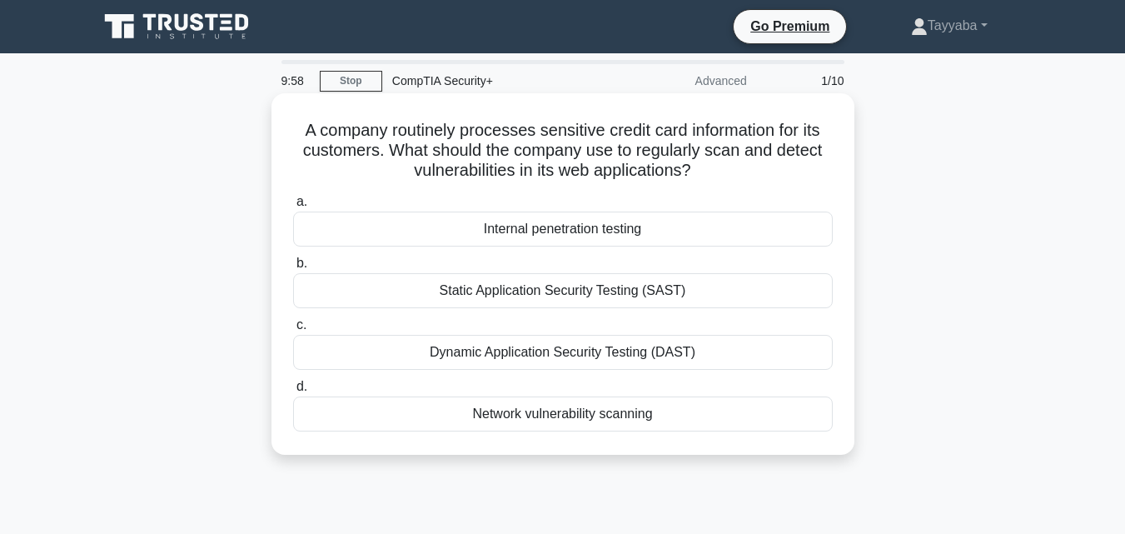
drag, startPoint x: 0, startPoint y: 0, endPoint x: 613, endPoint y: 121, distance: 625.2
click at [613, 121] on h5 "A company routinely processes sensitive credit card information for its custome…" at bounding box center [562, 151] width 543 height 62
click at [579, 414] on div "Network vulnerability scanning" at bounding box center [562, 413] width 539 height 35
click at [293, 392] on input "d. Network vulnerability scanning" at bounding box center [293, 386] width 0 height 11
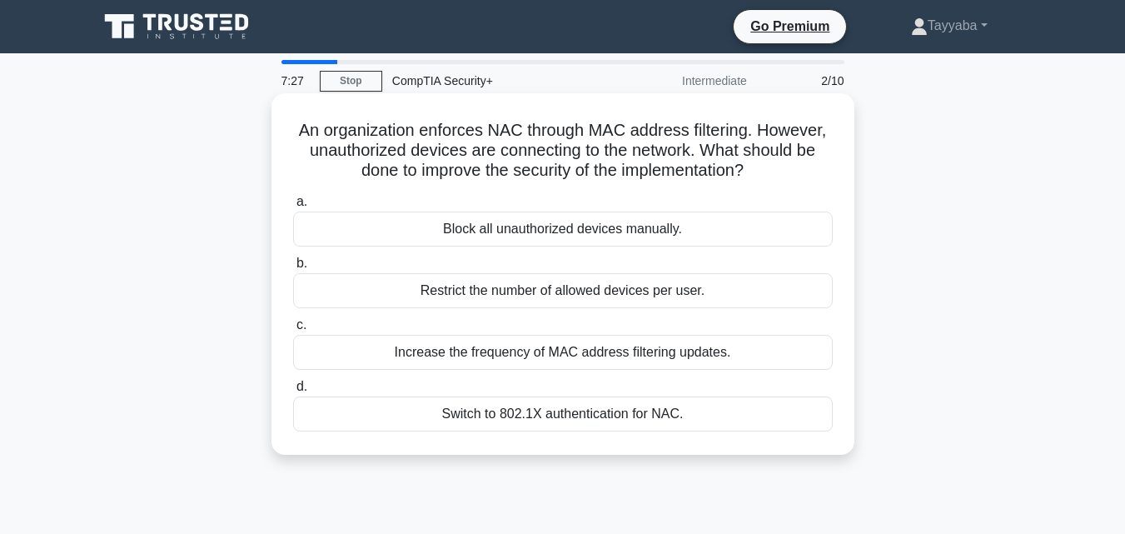
click at [590, 418] on div "Switch to 802.1X authentication for NAC." at bounding box center [562, 413] width 539 height 35
click at [293, 392] on input "d. Switch to 802.1X authentication for NAC." at bounding box center [293, 386] width 0 height 11
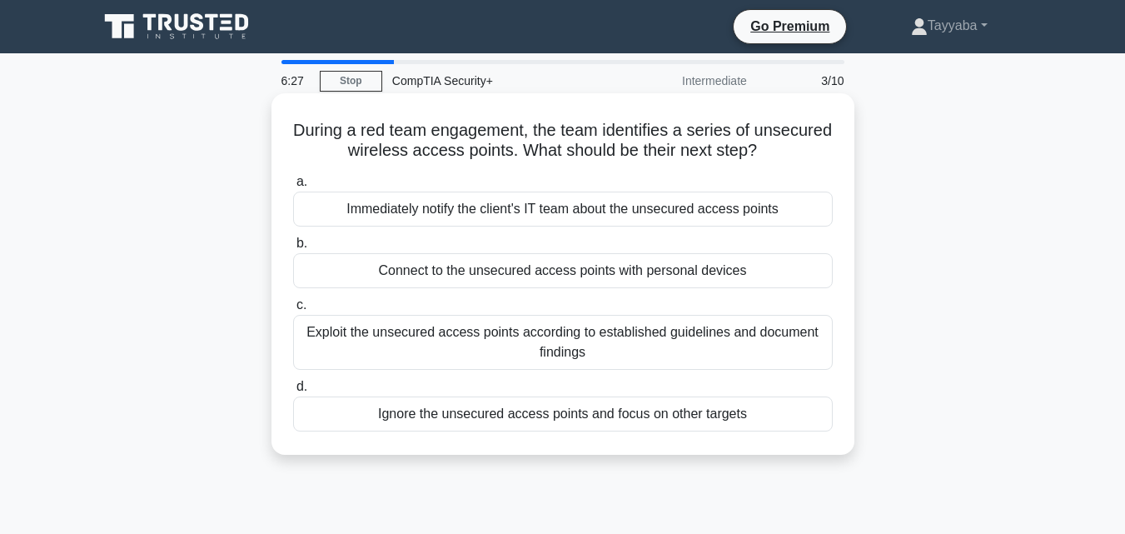
click at [504, 206] on div "Immediately notify the client's IT team about the unsecured access points" at bounding box center [562, 208] width 539 height 35
click at [293, 187] on input "a. Immediately notify the client's IT team about the unsecured access points" at bounding box center [293, 181] width 0 height 11
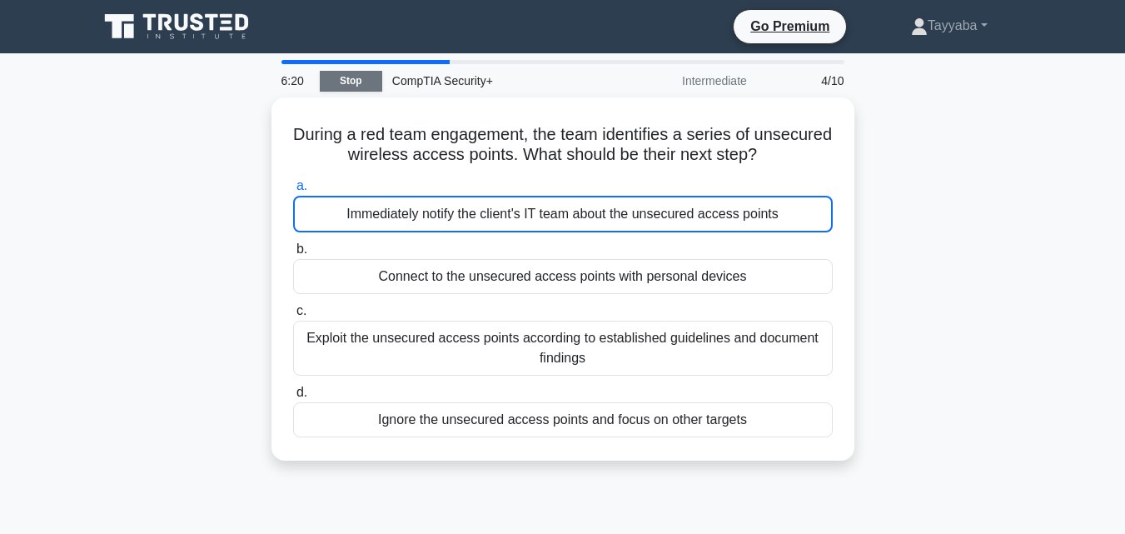
click at [367, 80] on link "Stop" at bounding box center [351, 81] width 62 height 21
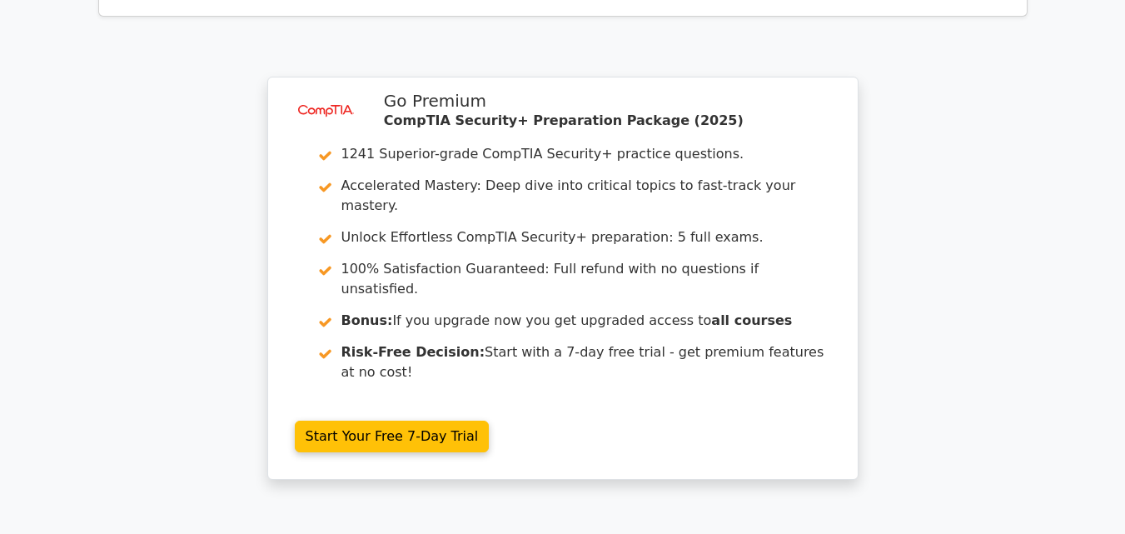
scroll to position [2079, 0]
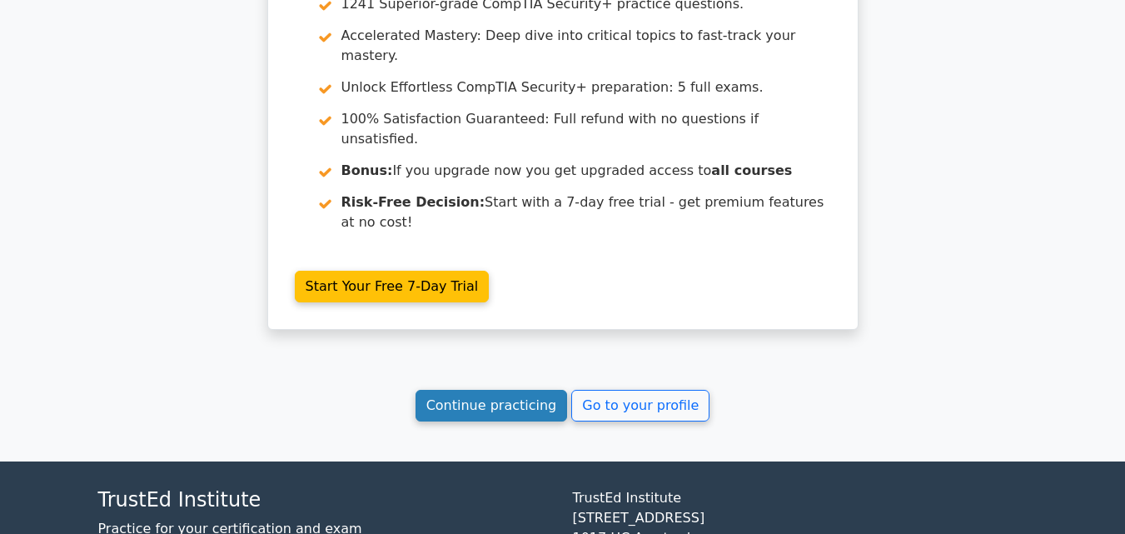
click at [519, 390] on link "Continue practicing" at bounding box center [491, 406] width 152 height 32
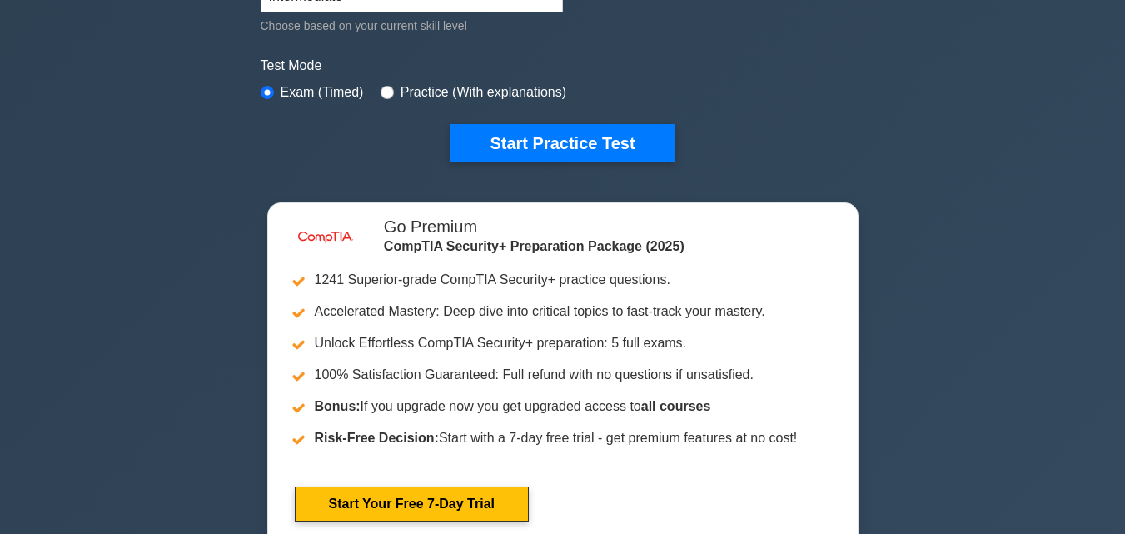
scroll to position [410, 0]
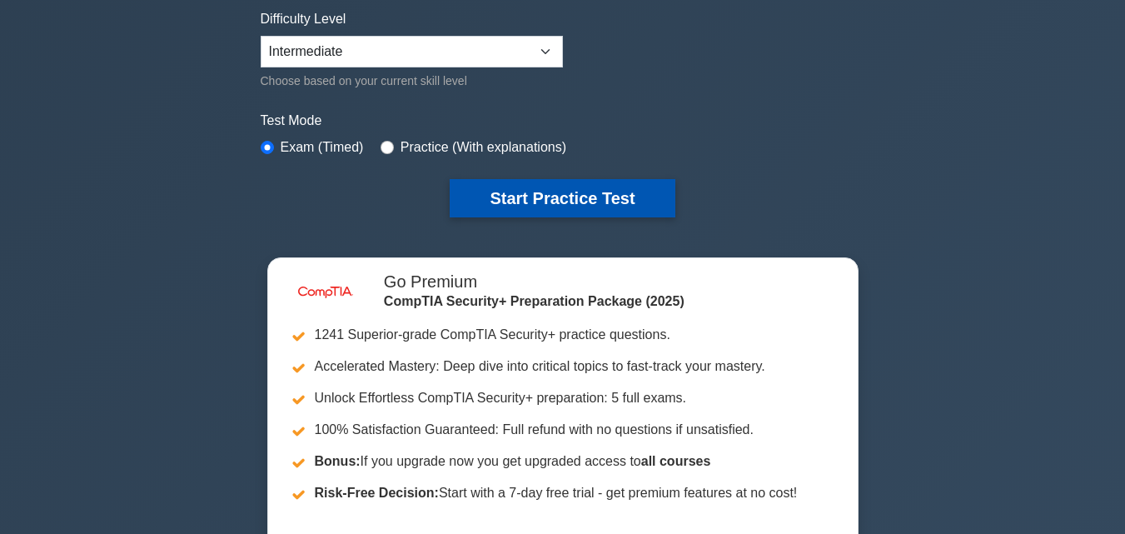
click at [632, 192] on button "Start Practice Test" at bounding box center [561, 198] width 225 height 38
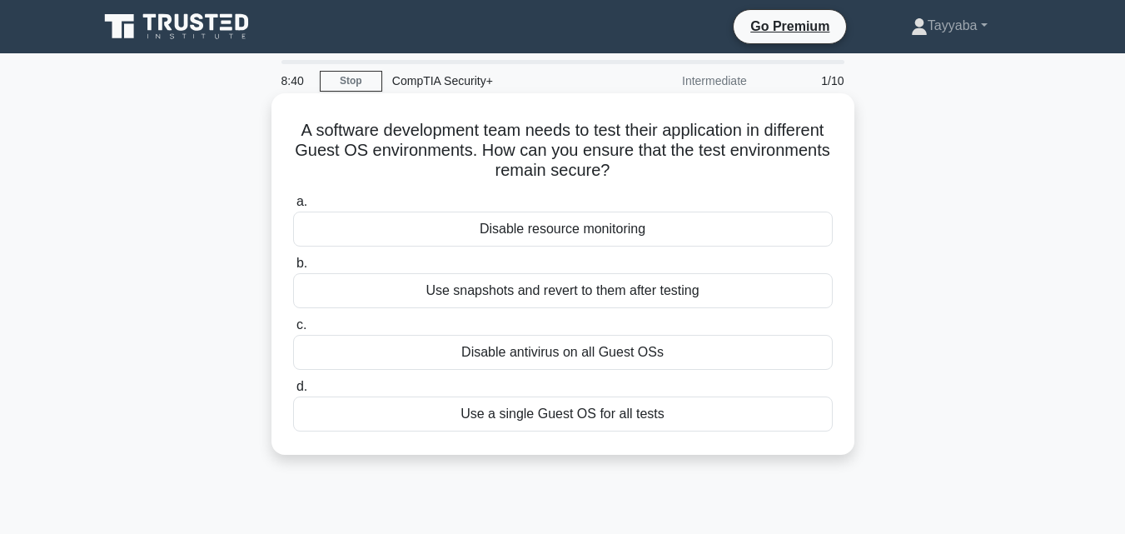
click at [698, 296] on div "Use snapshots and revert to them after testing" at bounding box center [562, 290] width 539 height 35
click at [293, 269] on input "b. Use snapshots and revert to them after testing" at bounding box center [293, 263] width 0 height 11
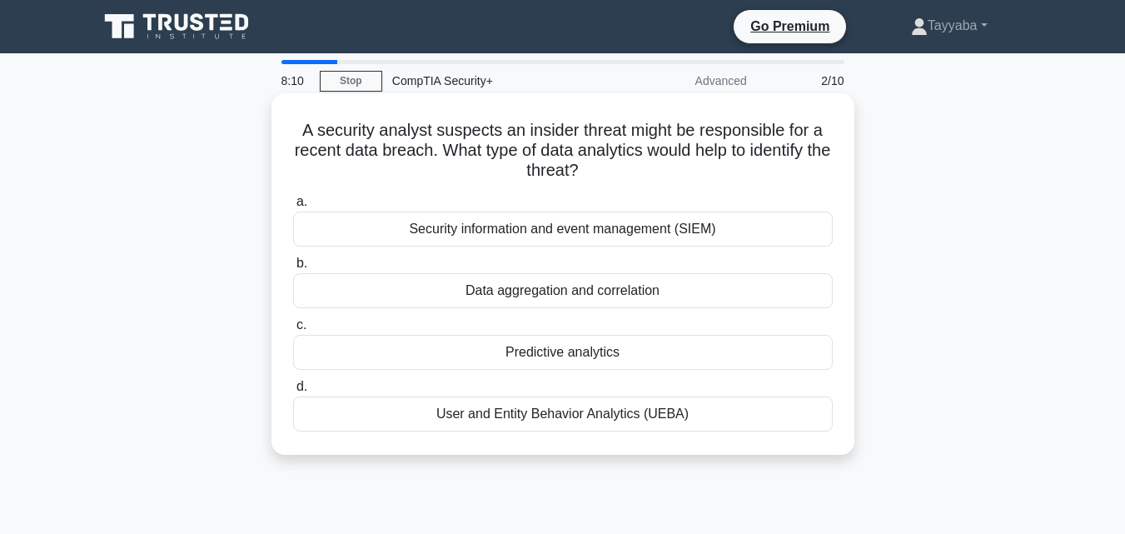
click at [700, 235] on div "Security information and event management (SIEM)" at bounding box center [562, 228] width 539 height 35
click at [293, 207] on input "a. Security information and event management (SIEM)" at bounding box center [293, 201] width 0 height 11
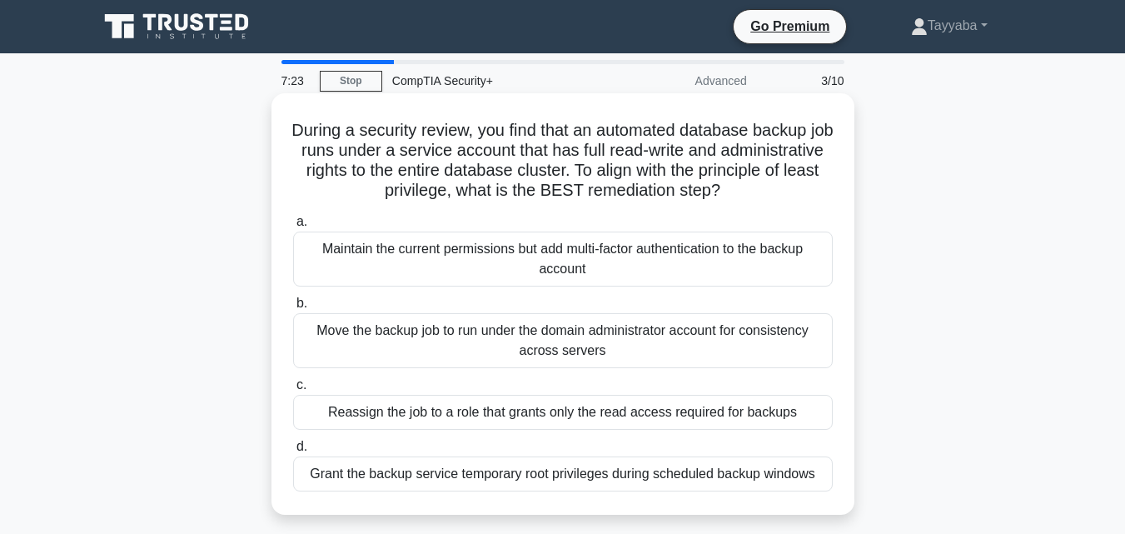
click at [668, 266] on div "Maintain the current permissions but add multi-factor authentication to the bac…" at bounding box center [562, 258] width 539 height 55
click at [293, 227] on input "a. Maintain the current permissions but add multi-factor authentication to the …" at bounding box center [293, 221] width 0 height 11
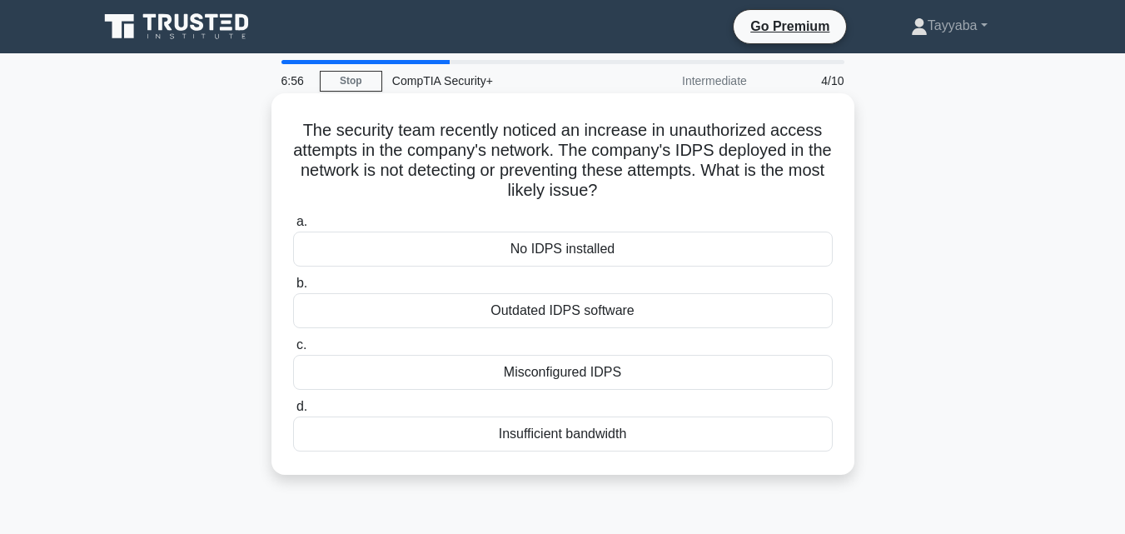
click at [612, 375] on div "Misconfigured IDPS" at bounding box center [562, 372] width 539 height 35
click at [293, 350] on input "c. Misconfigured IDPS" at bounding box center [293, 345] width 0 height 11
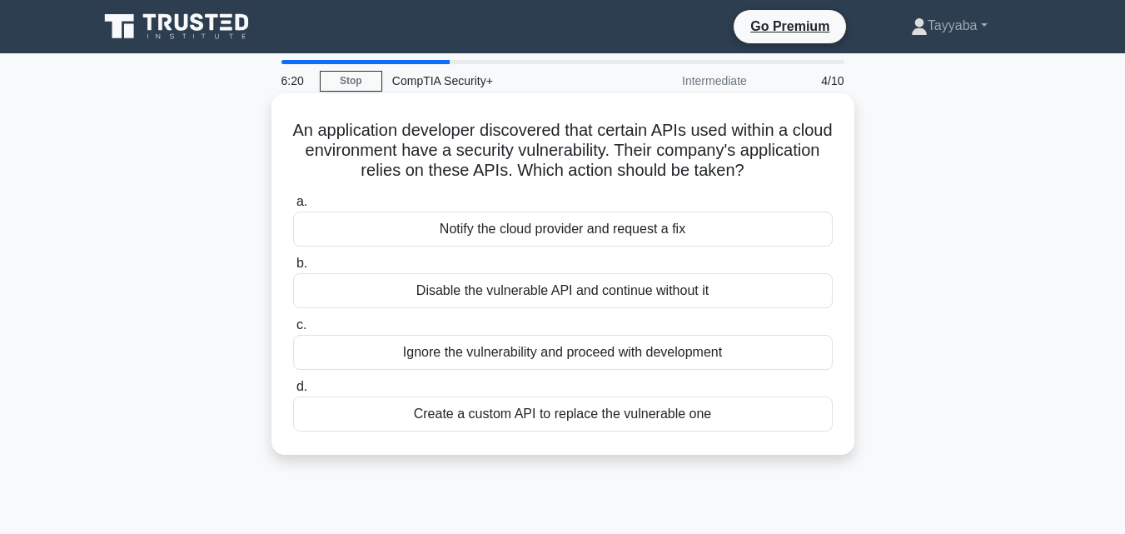
click at [683, 225] on div "Notify the cloud provider and request a fix" at bounding box center [562, 228] width 539 height 35
click at [293, 207] on input "a. Notify the cloud provider and request a fix" at bounding box center [293, 201] width 0 height 11
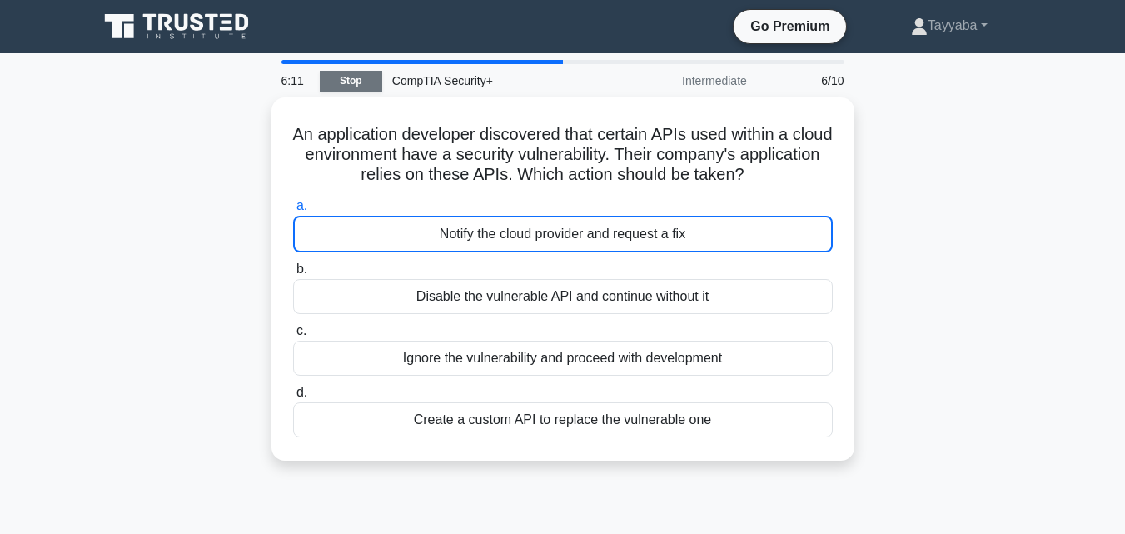
click at [359, 83] on link "Stop" at bounding box center [351, 81] width 62 height 21
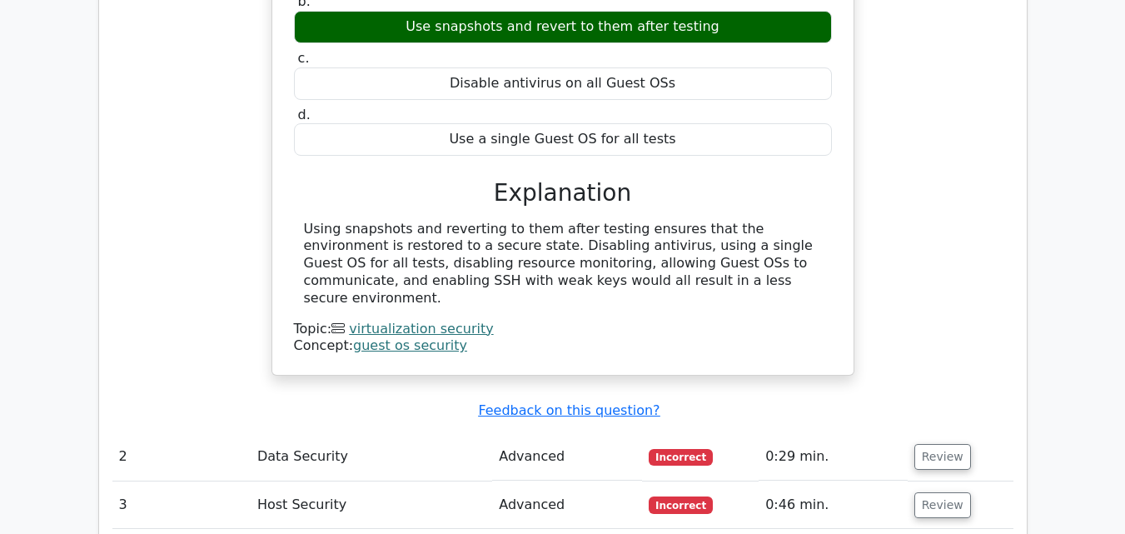
scroll to position [1552, 0]
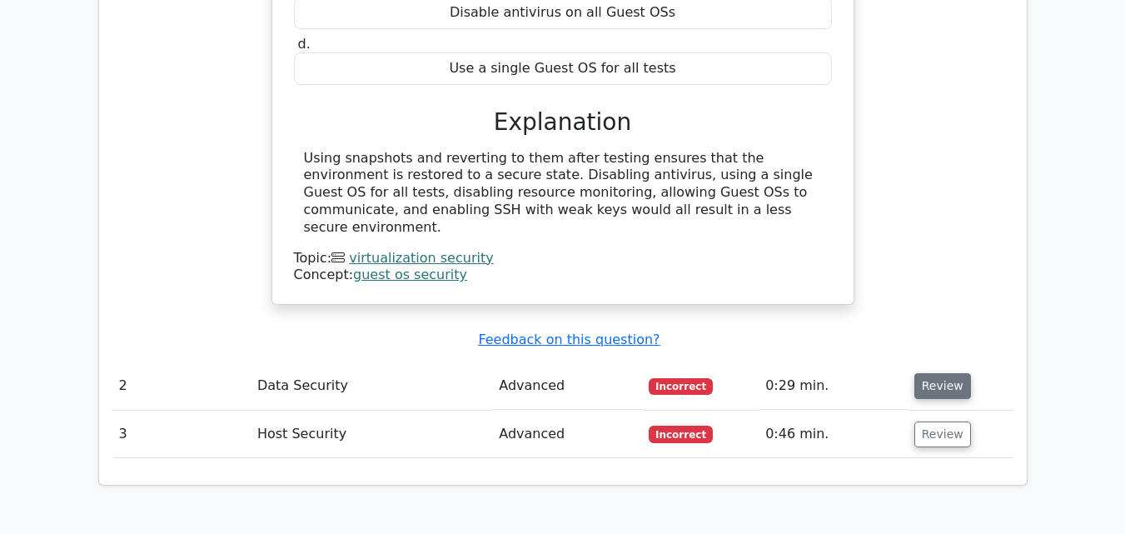
click at [952, 373] on button "Review" at bounding box center [942, 386] width 57 height 26
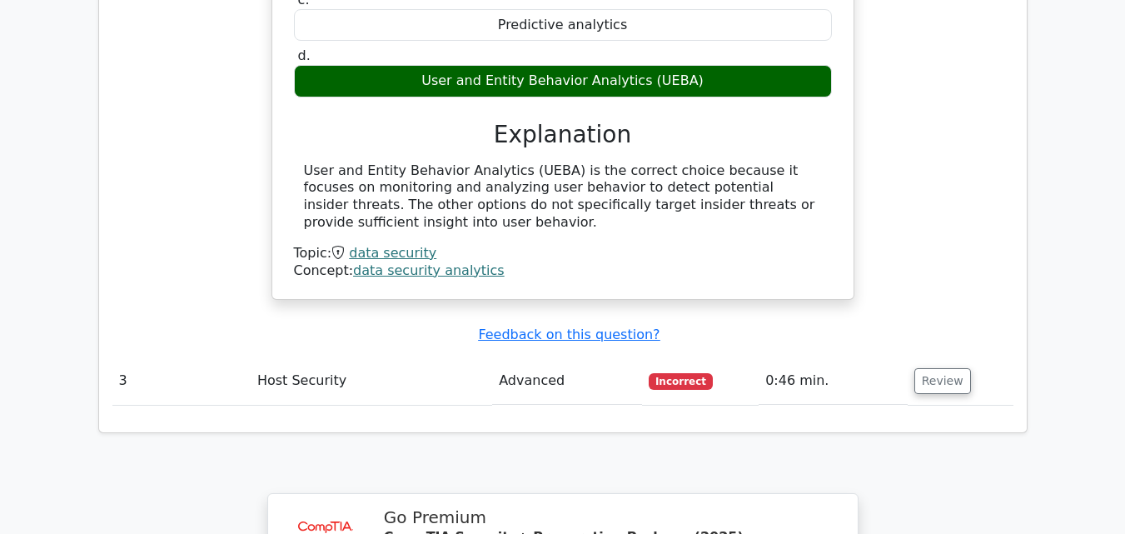
scroll to position [2273, 0]
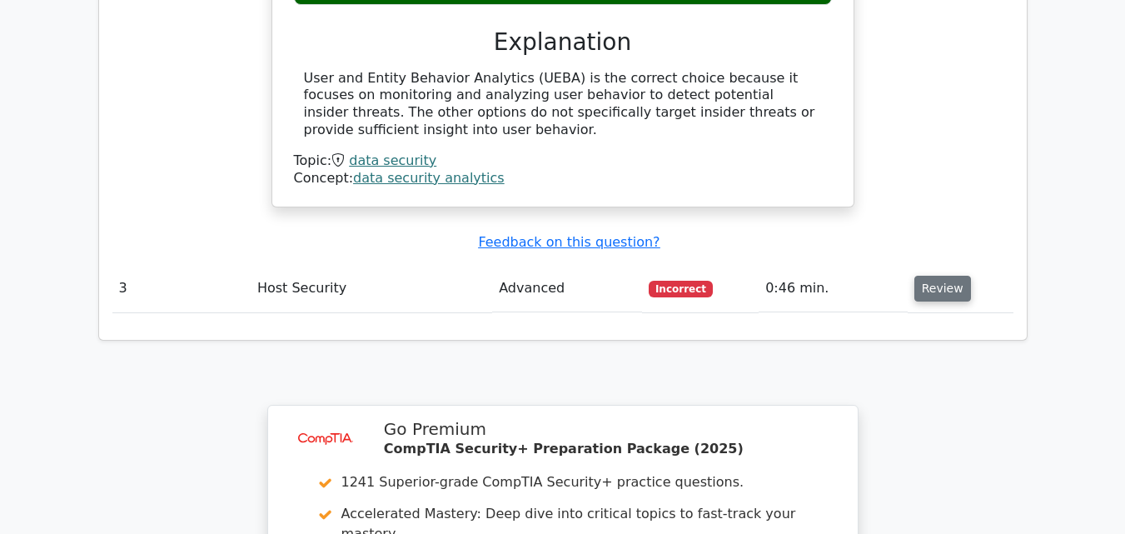
click at [931, 276] on button "Review" at bounding box center [942, 289] width 57 height 26
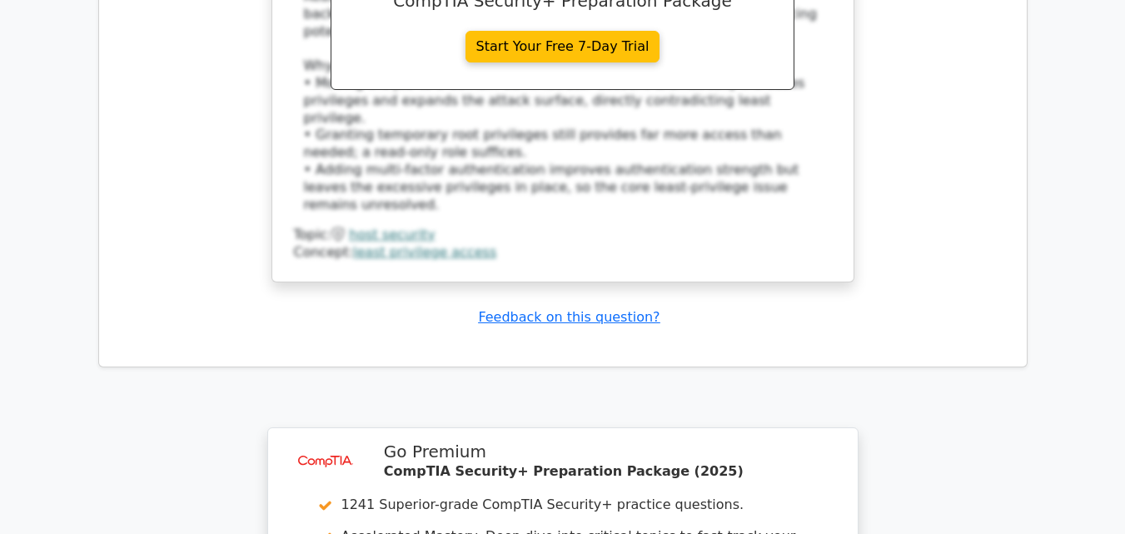
scroll to position [3194, 0]
